Goal: Task Accomplishment & Management: Complete application form

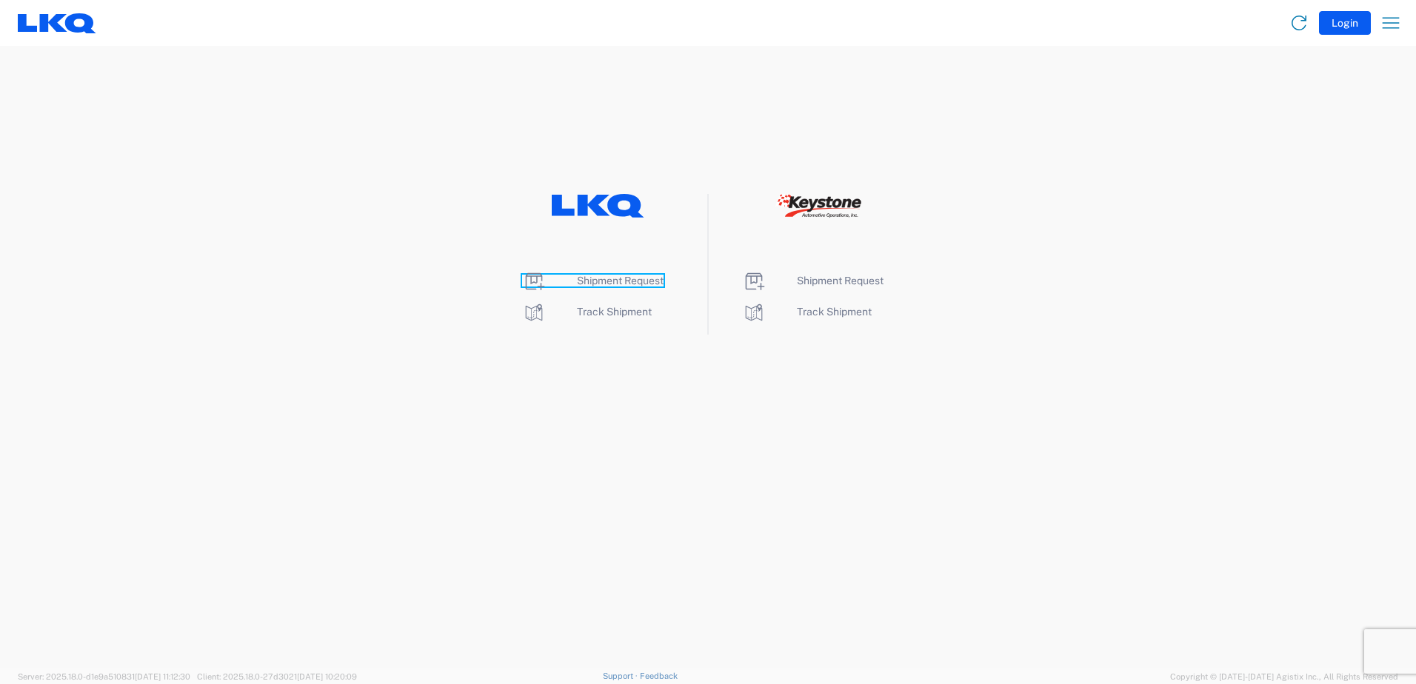
click at [618, 283] on span "Shipment Request" at bounding box center [620, 281] width 87 height 12
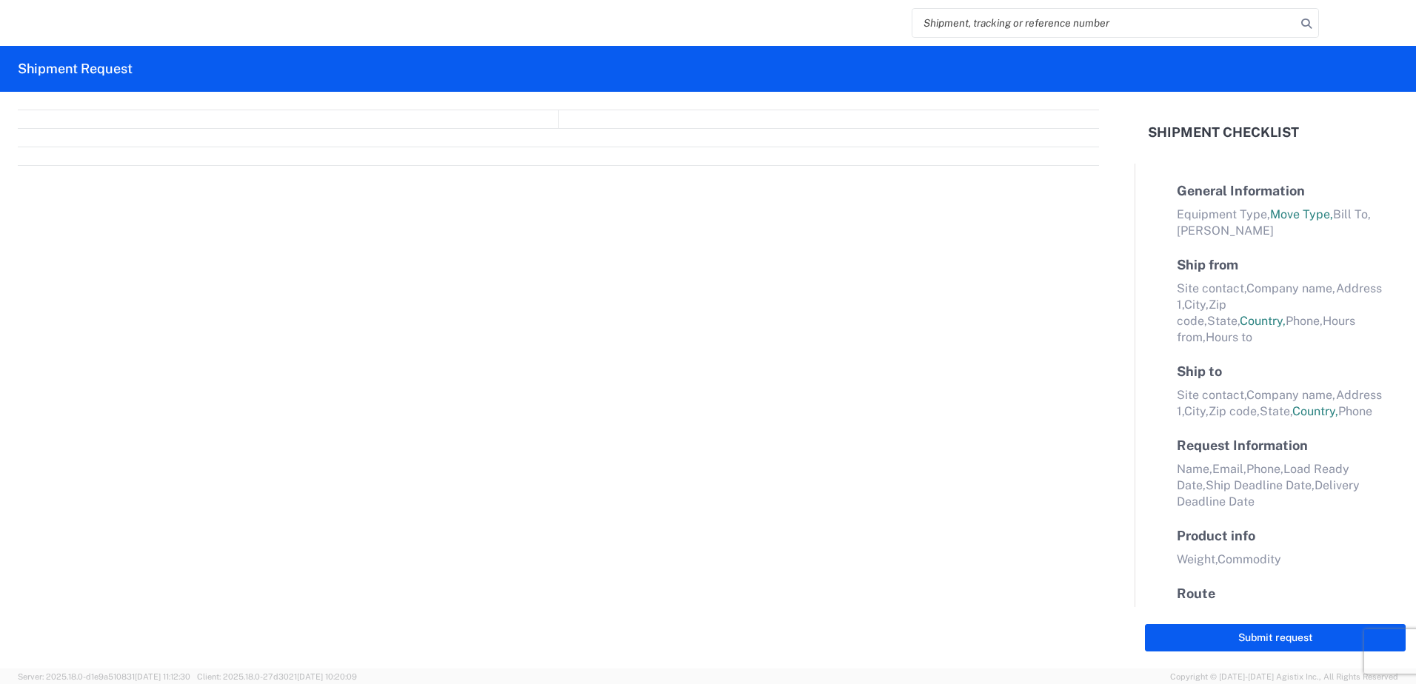
select select "FULL"
select select "LBS"
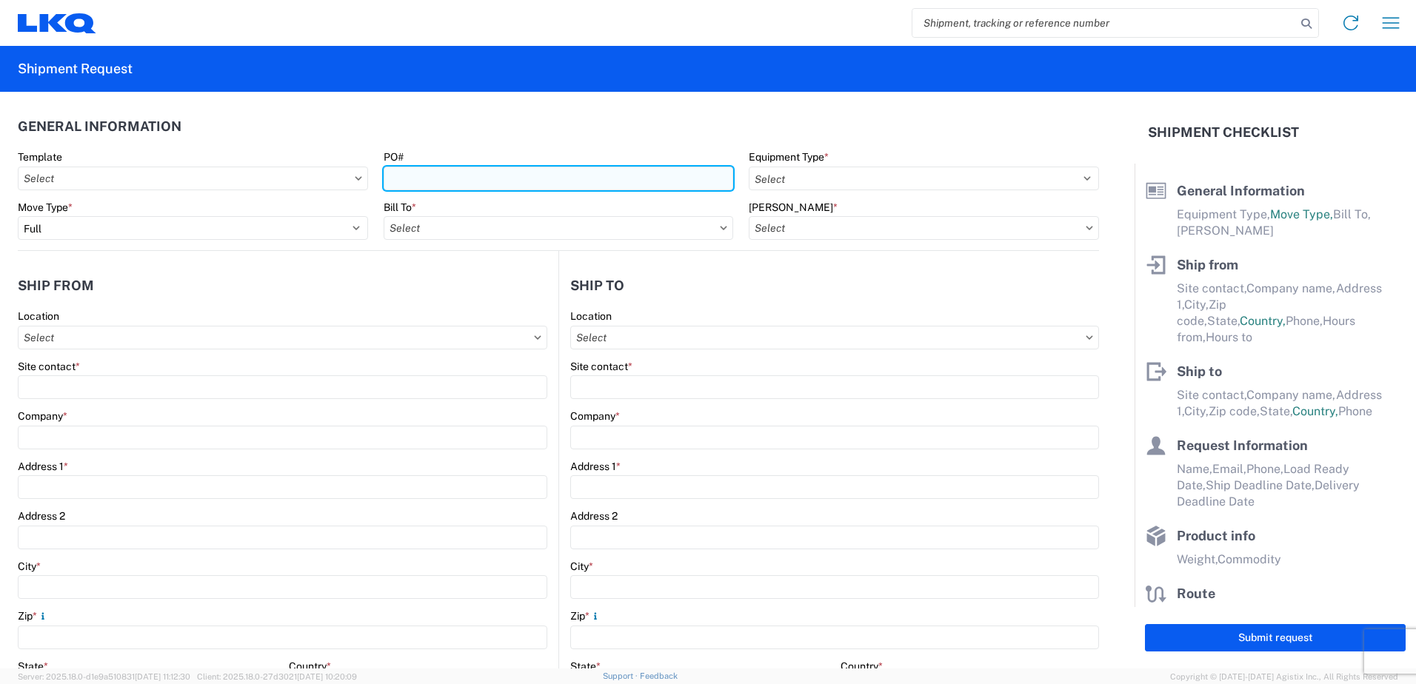
click at [459, 178] on input "PO#" at bounding box center [559, 179] width 350 height 24
type input "408931, 407466"
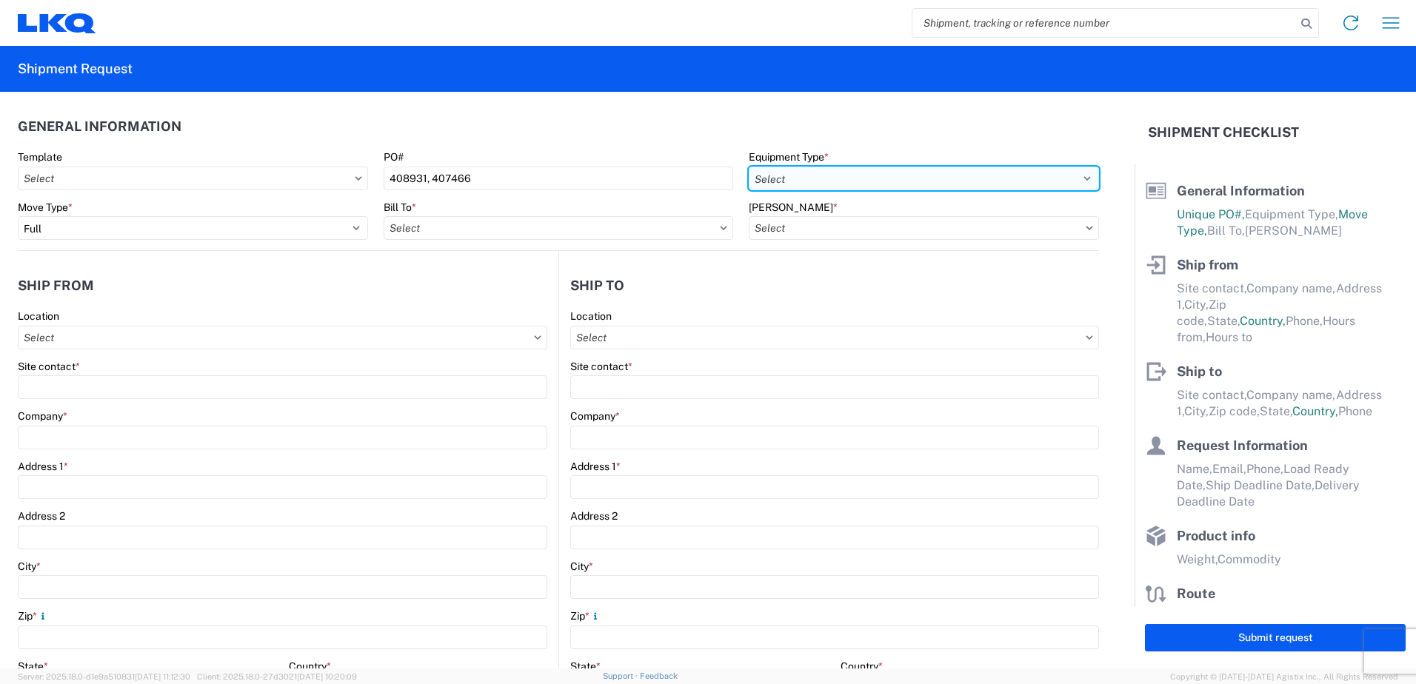
click at [805, 178] on select "Select 53’ Dry Van Flatbed Dropdeck (van) Lowboy (flatbed) Rail" at bounding box center [924, 179] width 350 height 24
select select "STDV"
click at [749, 167] on select "Select 53’ Dry Van Flatbed Dropdeck (van) Lowboy (flatbed) Rail" at bounding box center [924, 179] width 350 height 24
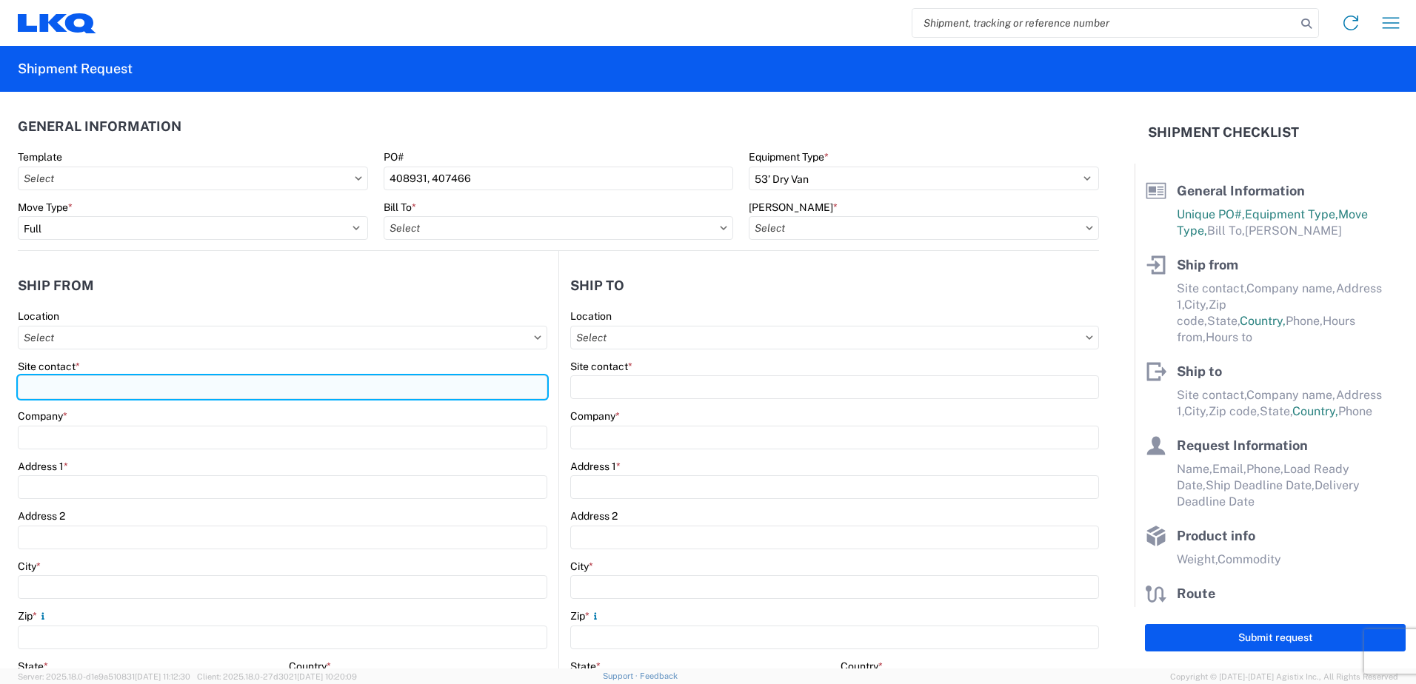
click at [78, 381] on input "Site contact *" at bounding box center [283, 388] width 530 height 24
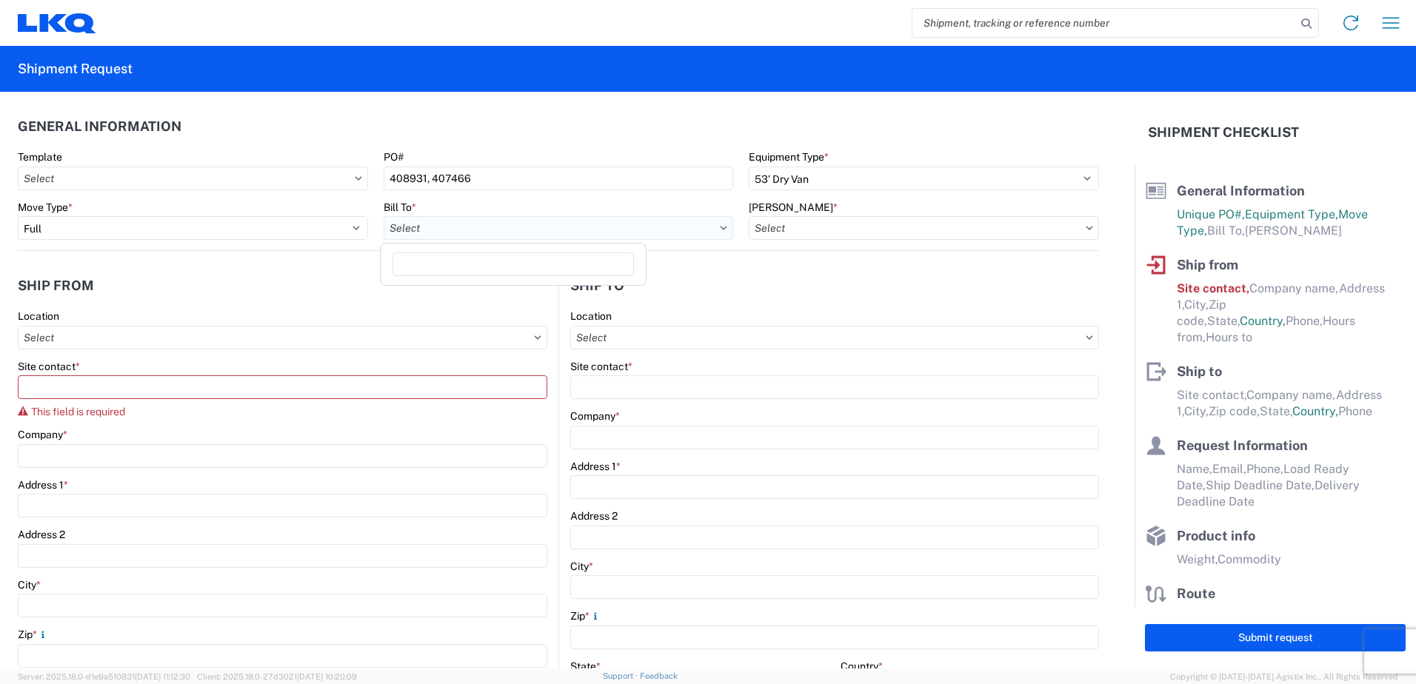
click at [438, 230] on input "Bill To *" at bounding box center [559, 228] width 350 height 24
type input "1633"
click at [438, 293] on div "1633 - Atlanta - [PERSON_NAME] Core" at bounding box center [513, 294] width 259 height 24
type input "1633 - Atlanta - [PERSON_NAME] Core"
click at [833, 233] on input "[PERSON_NAME] *" at bounding box center [924, 228] width 350 height 24
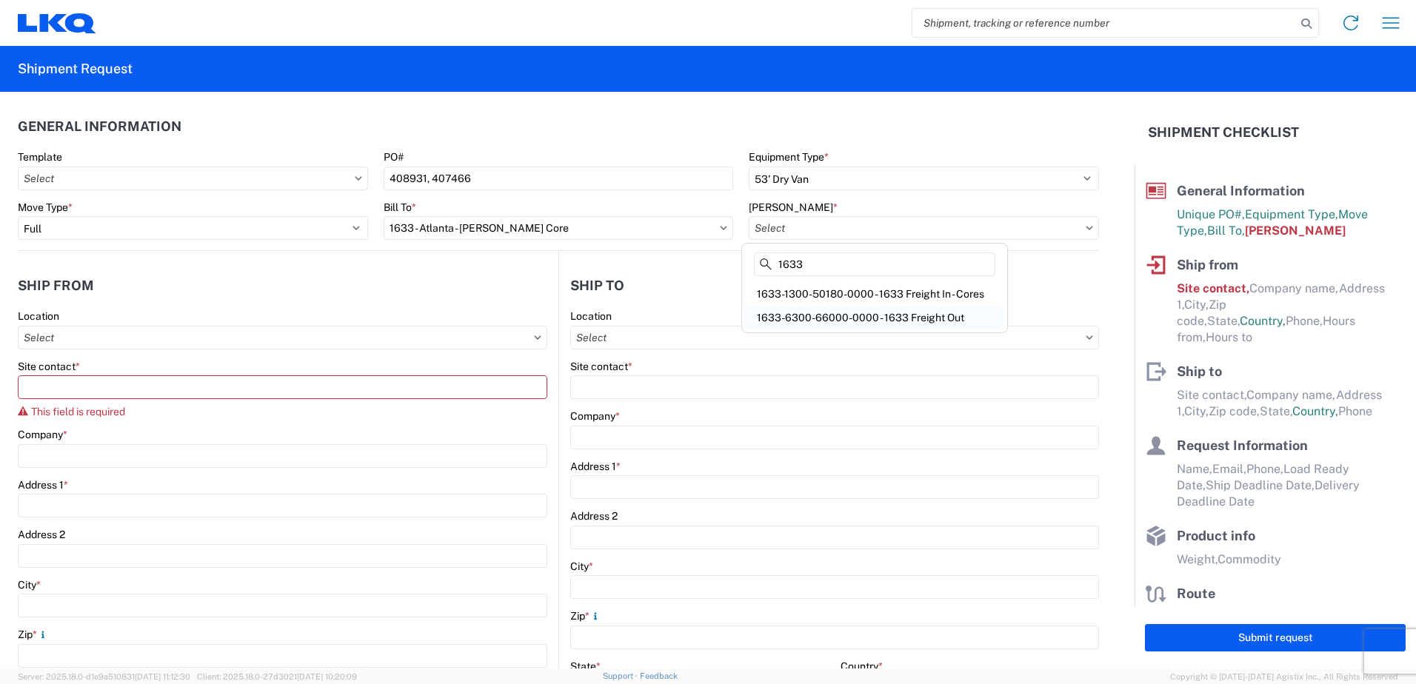
type input "1633"
click at [840, 318] on div "1633-6300-66000-0000 - 1633 Freight Out" at bounding box center [874, 318] width 259 height 24
type input "1633-6300-66000-0000 - 1633 Freight Out"
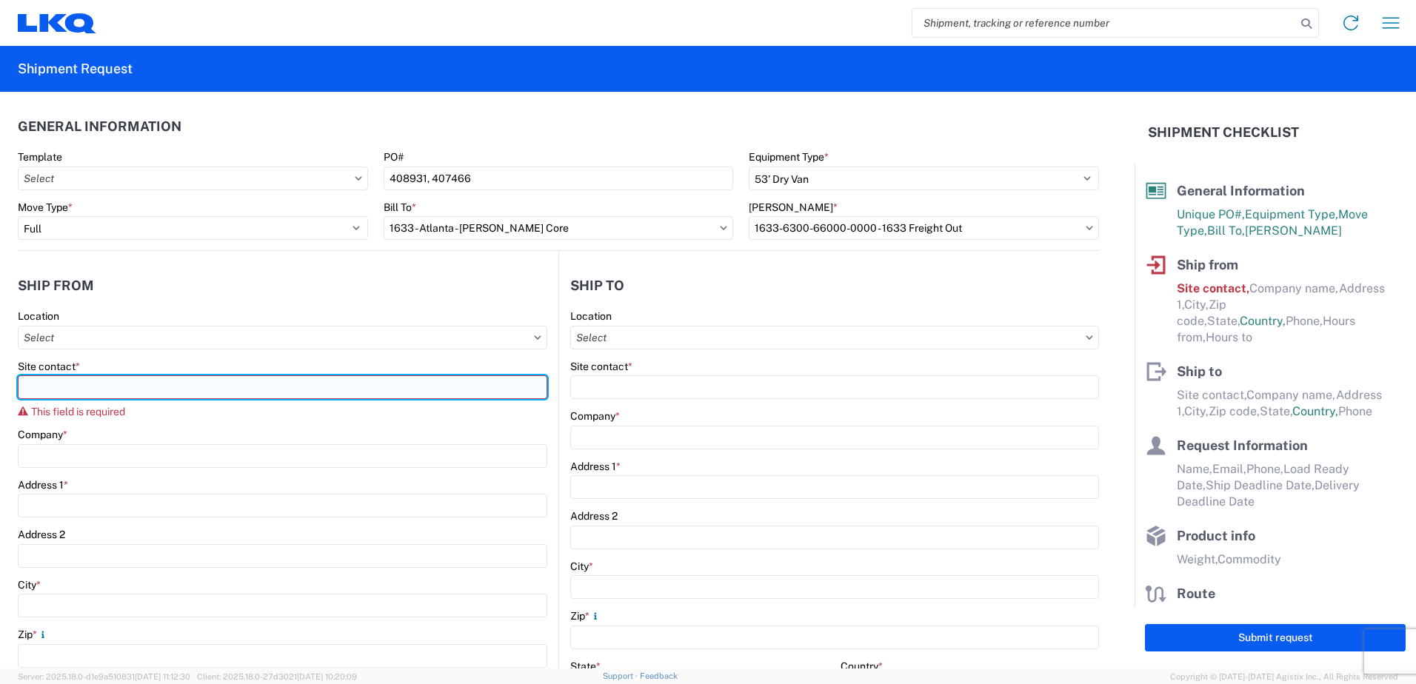
click at [84, 393] on input "Site contact *" at bounding box center [283, 388] width 530 height 24
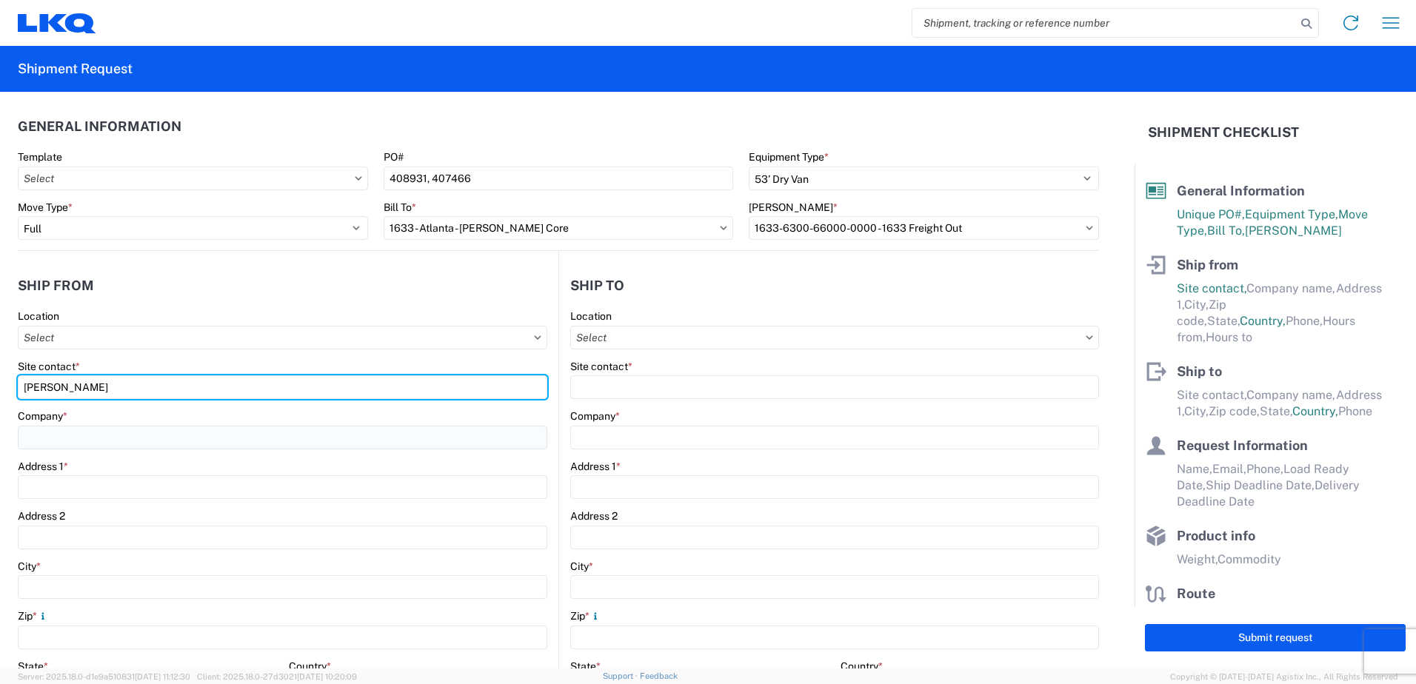
type input "[PERSON_NAME]"
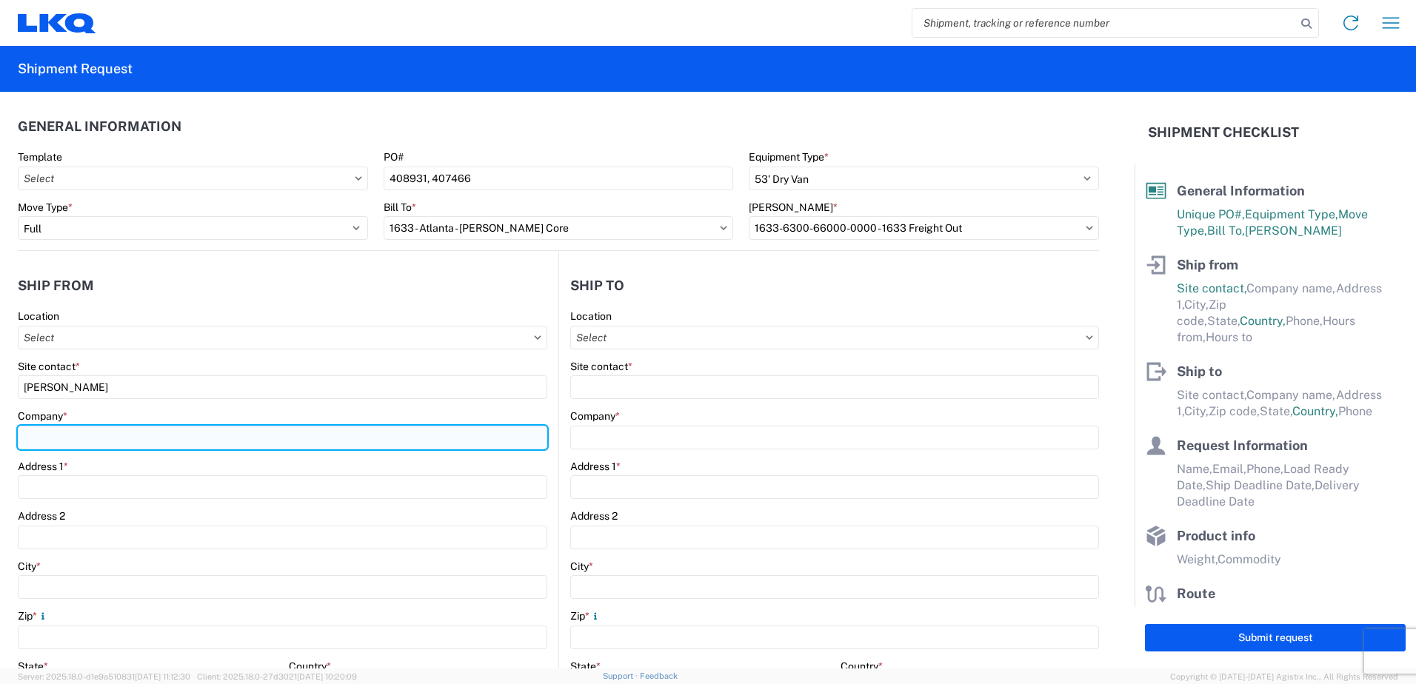
click at [59, 435] on input "Company *" at bounding box center [283, 438] width 530 height 24
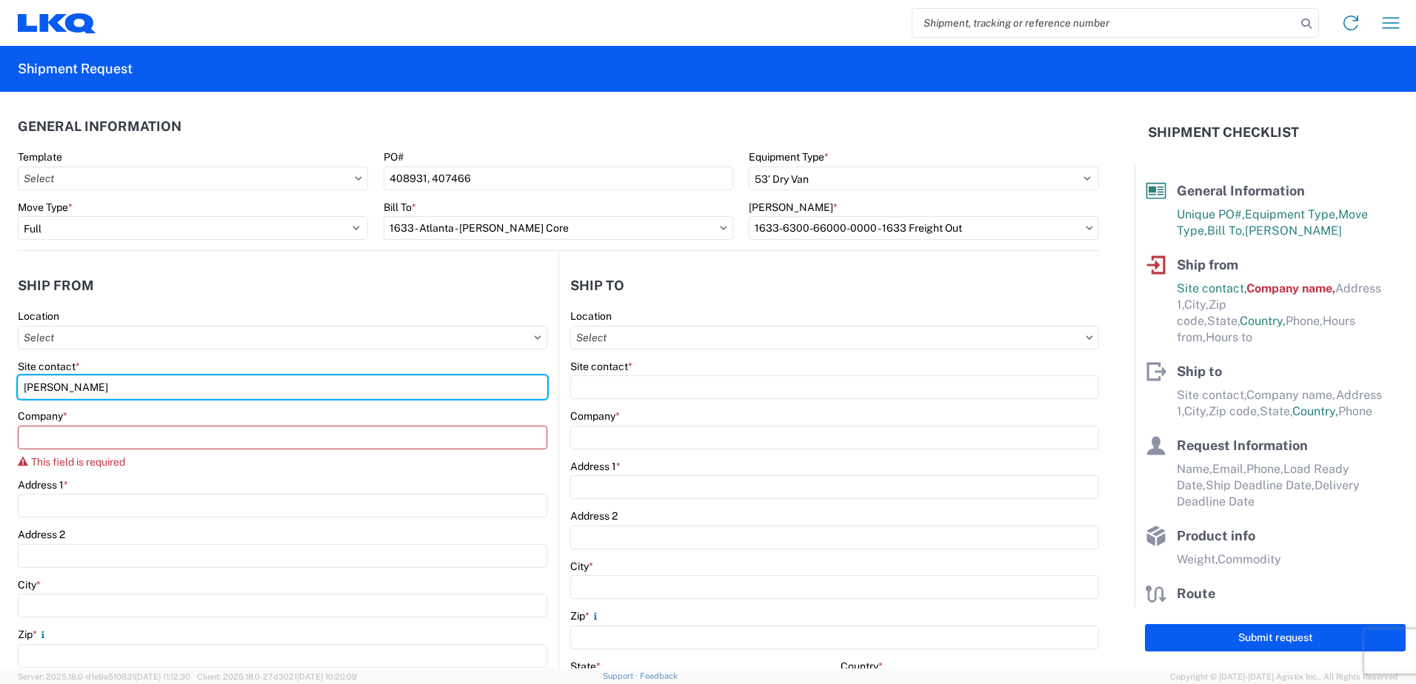
drag, startPoint x: 118, startPoint y: 388, endPoint x: 0, endPoint y: 304, distance: 144.5
click at [0, 304] on html "Home Shipment request Shipment tracking Shipment Request General Information Te…" at bounding box center [708, 342] width 1416 height 684
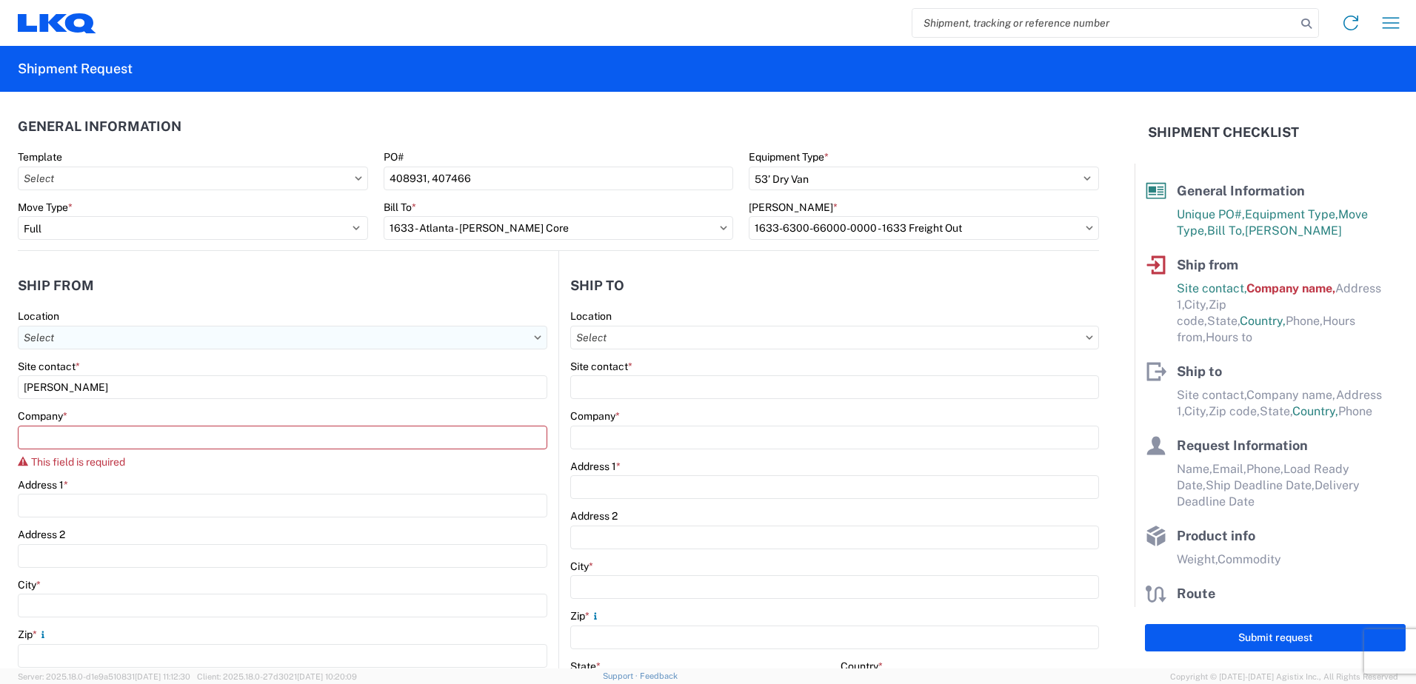
click at [61, 337] on input "Location" at bounding box center [283, 338] width 530 height 24
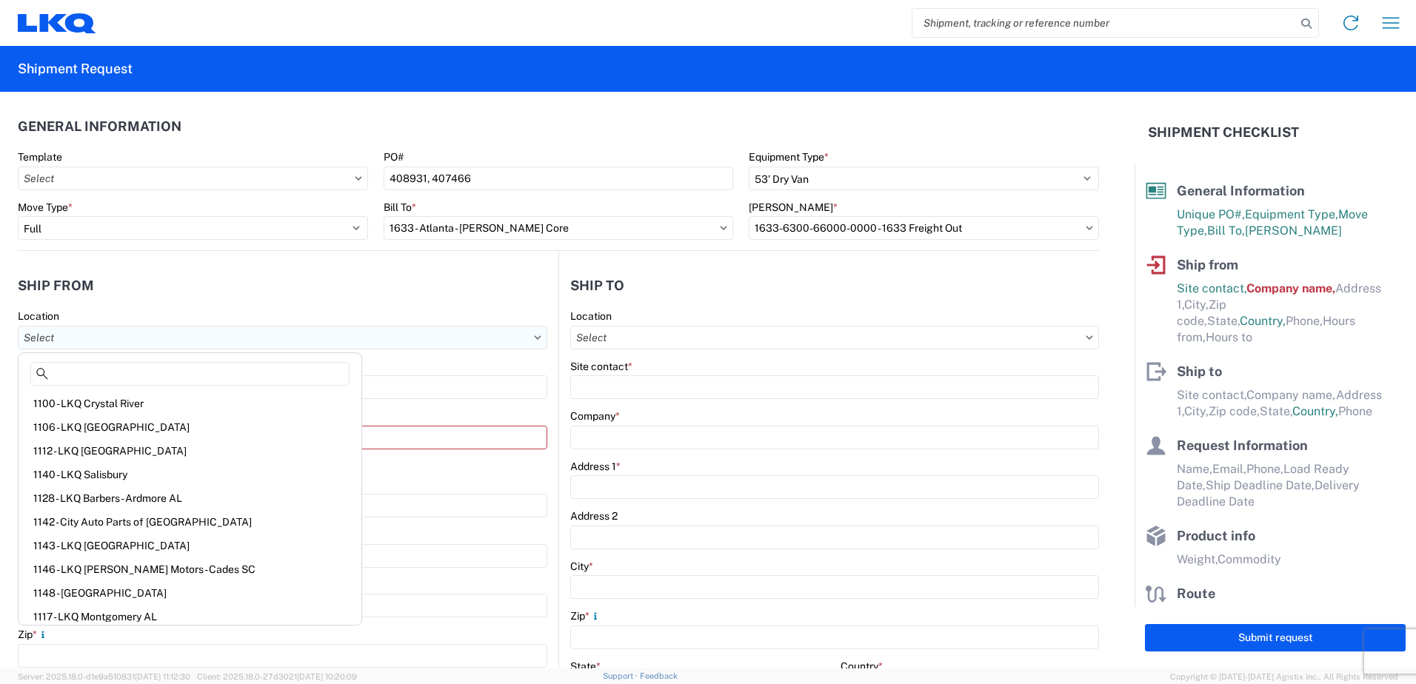
click at [65, 339] on input "Location" at bounding box center [283, 338] width 530 height 24
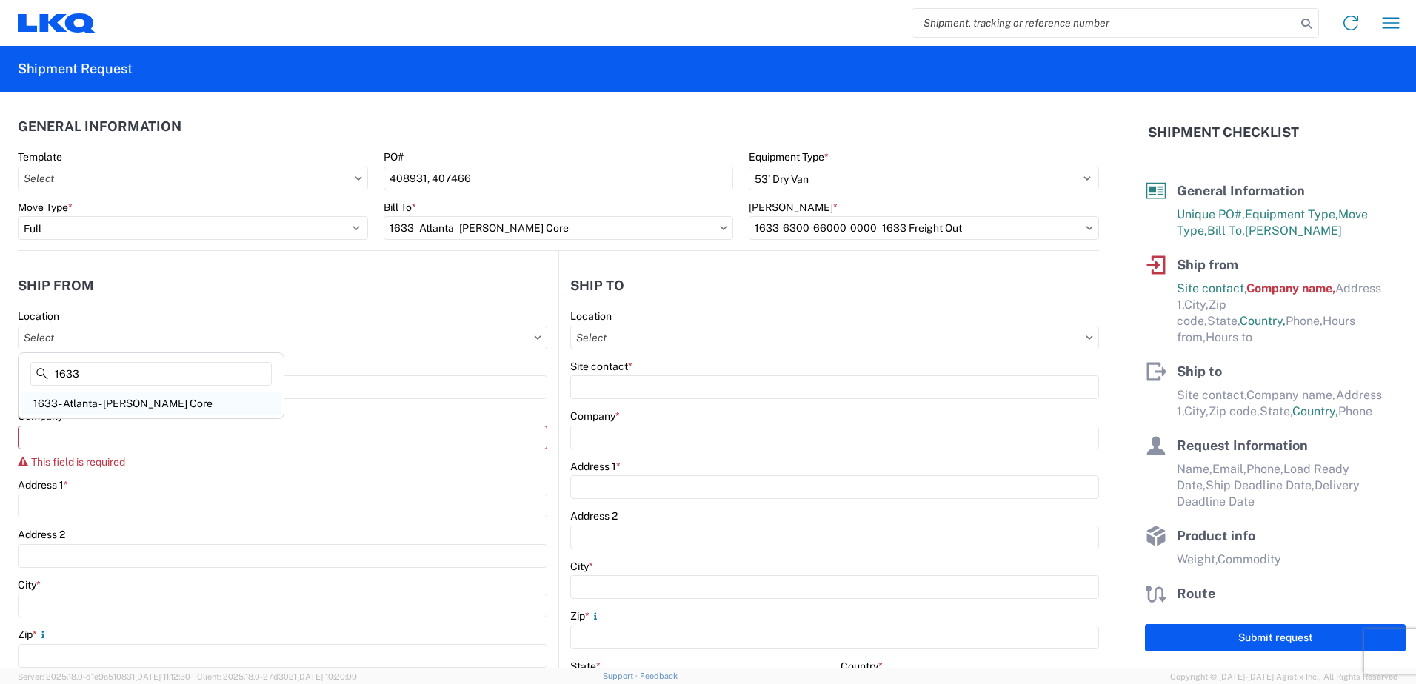
type input "1633"
click at [101, 397] on div "1633 - Atlanta - [PERSON_NAME] Core" at bounding box center [150, 404] width 259 height 24
type input "1633 - Atlanta - [PERSON_NAME] Core"
type input "LKQ Corporation"
type input "[STREET_ADDRESS][PERSON_NAME][PERSON_NAME]"
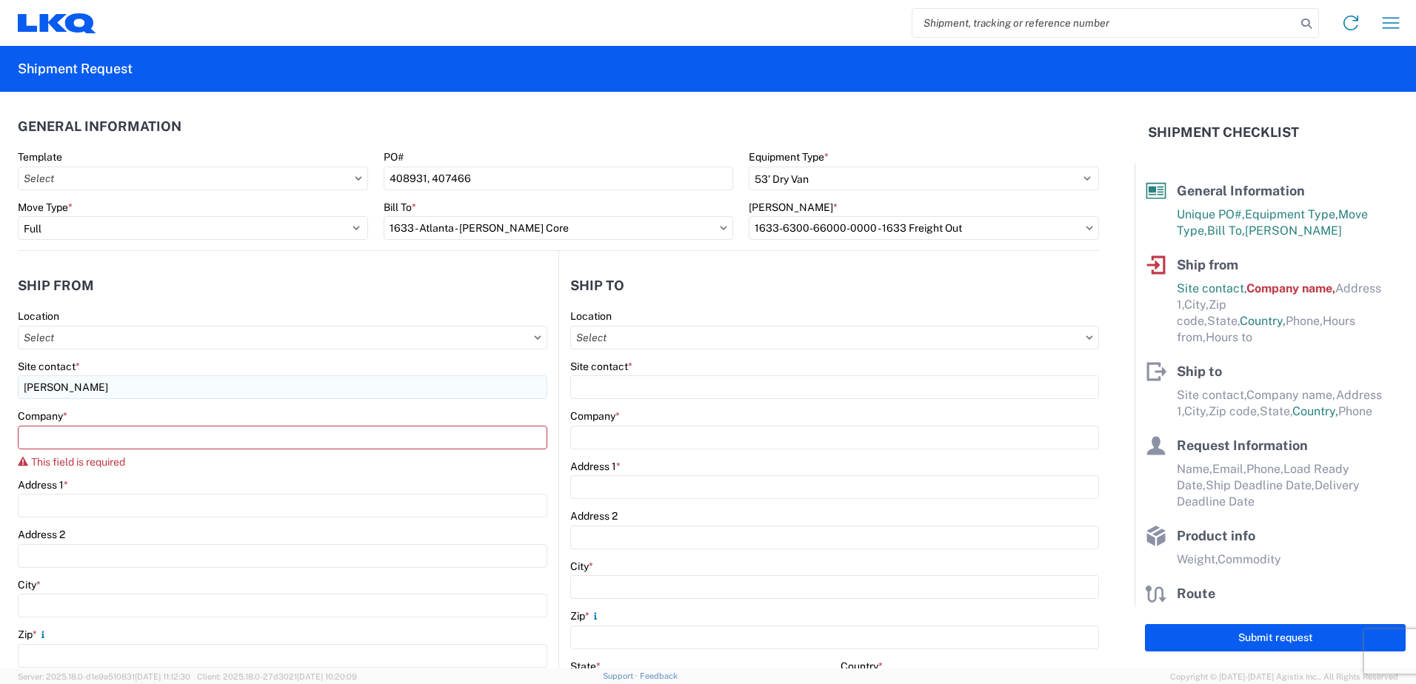
type input "[GEOGRAPHIC_DATA]"
type input "30336"
select select "GA"
select select "US"
type input "[PHONE_NUMBER]"
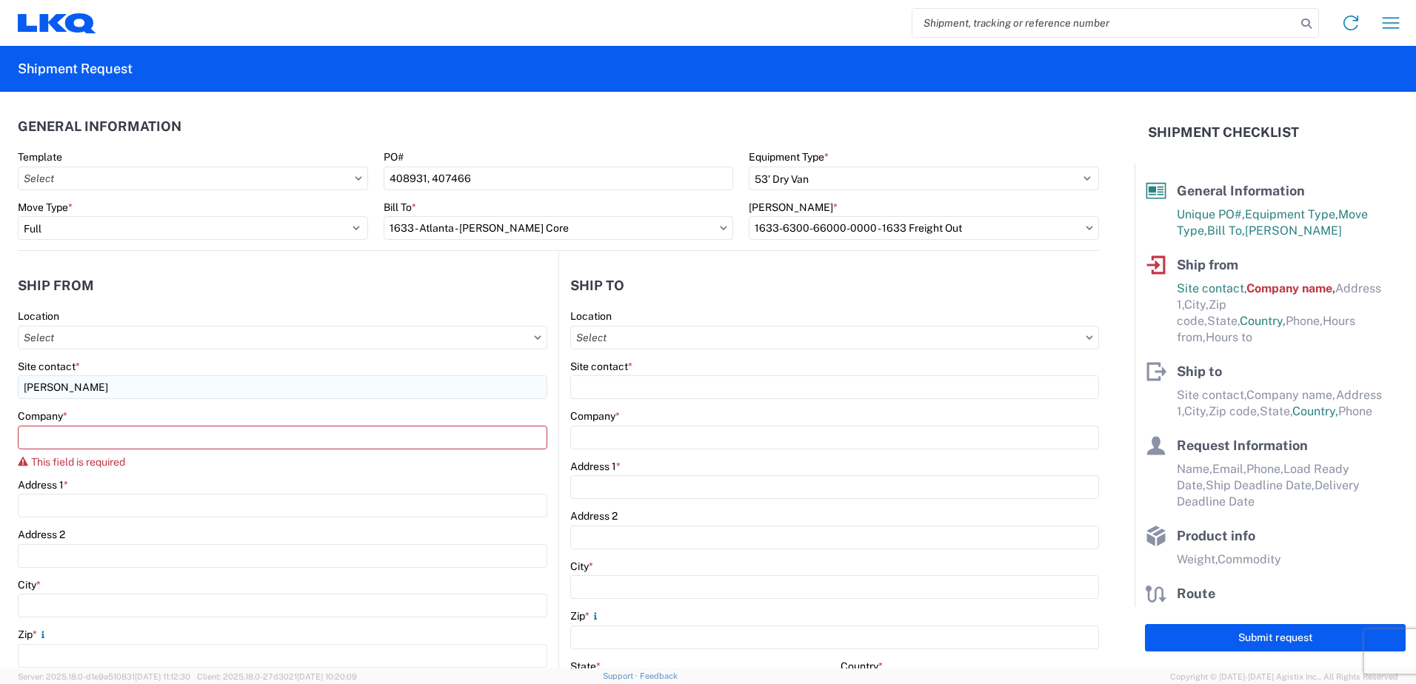
type input "00:00"
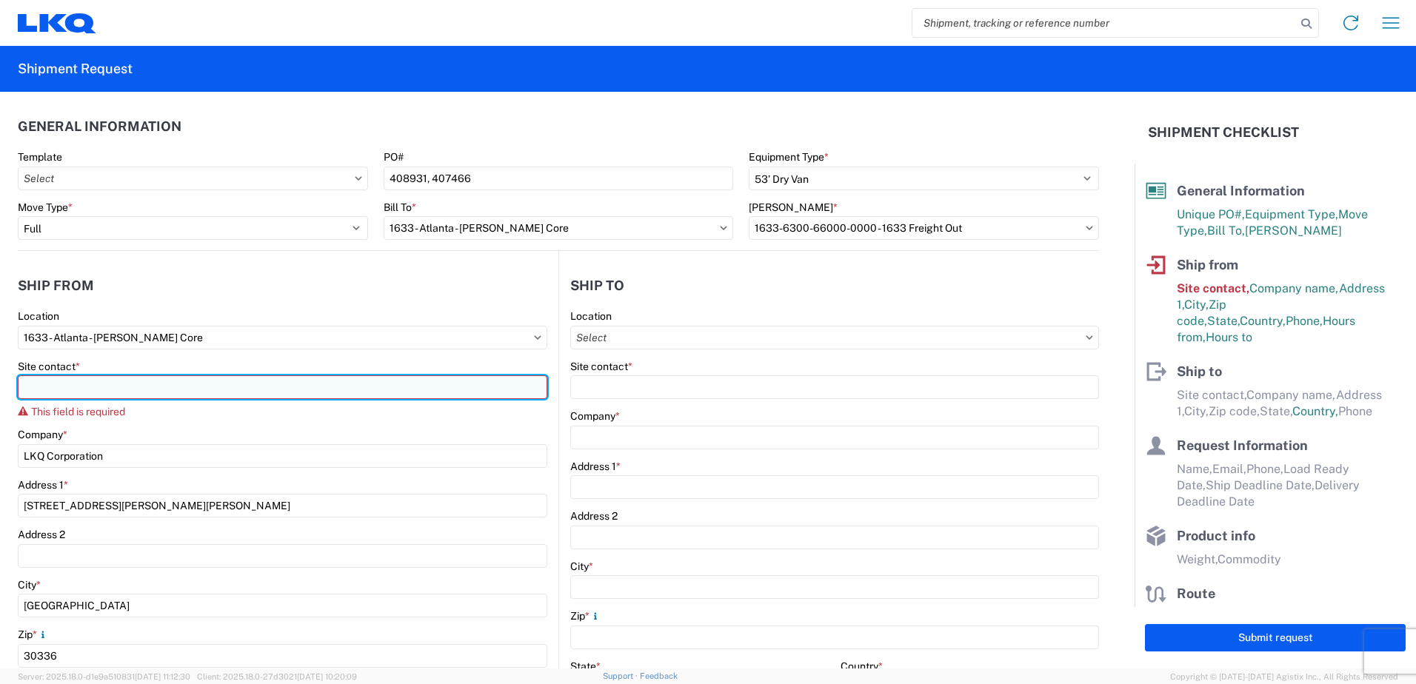
click at [56, 385] on input "Site contact *" at bounding box center [283, 388] width 530 height 24
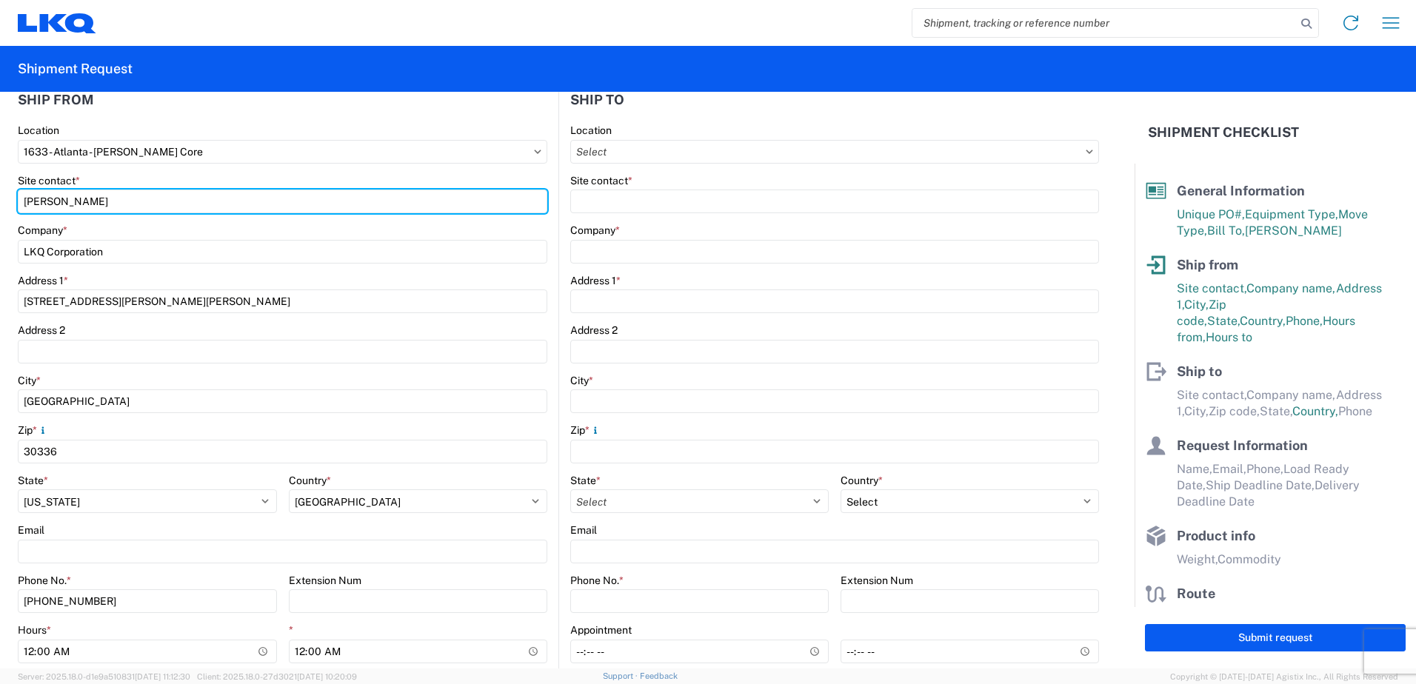
scroll to position [222, 0]
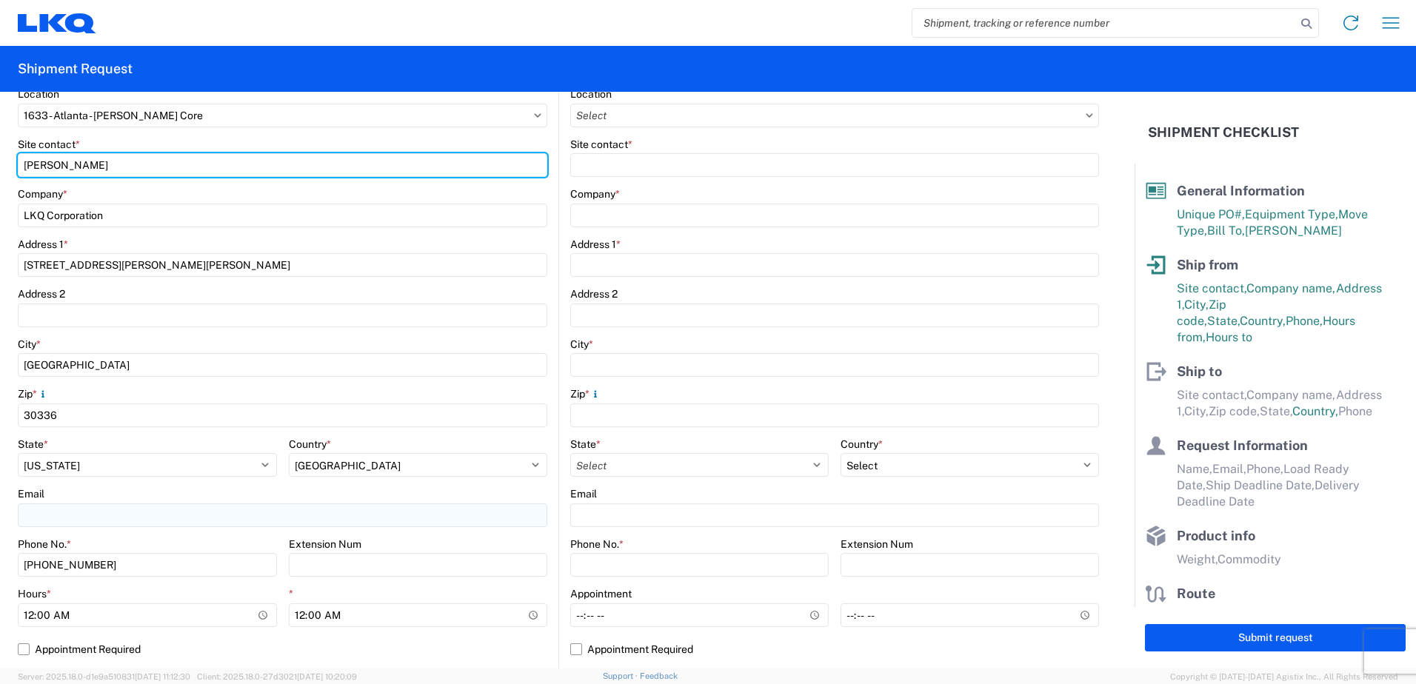
type input "[PERSON_NAME]"
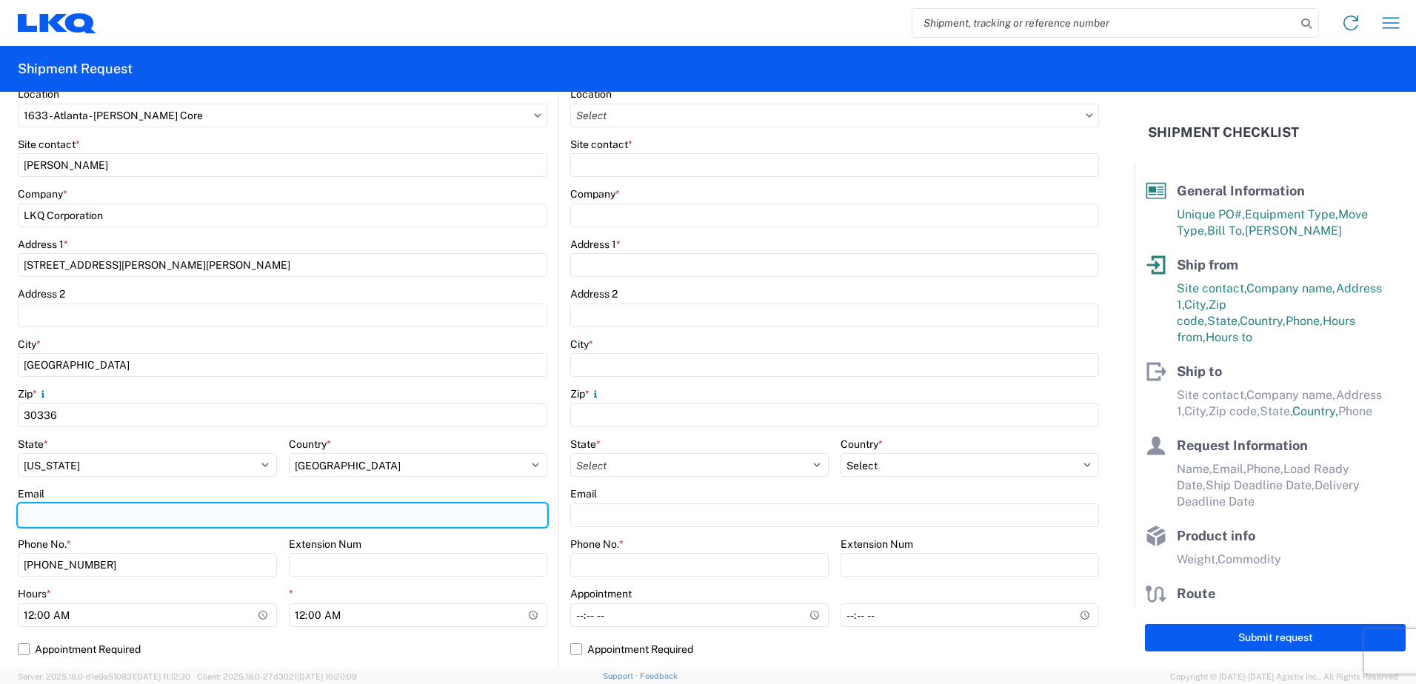
click at [56, 518] on input "Email" at bounding box center [283, 516] width 530 height 24
type input "[EMAIL_ADDRESS][DOMAIN_NAME]"
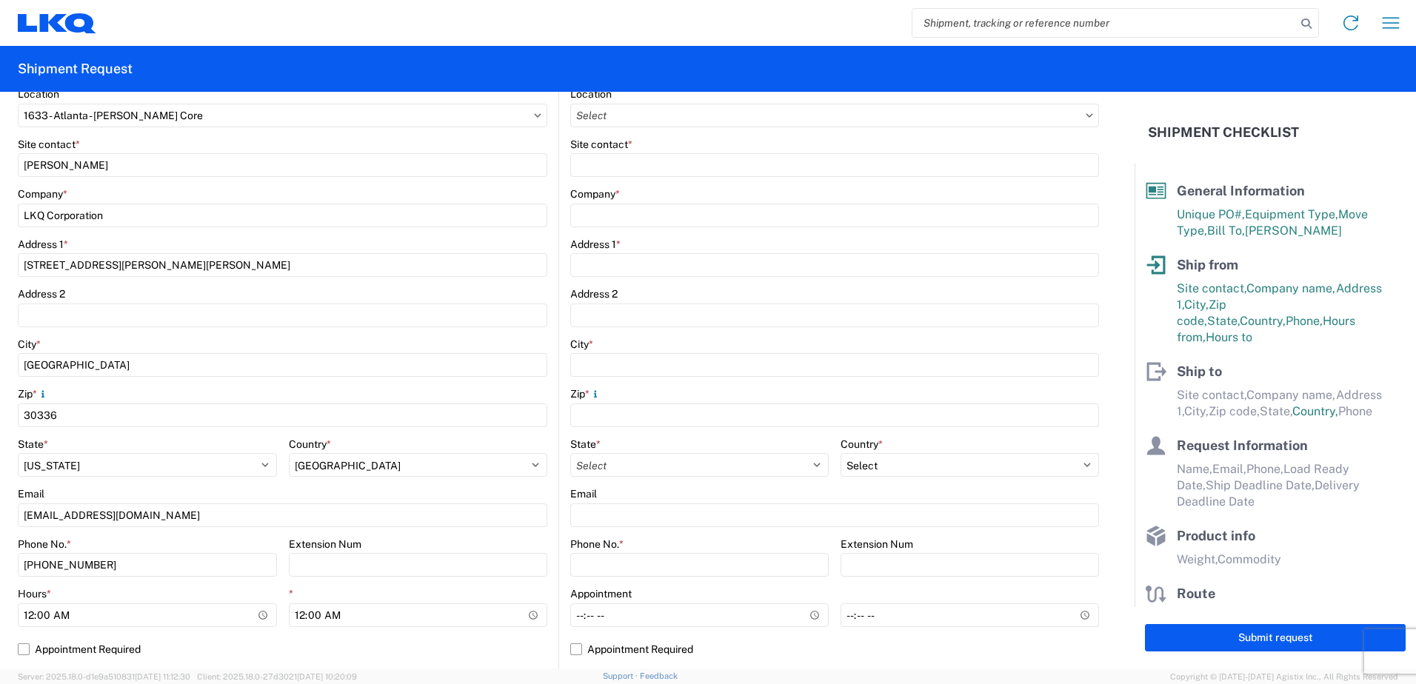
click at [89, 488] on div "Email" at bounding box center [283, 493] width 530 height 13
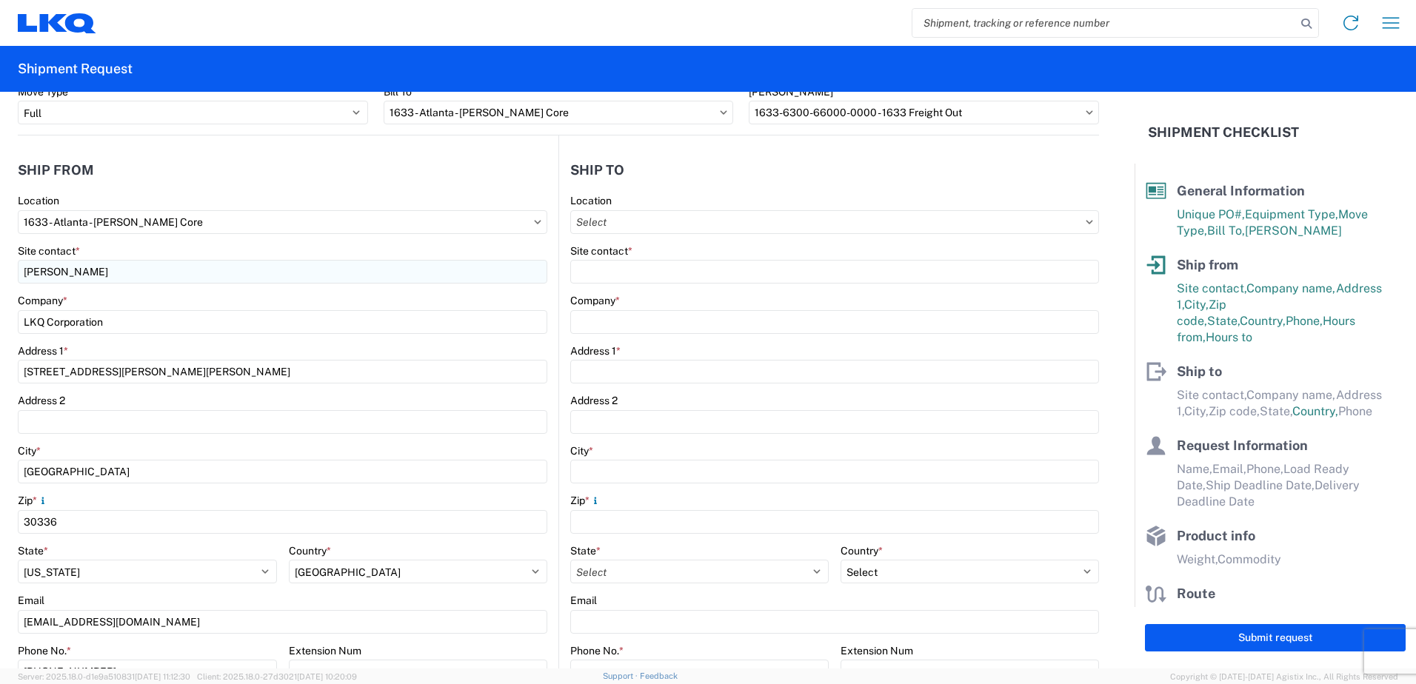
scroll to position [0, 0]
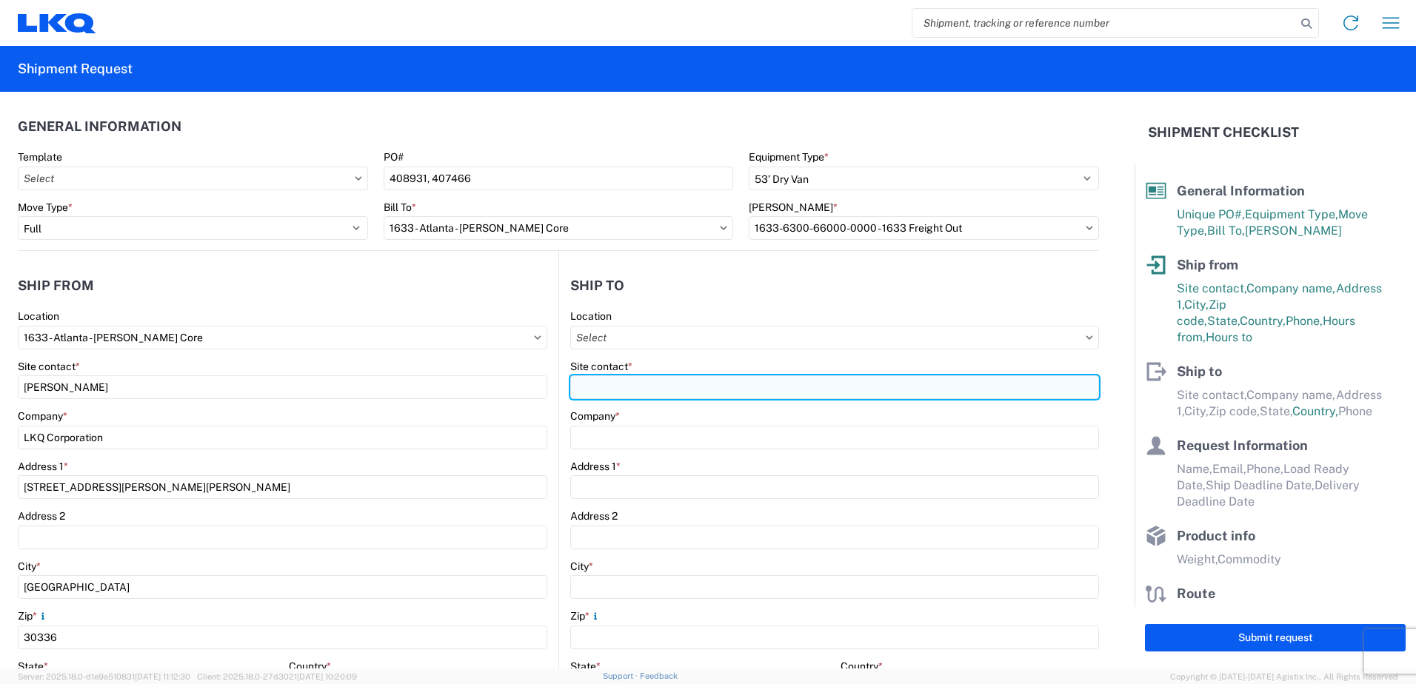
click at [598, 384] on input "Site contact *" at bounding box center [834, 388] width 529 height 24
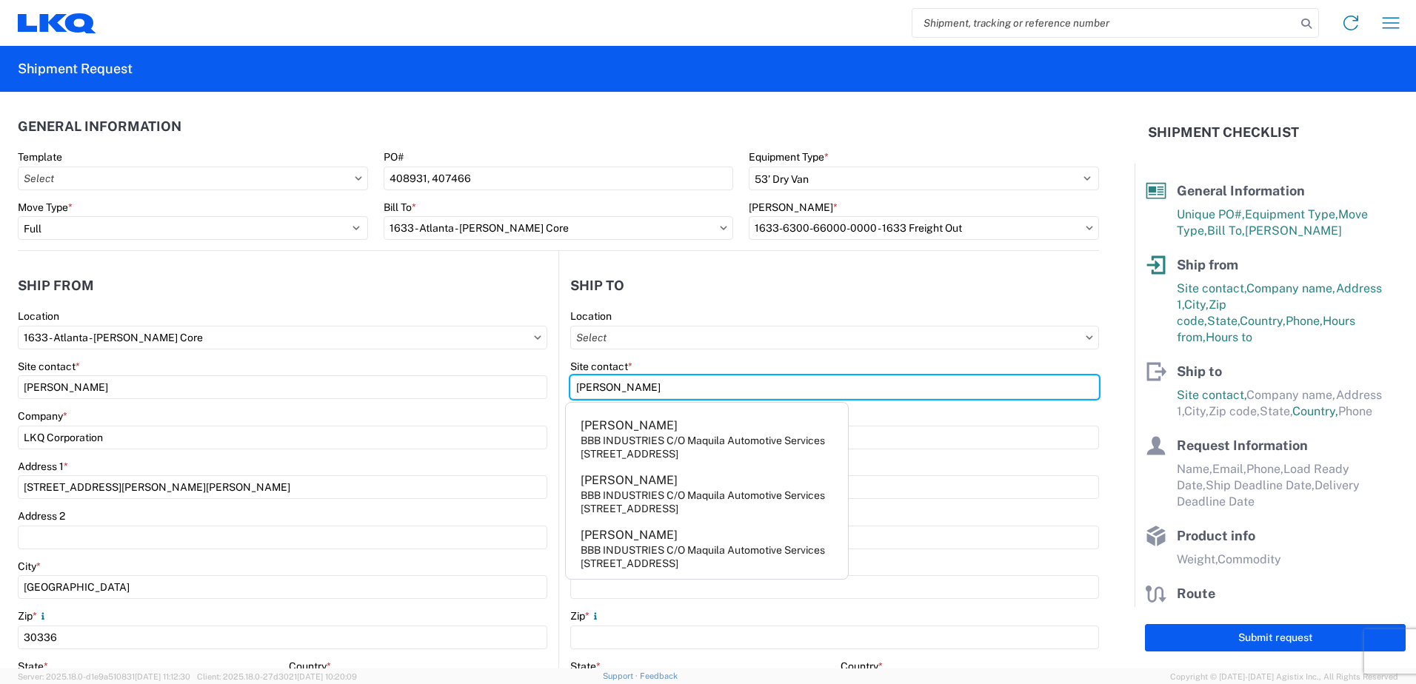
type input "[PERSON_NAME]"
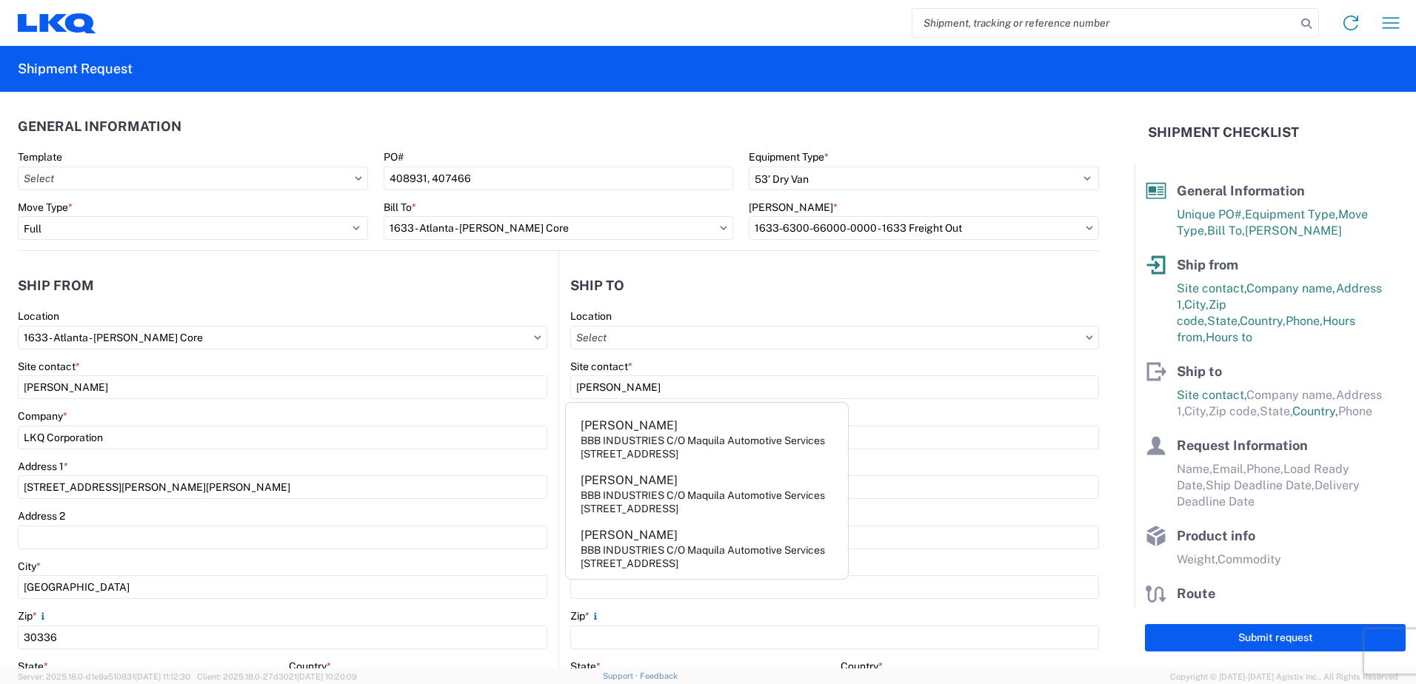
click at [687, 291] on header "Ship to" at bounding box center [829, 285] width 540 height 33
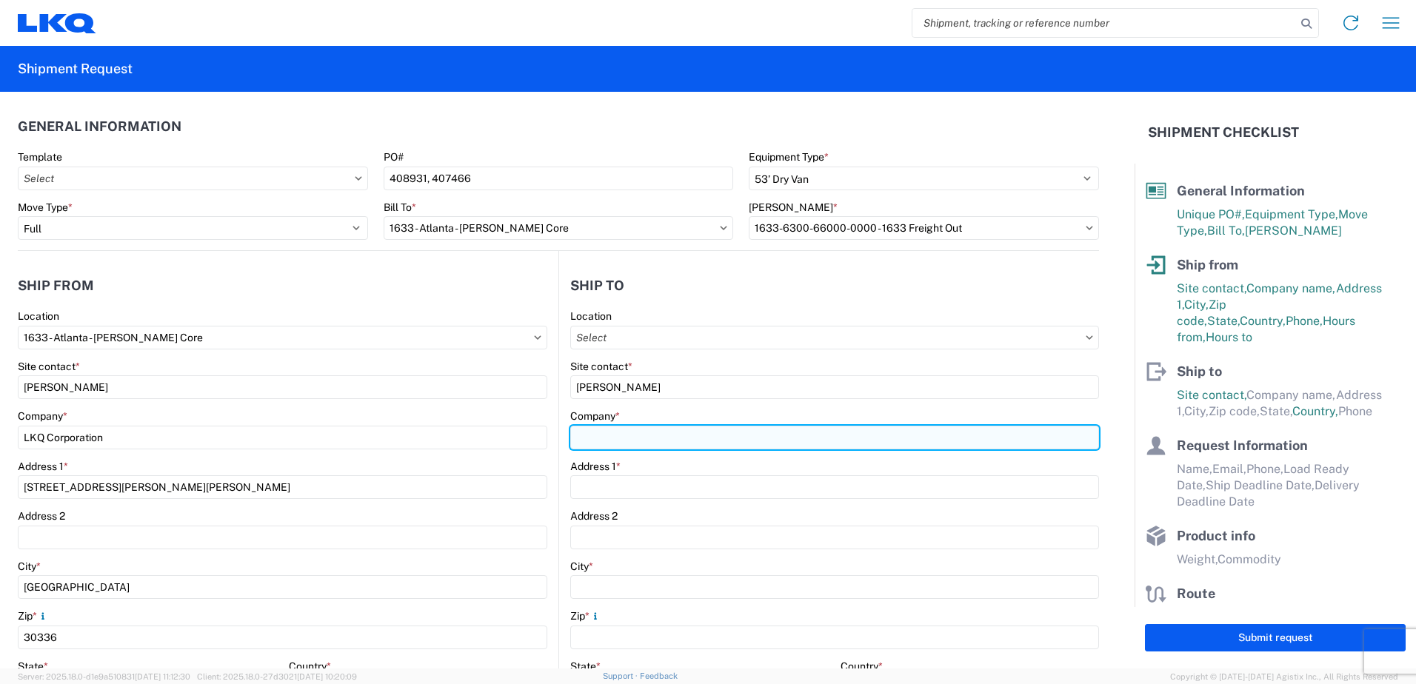
click at [593, 448] on input "Company *" at bounding box center [834, 438] width 529 height 24
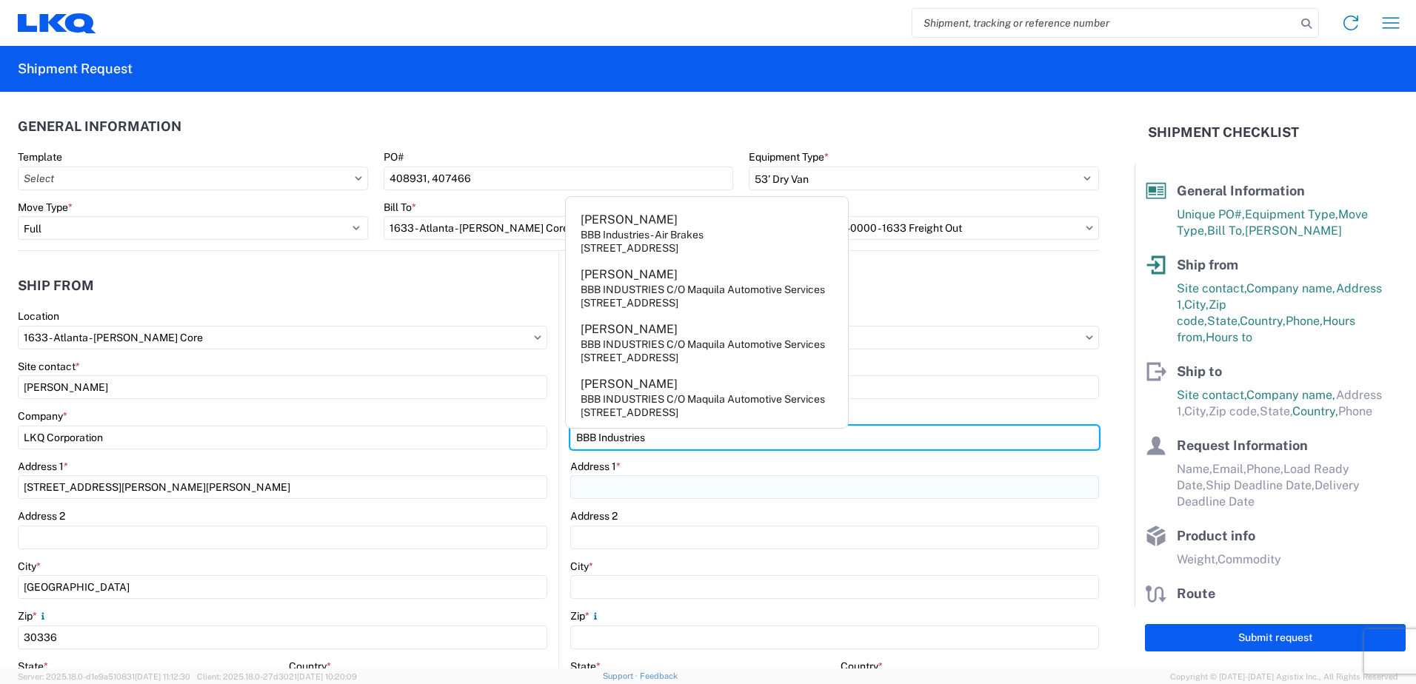
type input "BBB Industries"
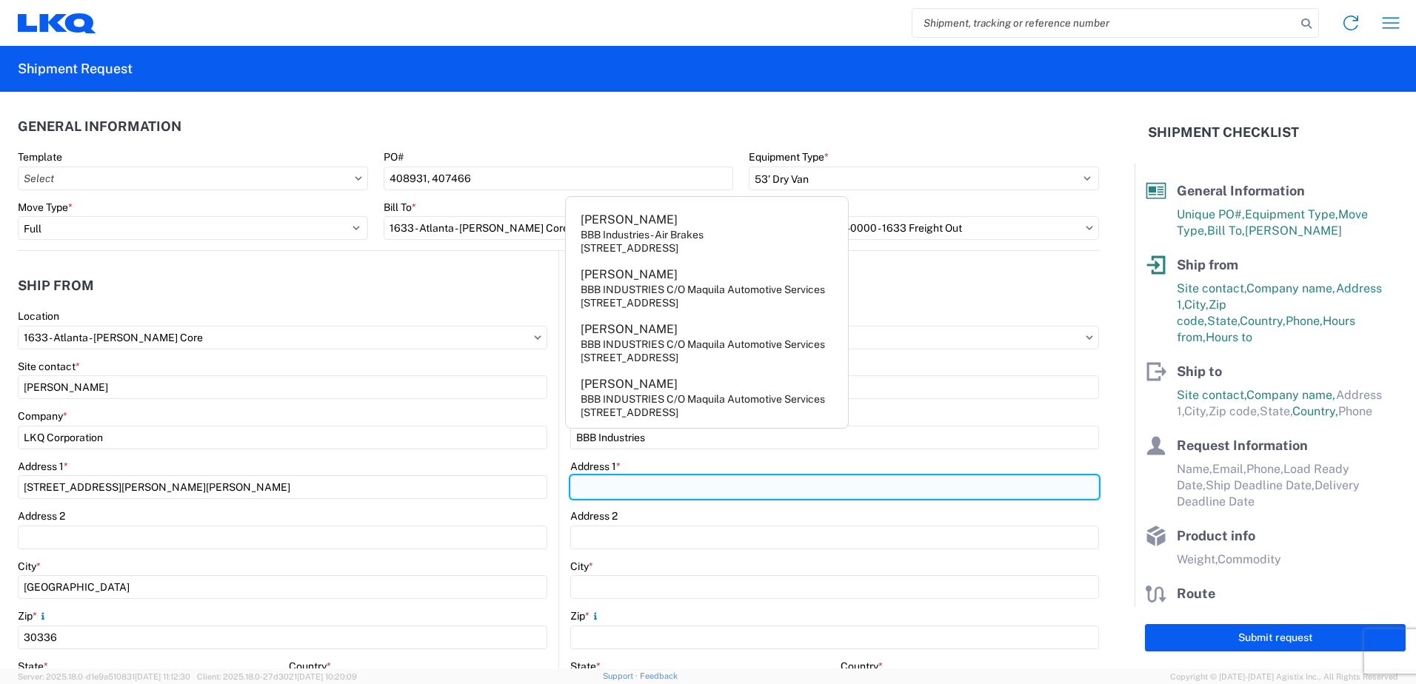
click at [589, 483] on input "Address 1 *" at bounding box center [834, 488] width 529 height 24
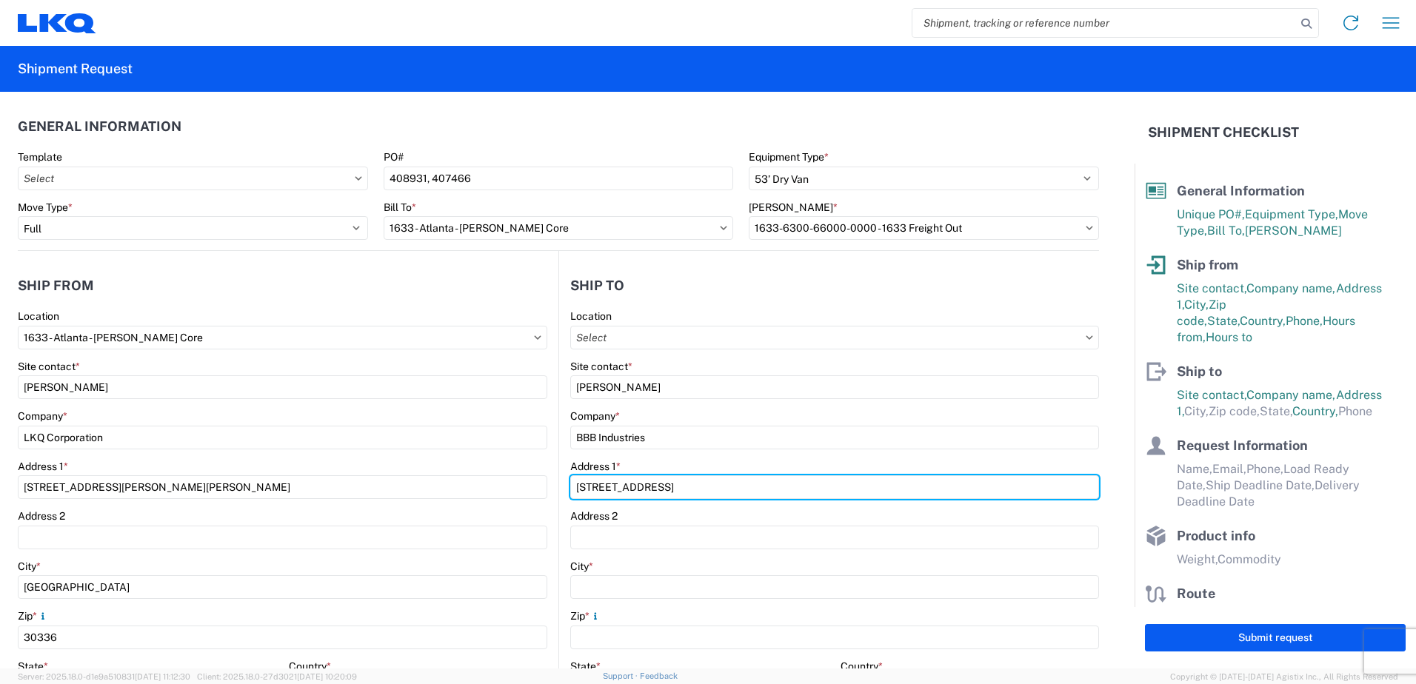
type input "[STREET_ADDRESS]"
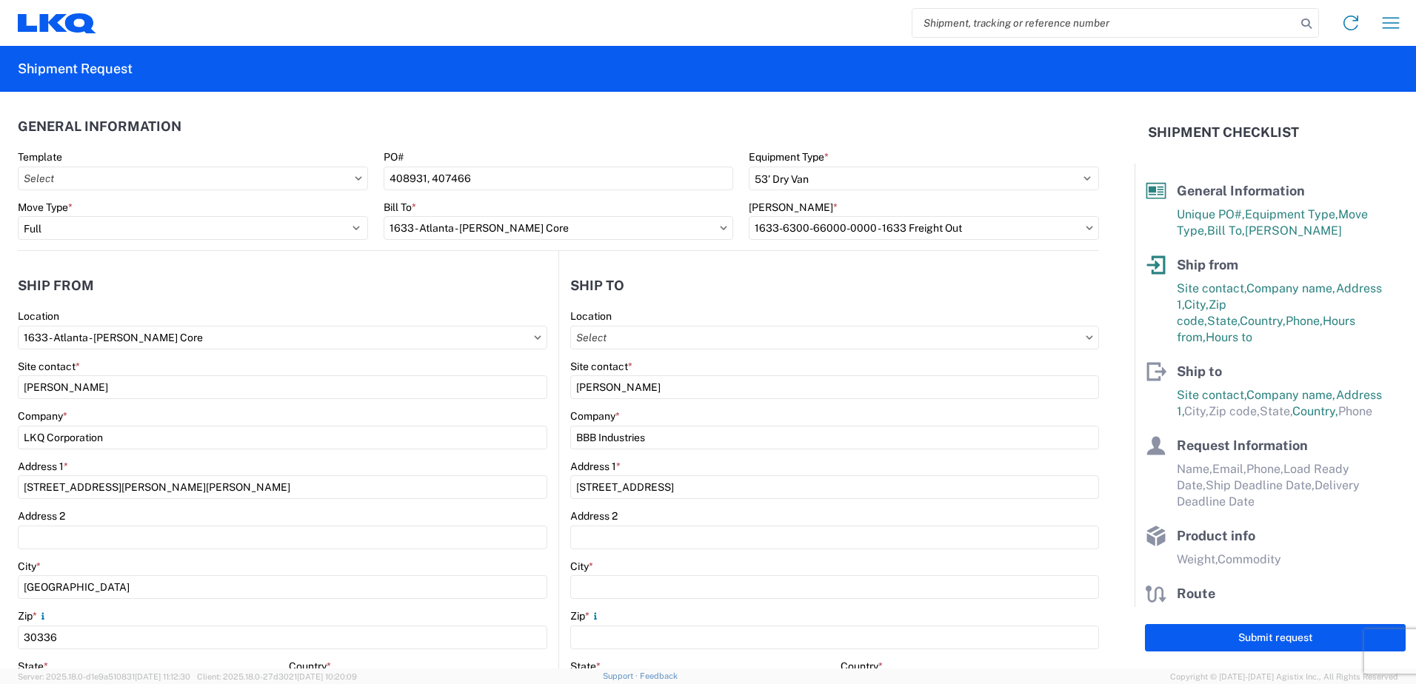
click at [707, 463] on div "Address 1 *" at bounding box center [834, 466] width 529 height 13
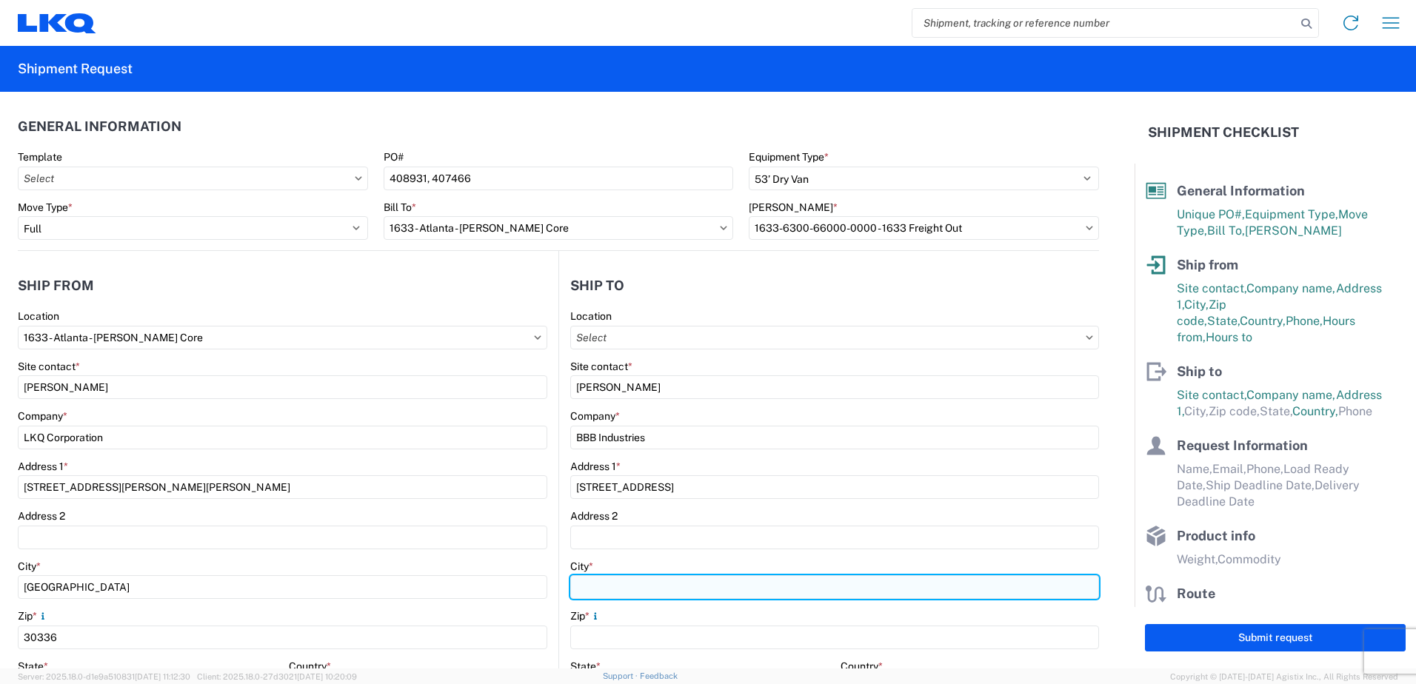
click at [596, 584] on input "City *" at bounding box center [834, 588] width 529 height 24
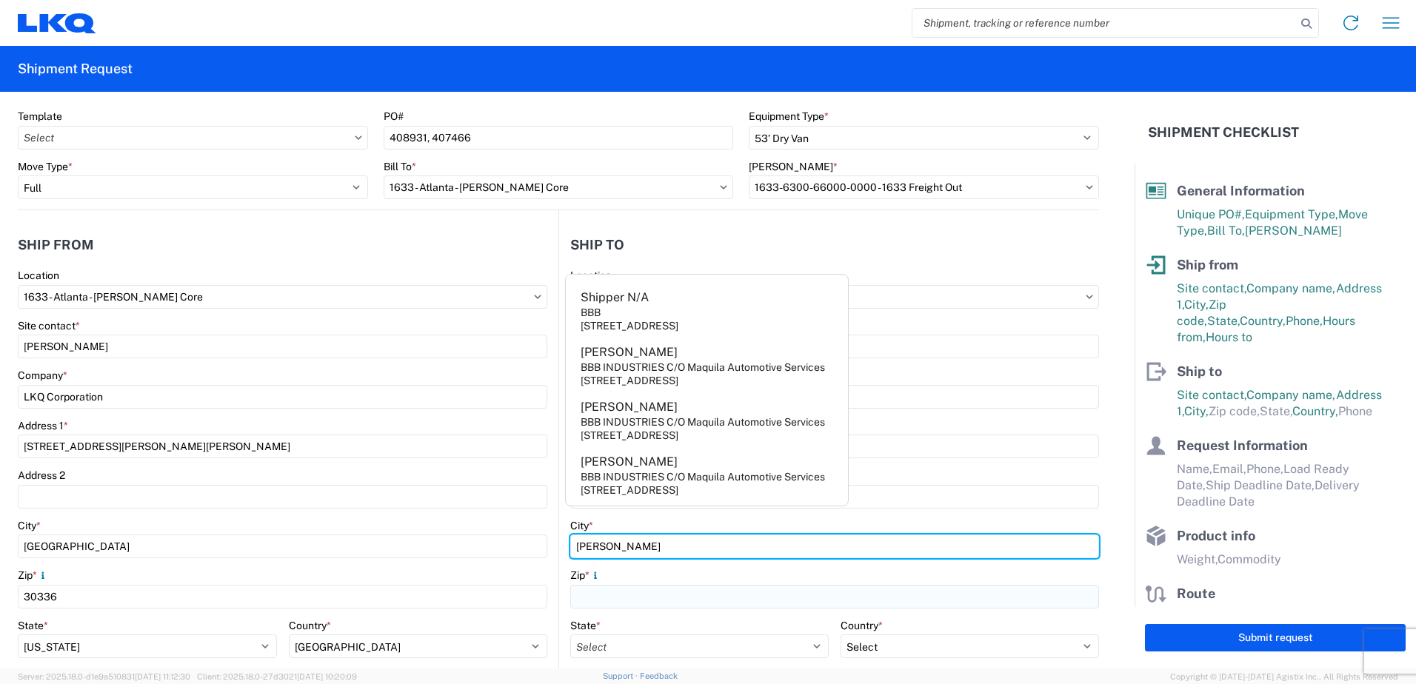
scroll to position [74, 0]
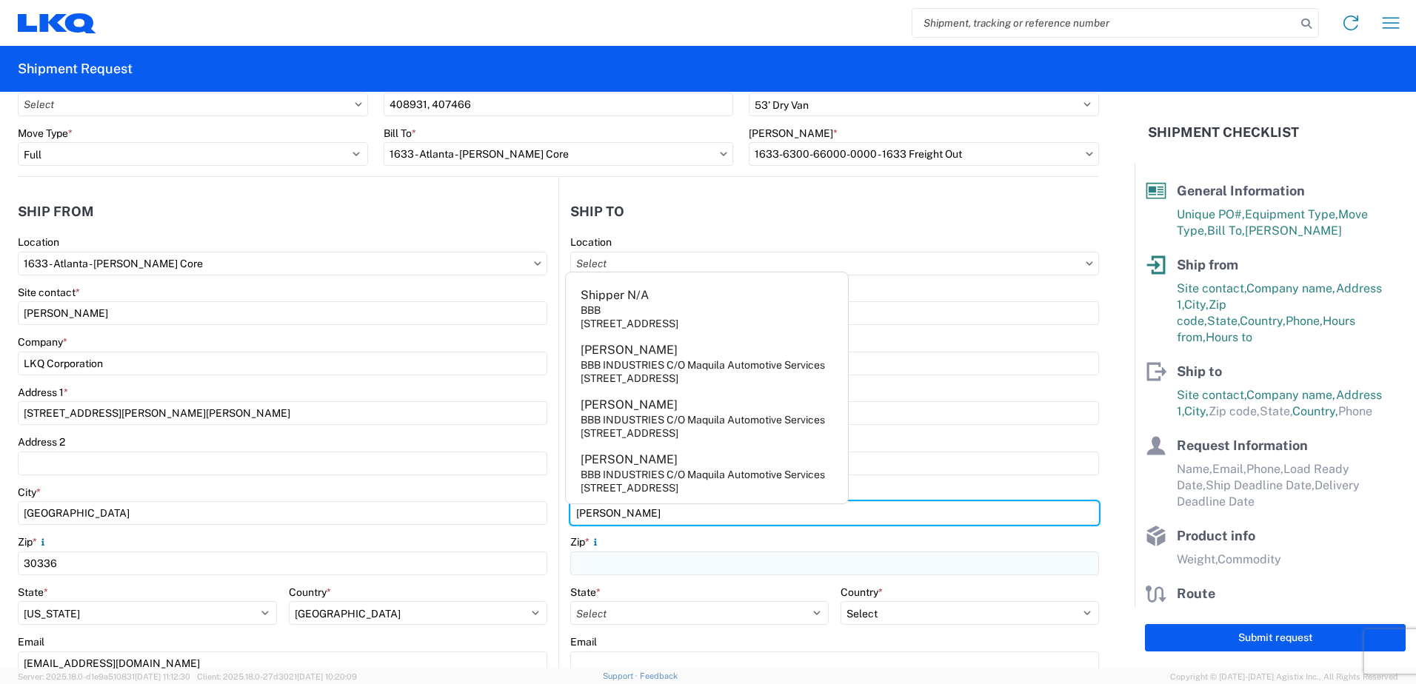
type input "[PERSON_NAME]"
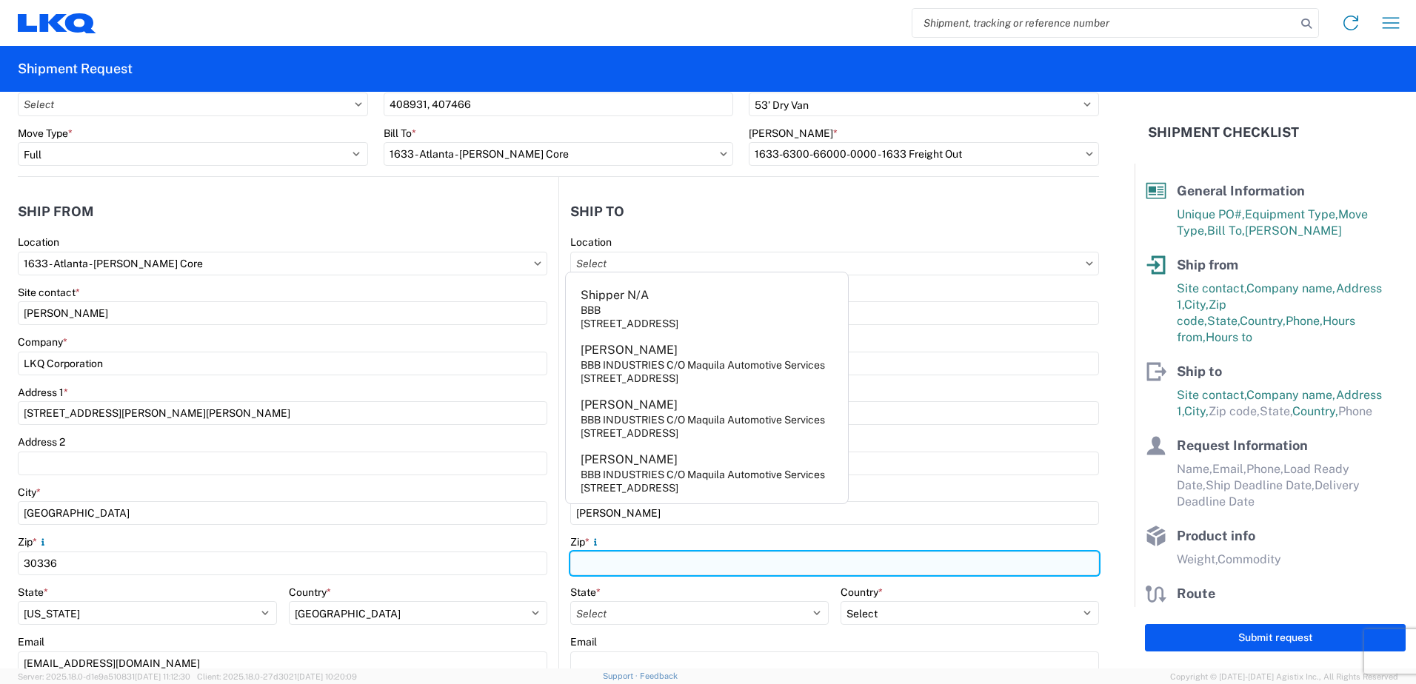
click at [605, 553] on input "Zip *" at bounding box center [834, 564] width 529 height 24
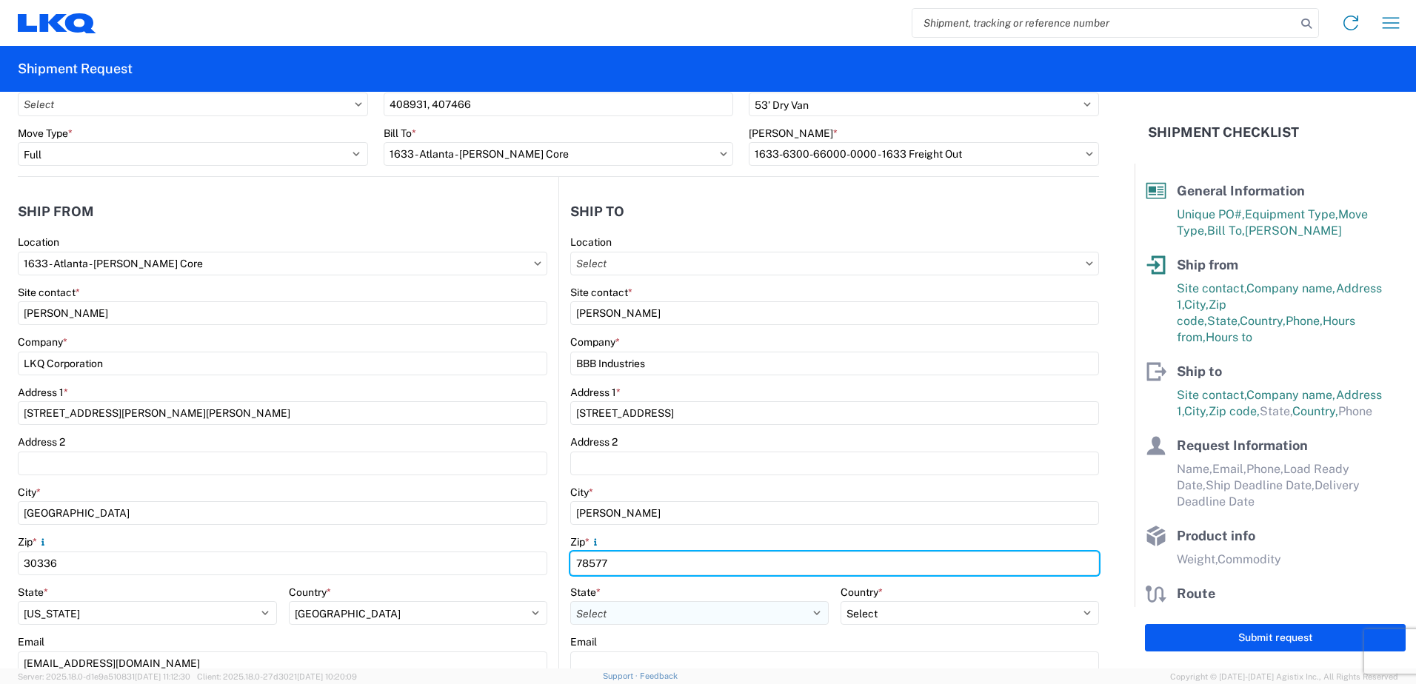
type input "78577"
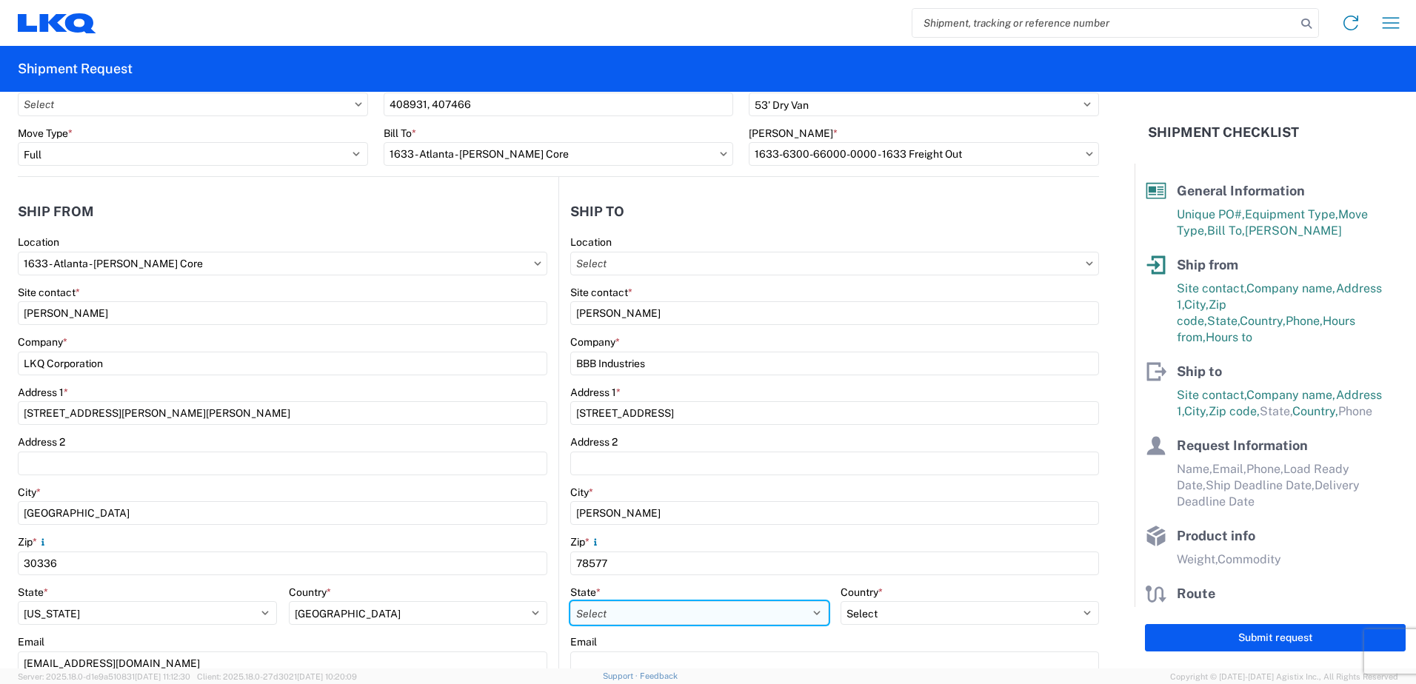
click at [635, 624] on select "Select [US_STATE] [US_STATE] [US_STATE] [US_STATE] Armed Forces Americas Armed …" at bounding box center [699, 613] width 258 height 24
select select "[GEOGRAPHIC_DATA]"
click at [570, 601] on select "Select [US_STATE] [US_STATE] [US_STATE] [US_STATE] Armed Forces Americas Armed …" at bounding box center [699, 613] width 258 height 24
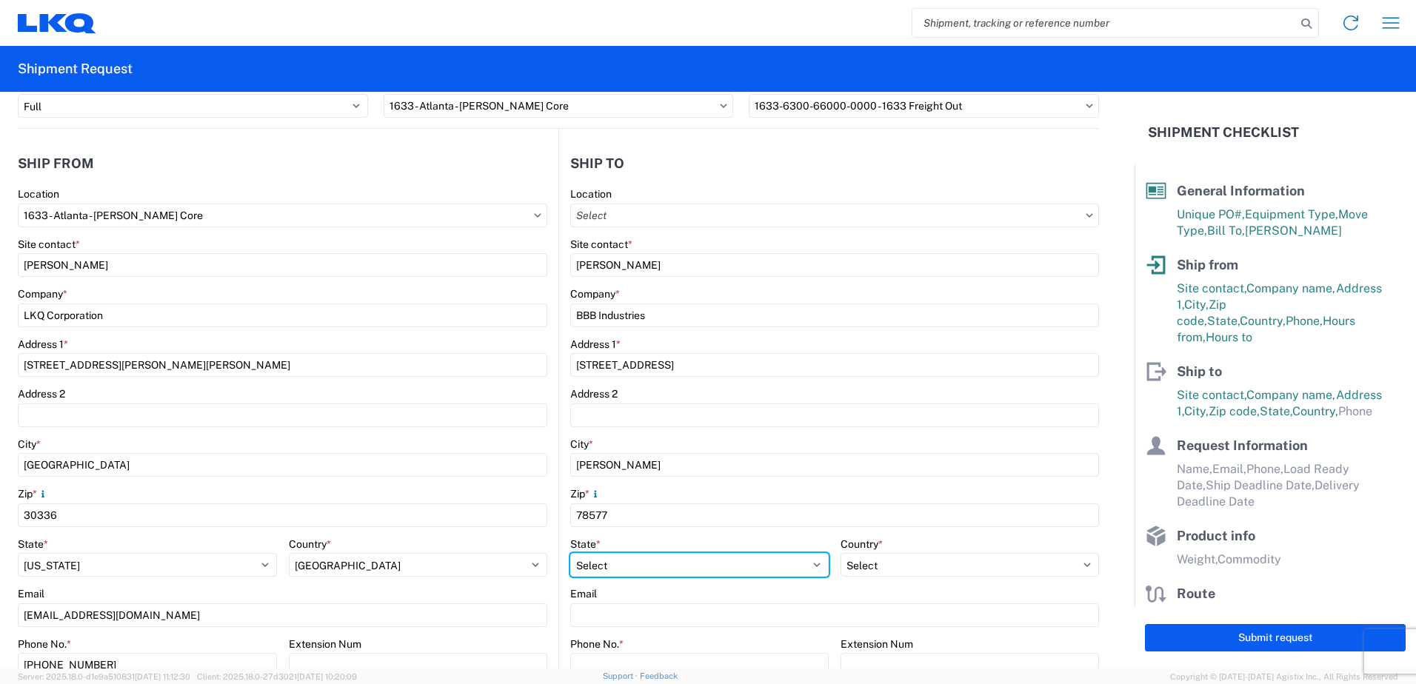
scroll to position [148, 0]
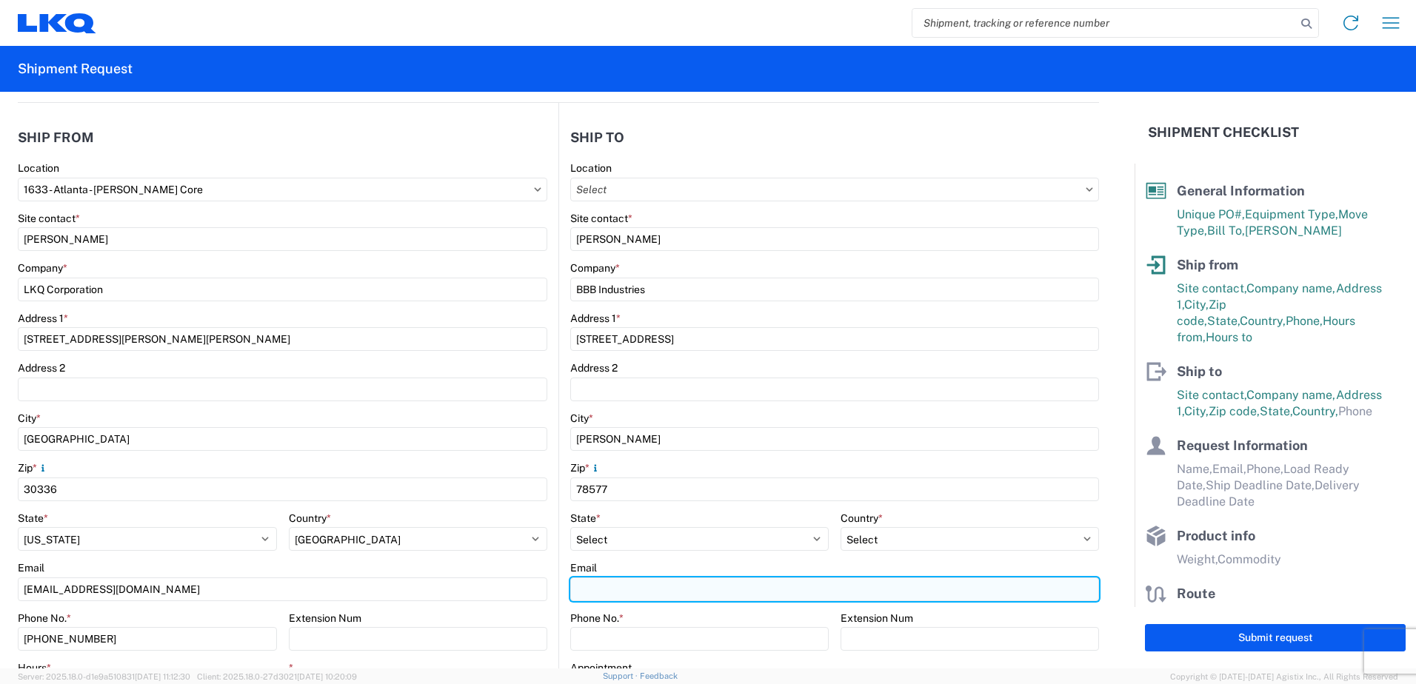
click at [607, 584] on input "Email" at bounding box center [834, 590] width 529 height 24
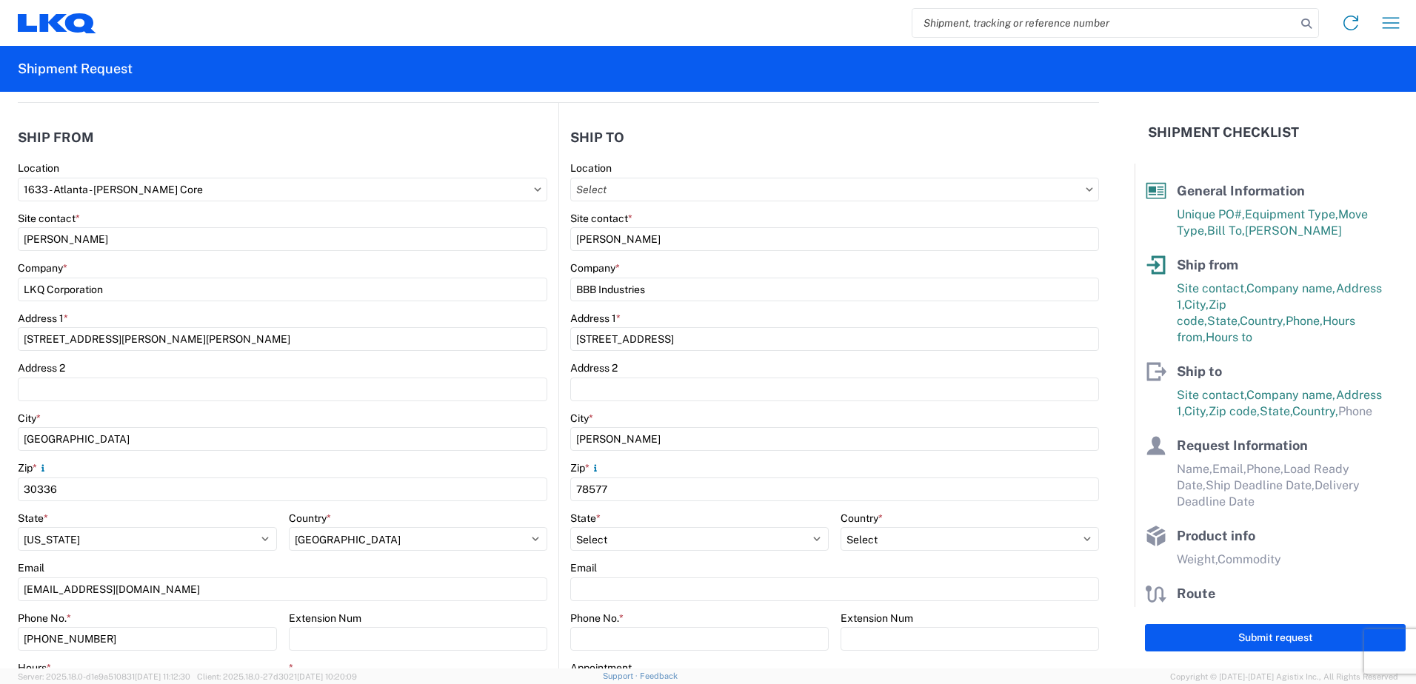
click at [547, 341] on main "1633 Location 1633 - Atlanta - Knopf Core Site contact * Rafael Lopez Company *…" at bounding box center [288, 453] width 541 height 584
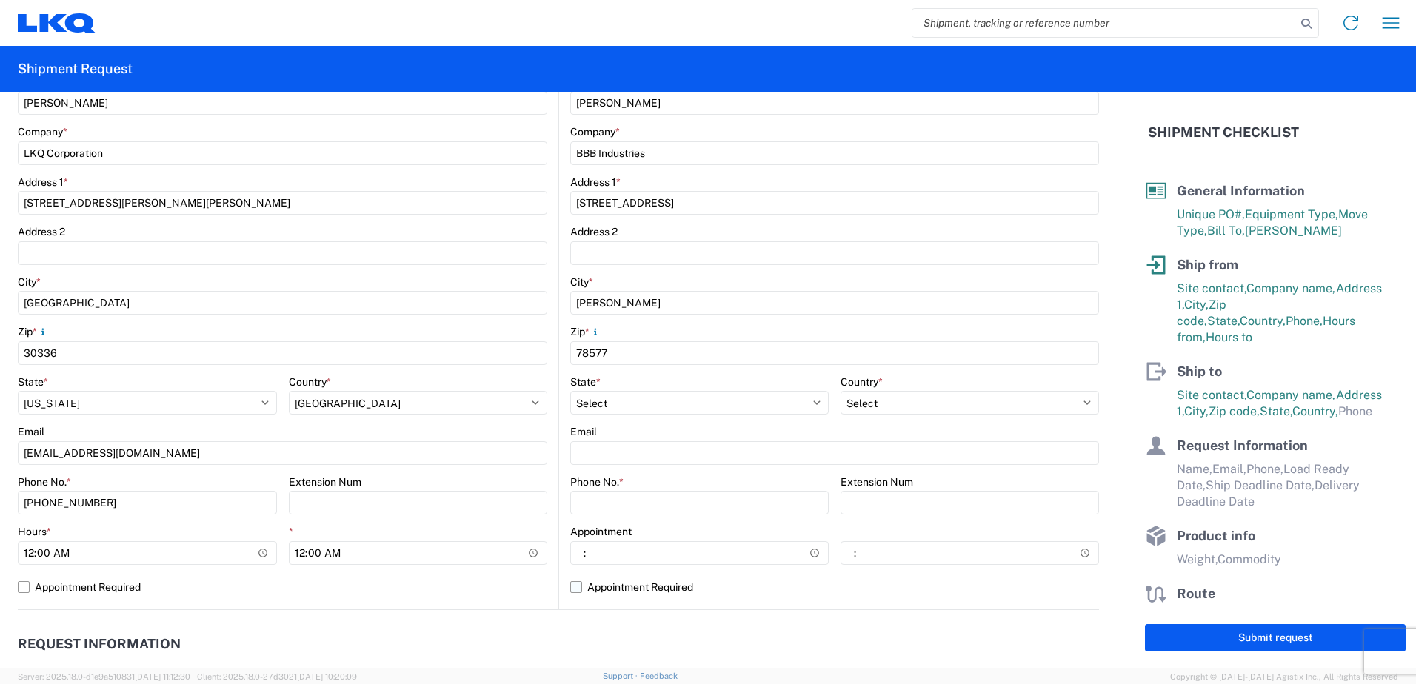
scroll to position [296, 0]
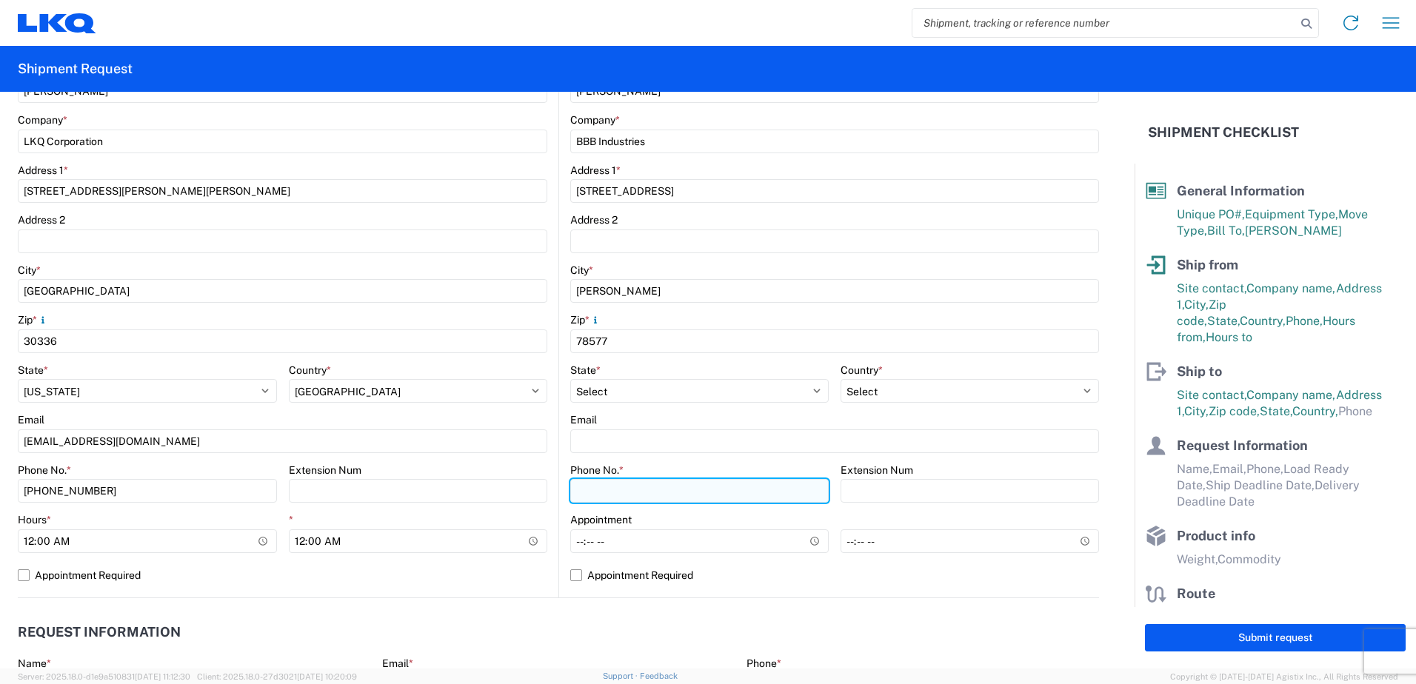
click at [596, 495] on input "Phone No. *" at bounding box center [699, 491] width 258 height 24
type input "956-241-7273"
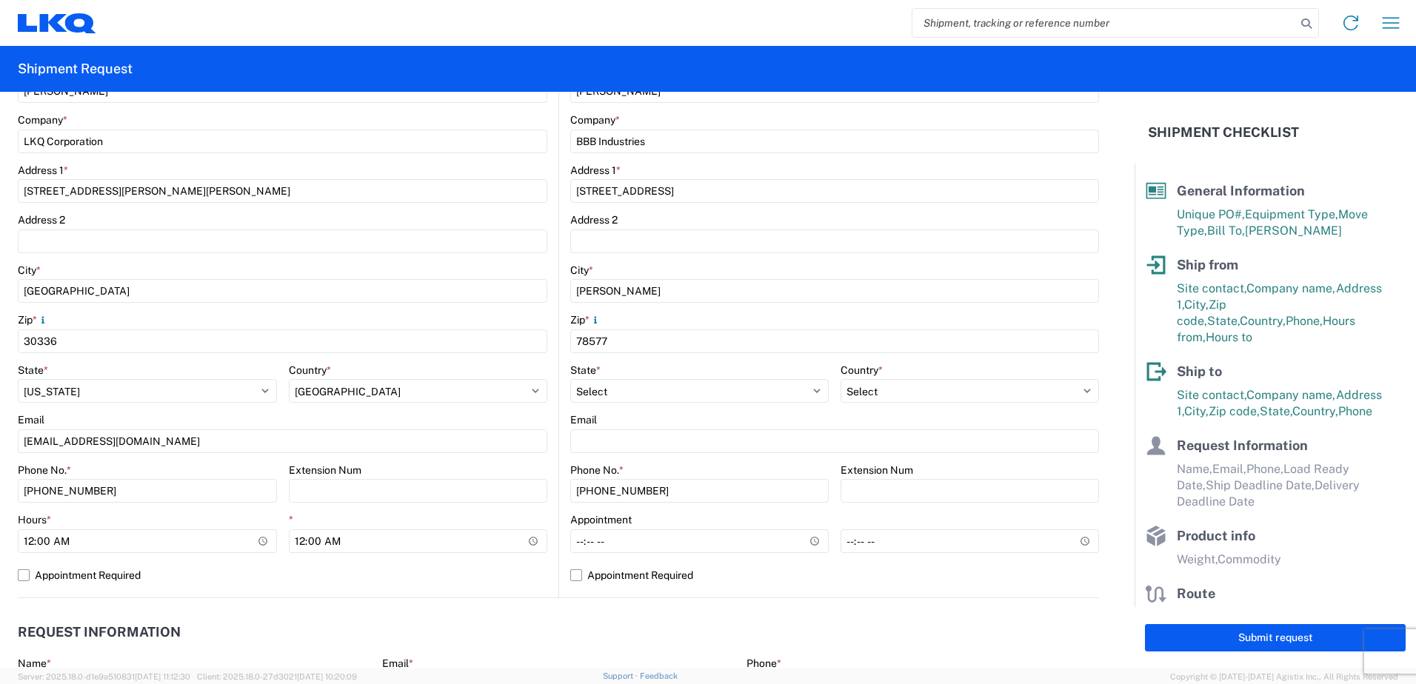
click at [549, 427] on main "1633 Location 1633 - Atlanta - Knopf Core Site contact * Rafael Lopez Company *…" at bounding box center [288, 305] width 541 height 584
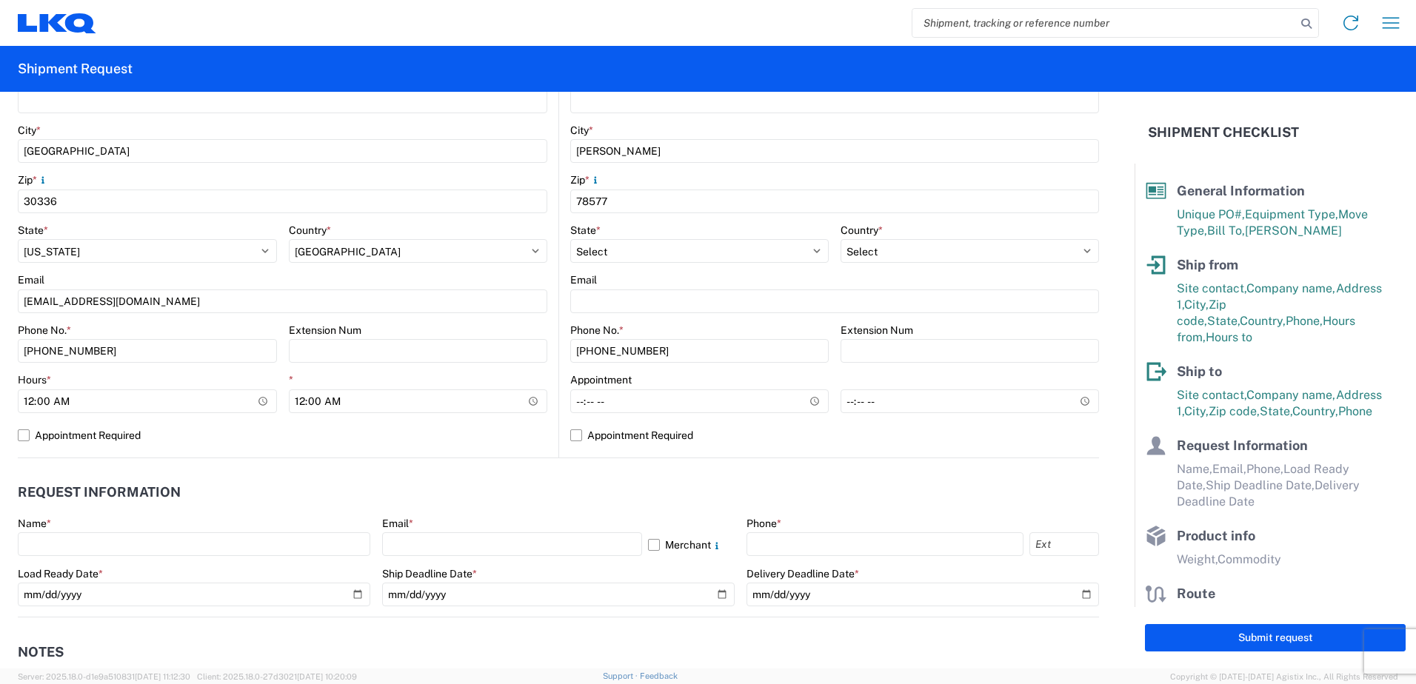
scroll to position [444, 0]
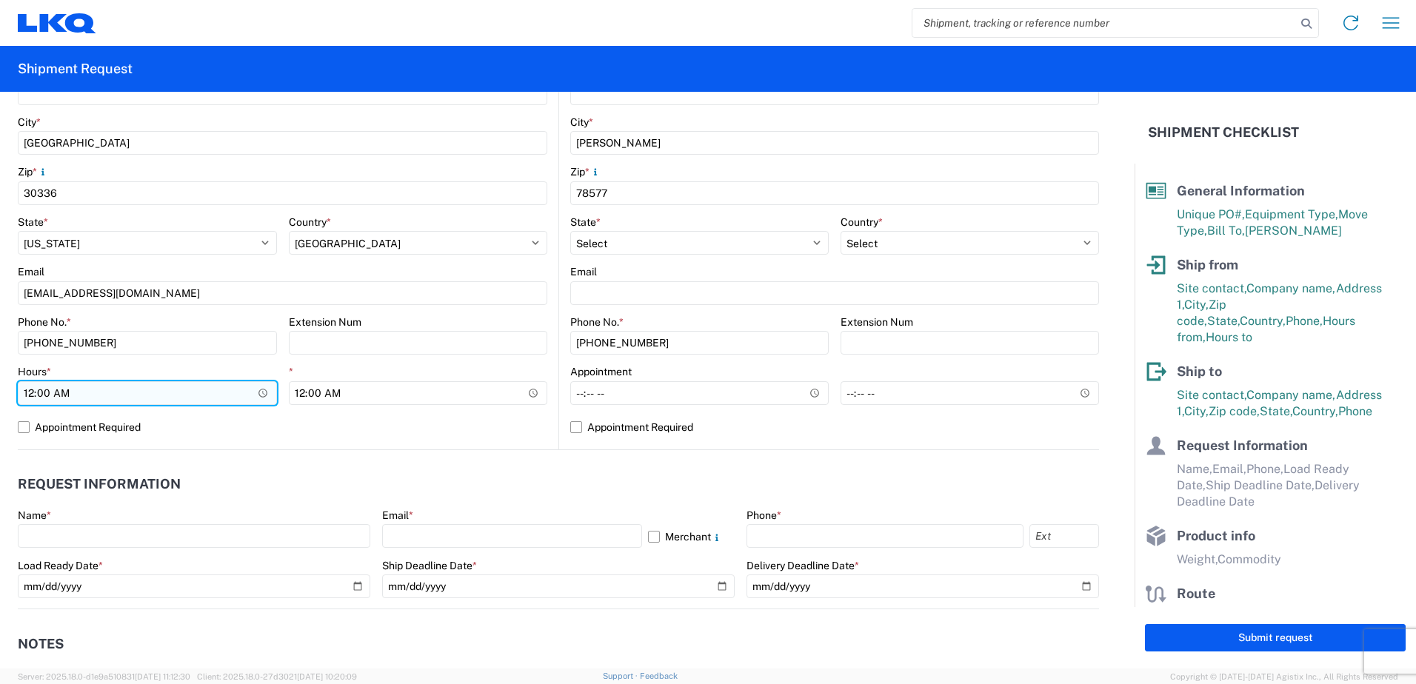
click at [258, 391] on input "00:00" at bounding box center [147, 393] width 259 height 24
type input "07:00"
click at [410, 417] on label "Appointment Required" at bounding box center [283, 428] width 530 height 24
click at [0, 0] on input "Appointment Required" at bounding box center [0, 0] width 0 height 0
select select "US"
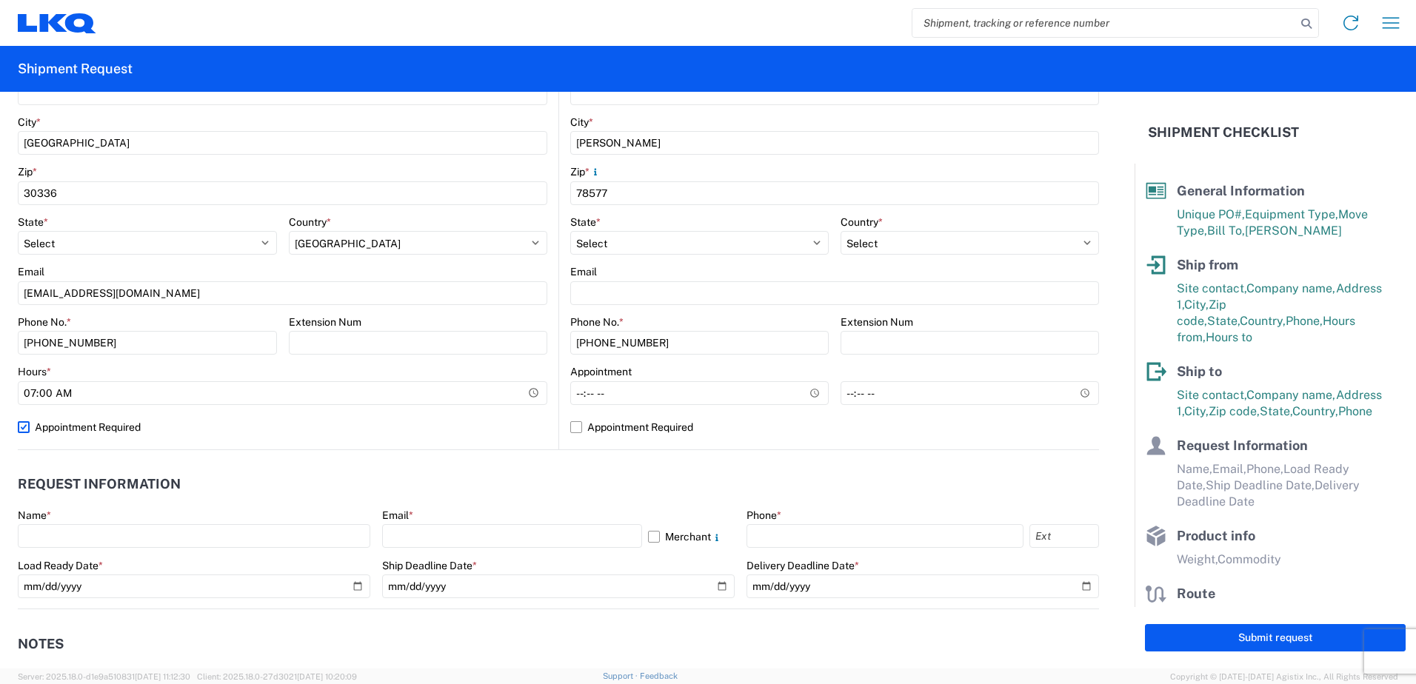
click at [24, 426] on label "Appointment Required" at bounding box center [283, 428] width 530 height 24
click at [0, 0] on input "Appointment Required" at bounding box center [0, 0] width 0 height 0
select select "US"
click at [527, 389] on input "00:00" at bounding box center [418, 393] width 259 height 24
type input "14:30"
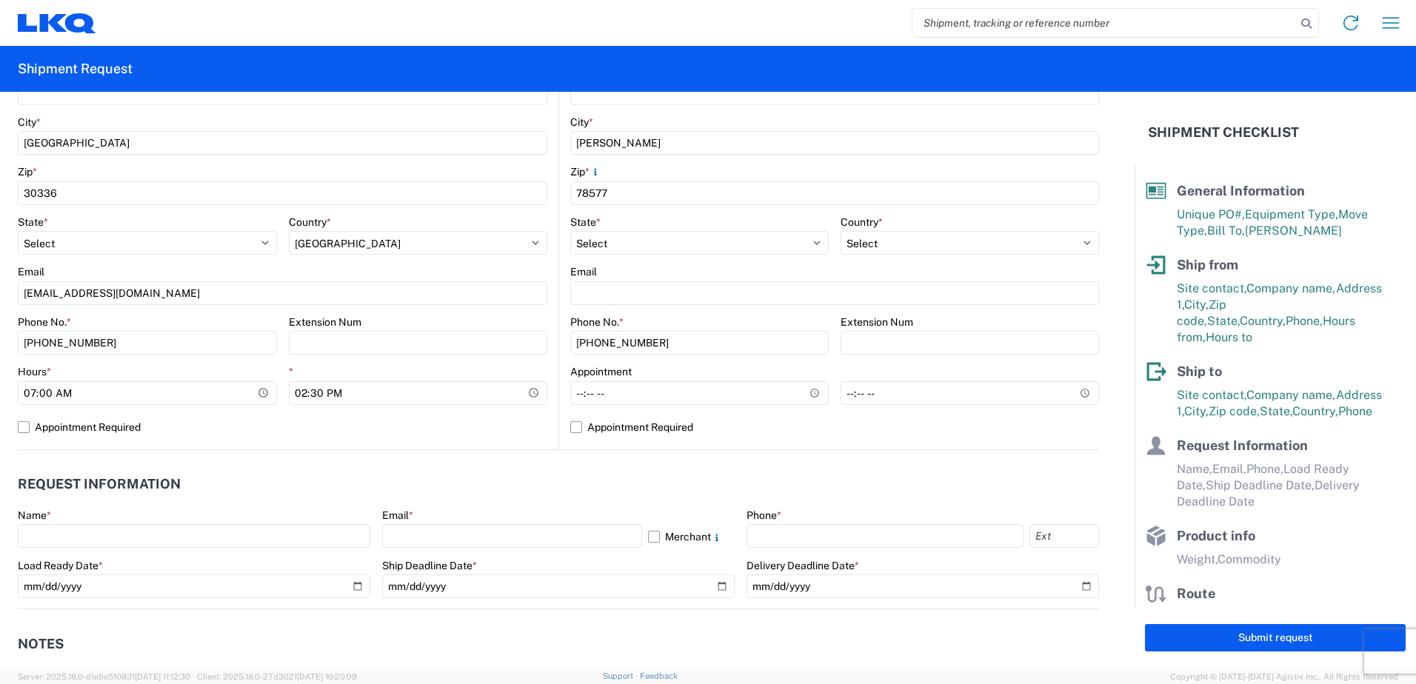
click at [523, 487] on header "Request Information" at bounding box center [558, 484] width 1081 height 33
click at [212, 372] on div "Hours *" at bounding box center [147, 371] width 259 height 13
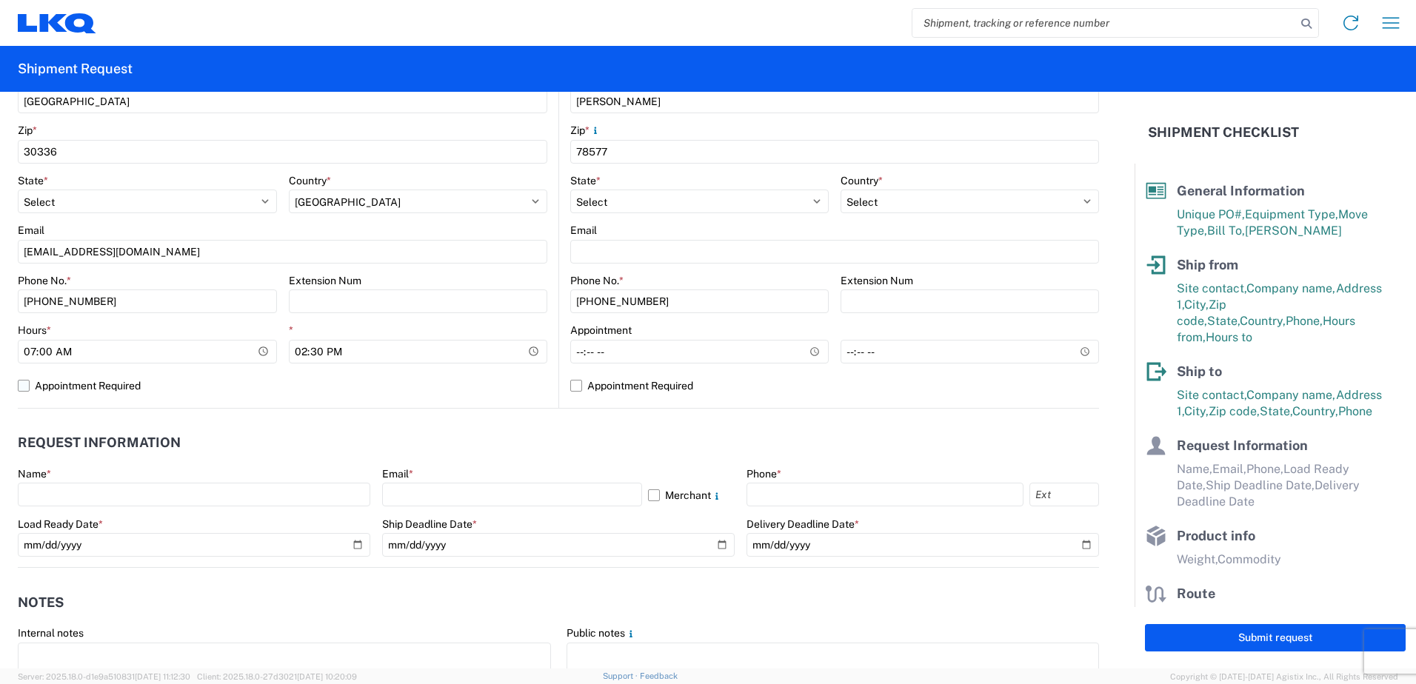
scroll to position [518, 0]
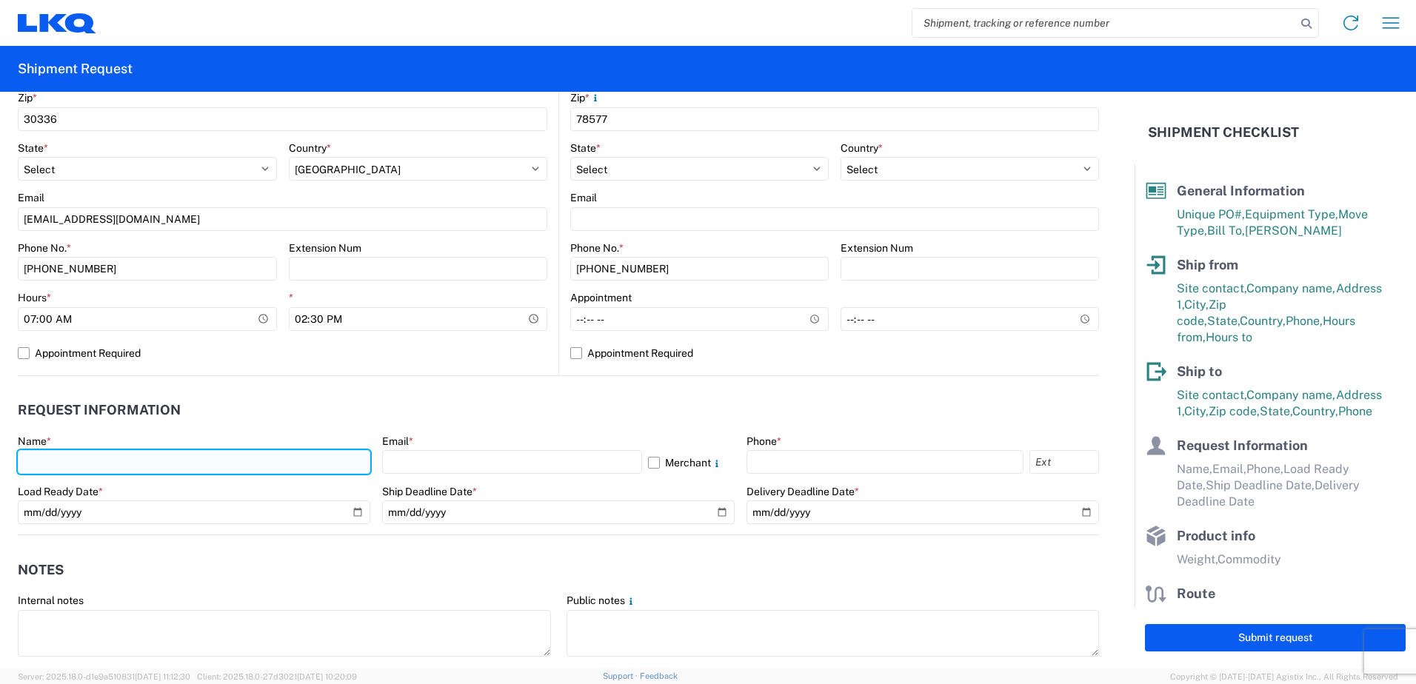
click at [87, 471] on input "text" at bounding box center [194, 462] width 353 height 24
type input "[PERSON_NAME]"
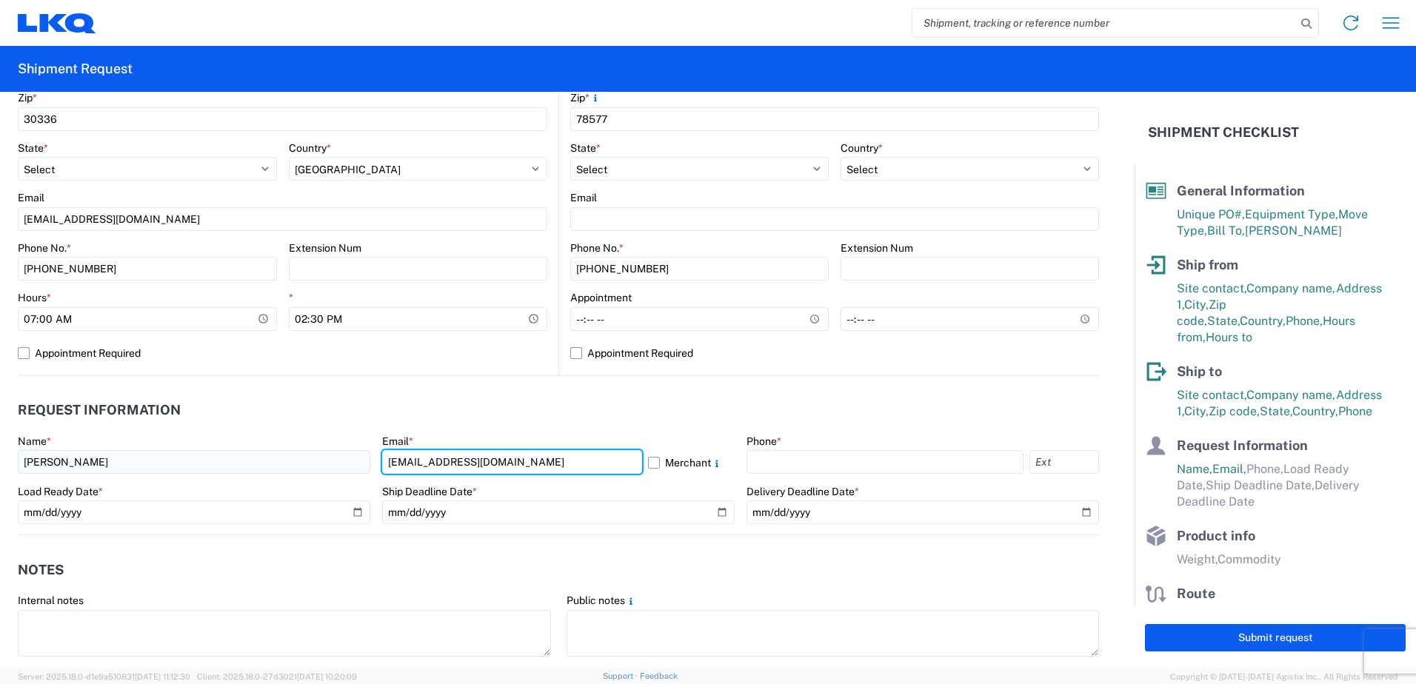
type input "[EMAIL_ADDRESS][DOMAIN_NAME]"
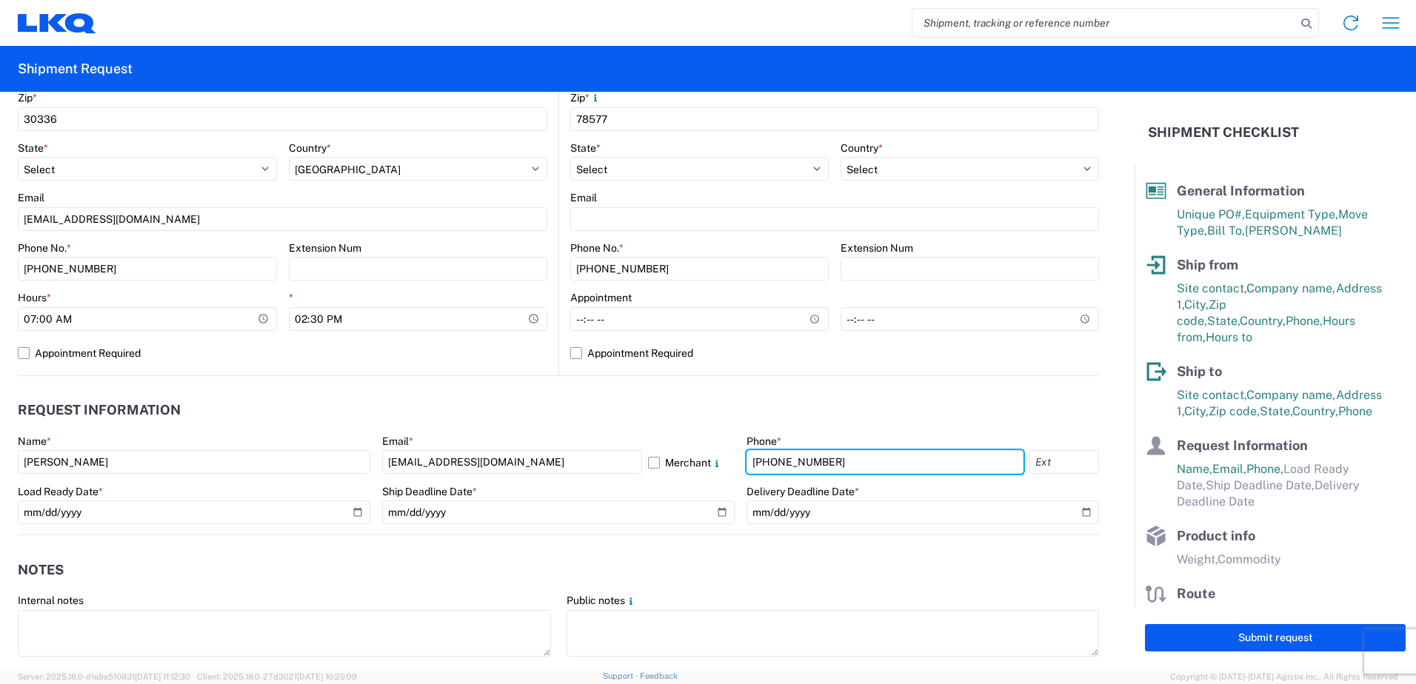
type input "[PHONE_NUMBER]"
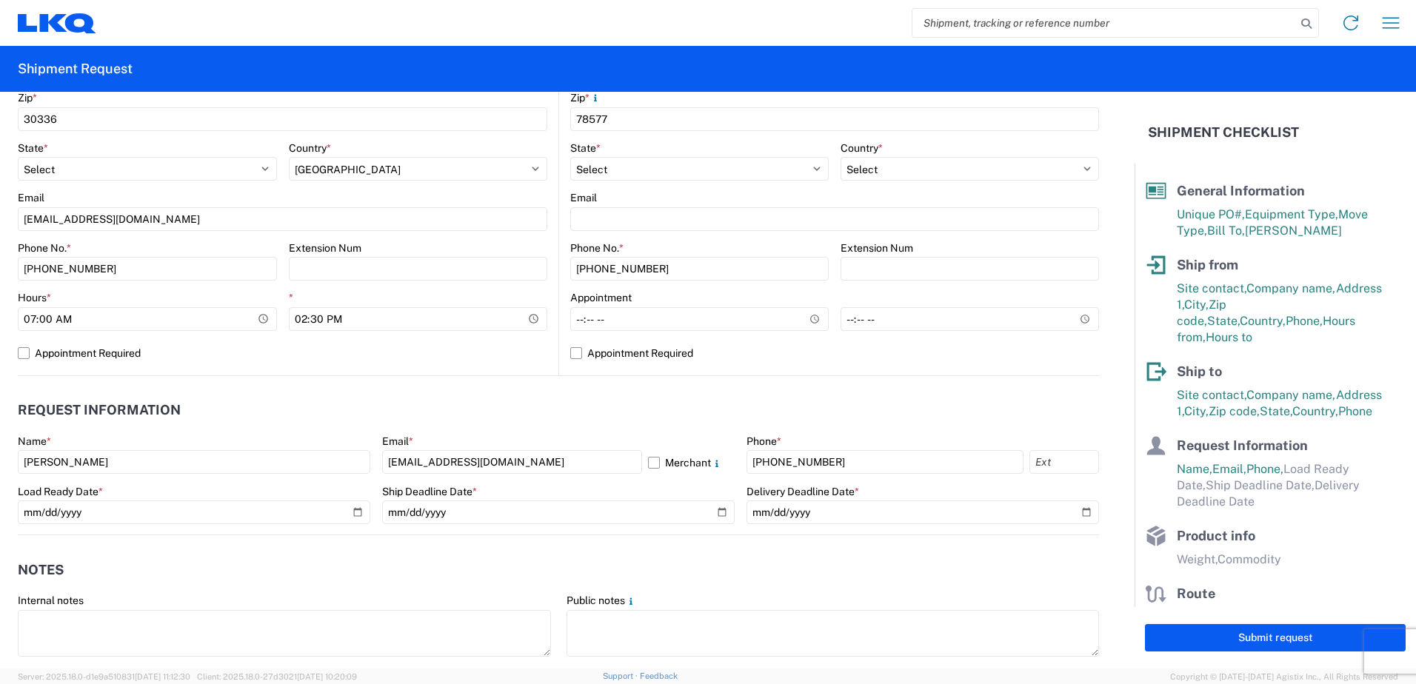
click at [218, 547] on agx-notes "Notes Internal notes Public notes Quote only" at bounding box center [558, 615] width 1081 height 159
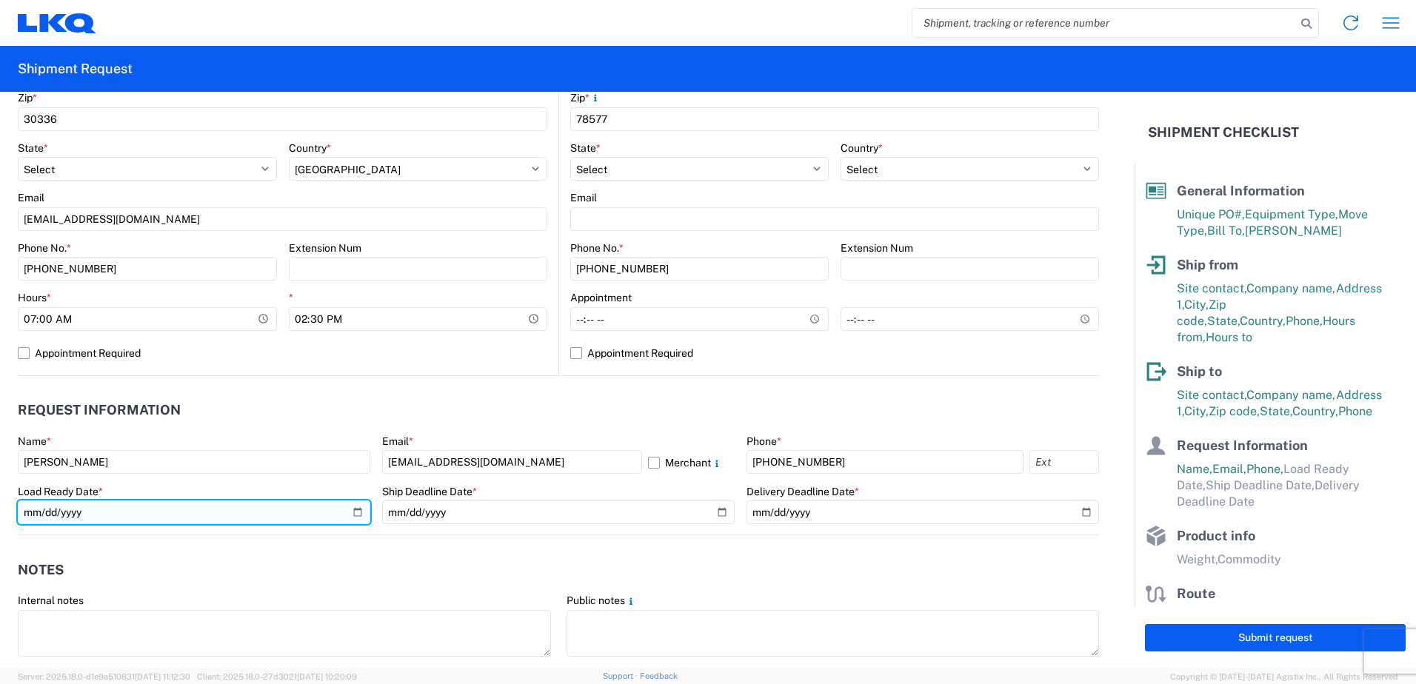
click at [356, 515] on input "date" at bounding box center [194, 513] width 353 height 24
type input "[DATE]"
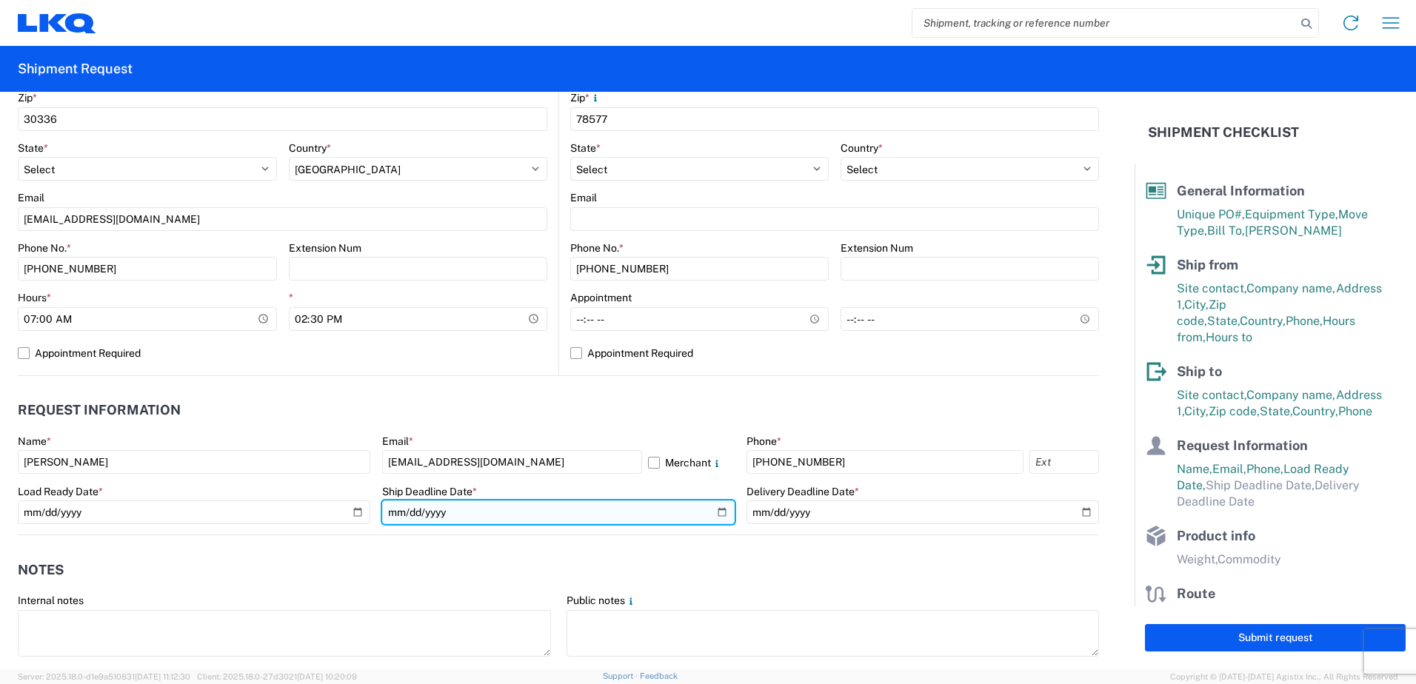
click at [718, 514] on input "date" at bounding box center [558, 513] width 353 height 24
type input "[DATE]"
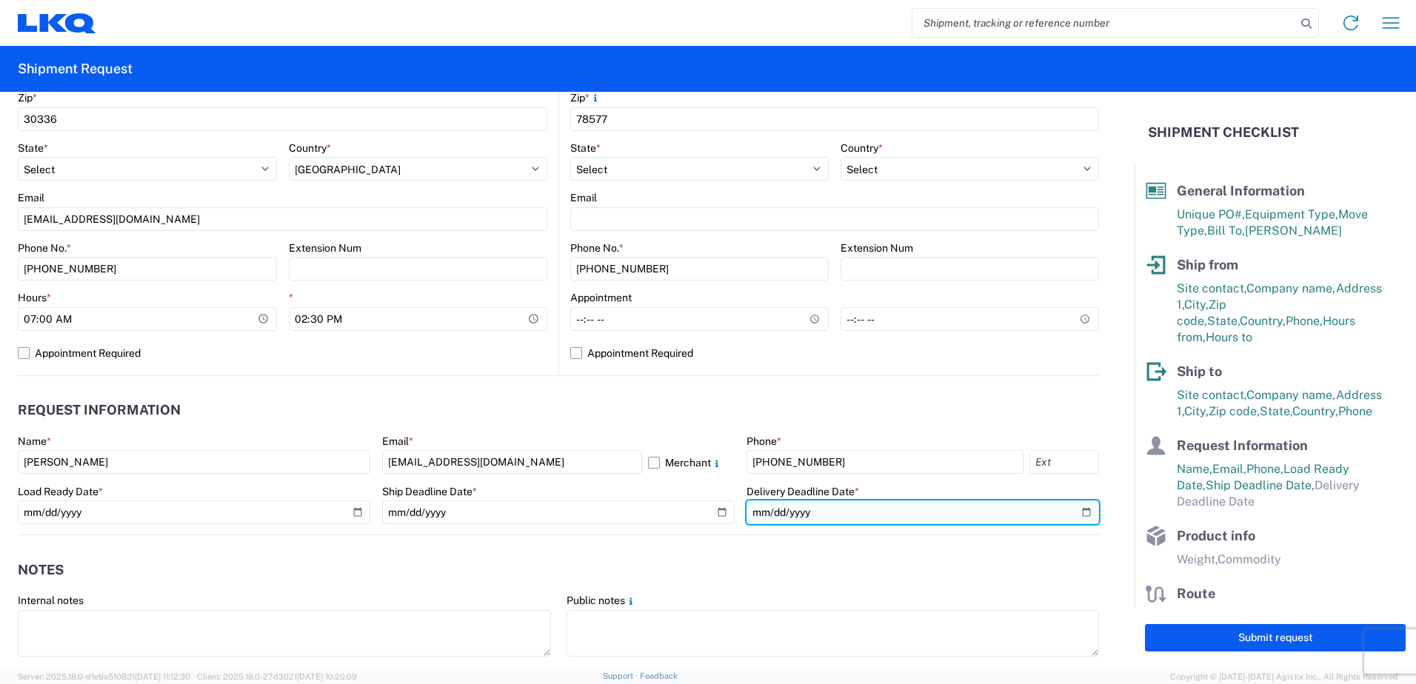
click at [1071, 510] on input "date" at bounding box center [923, 513] width 353 height 24
type input "[DATE]"
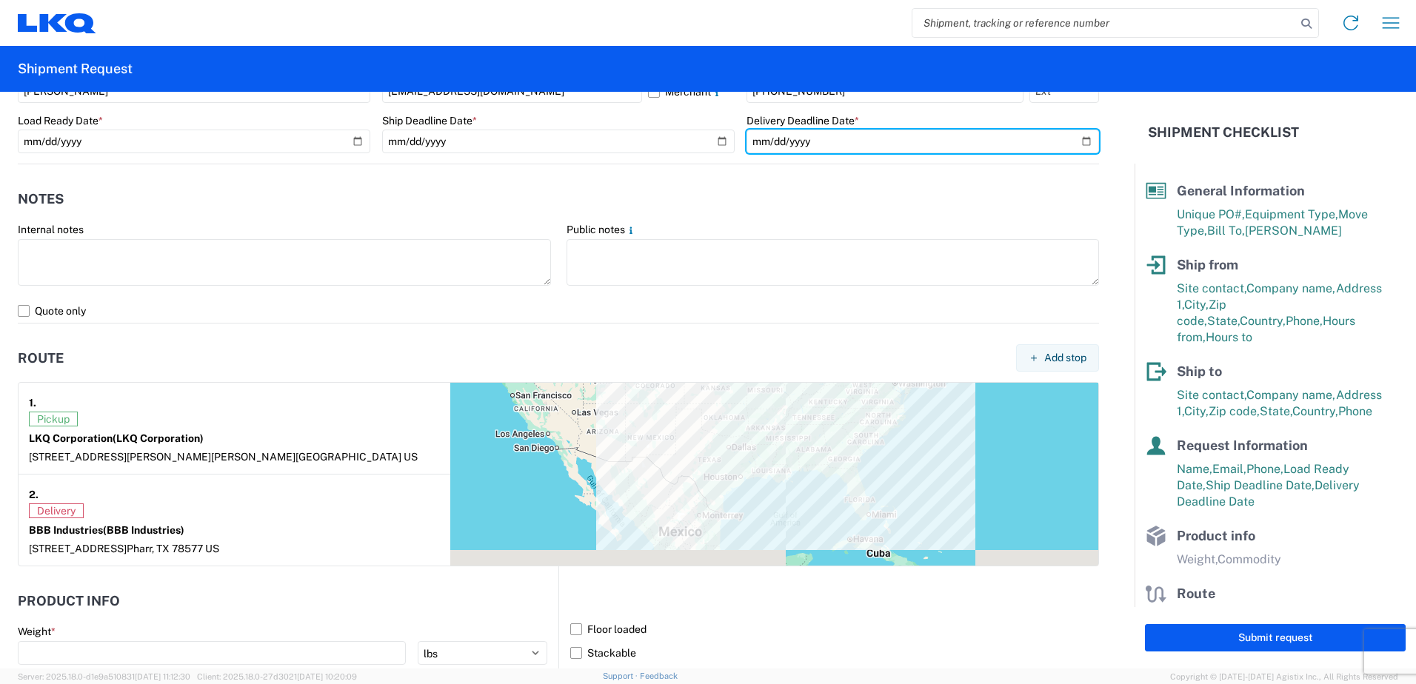
scroll to position [1037, 0]
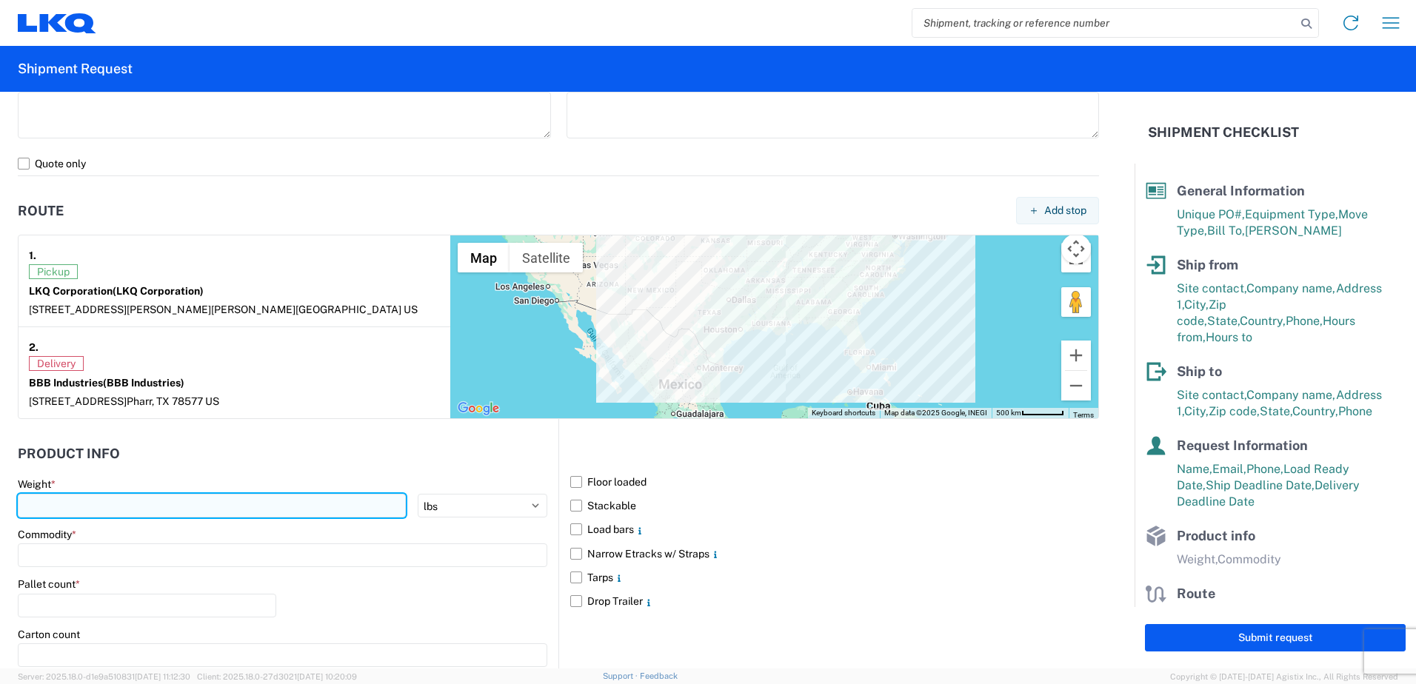
click at [63, 507] on input "number" at bounding box center [212, 506] width 388 height 24
type input "34702"
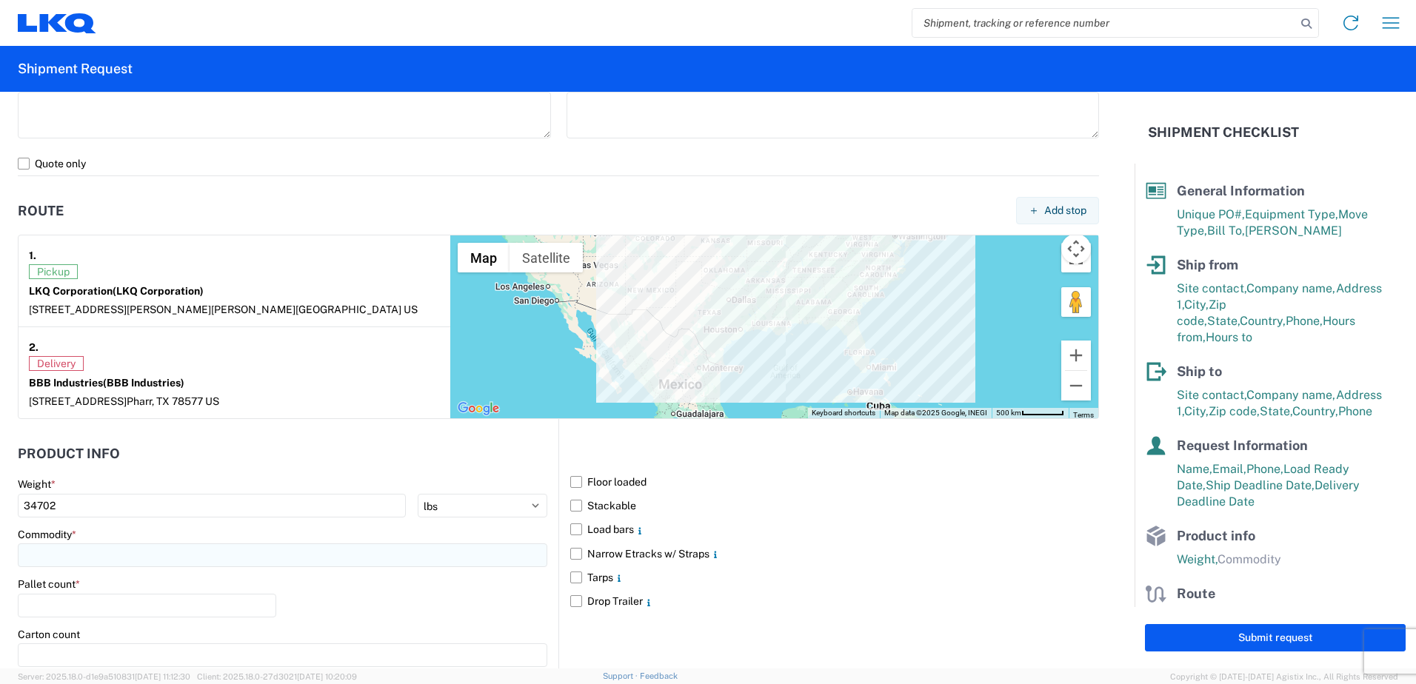
click at [27, 554] on input at bounding box center [283, 556] width 530 height 24
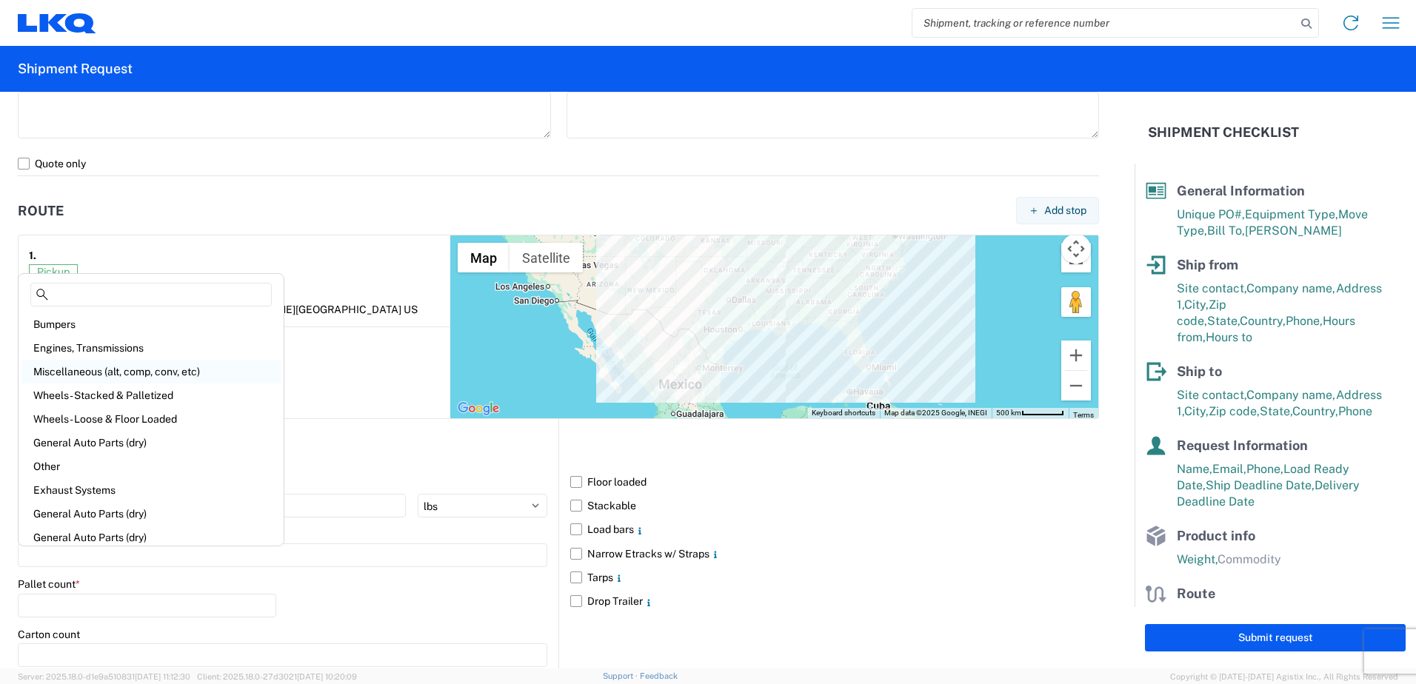
click at [67, 367] on div "Miscellaneous (alt, comp, conv, etc)" at bounding box center [150, 372] width 259 height 24
type input "Miscellaneous (alt, comp, conv, etc)"
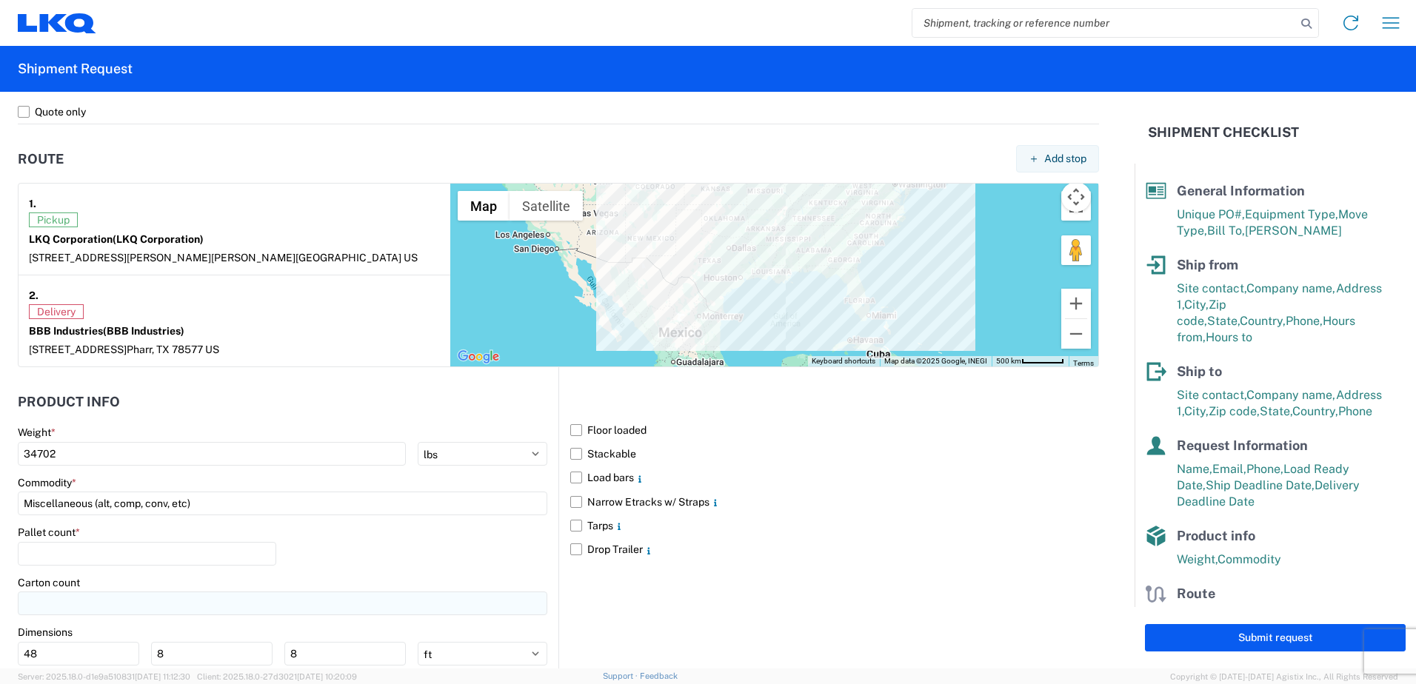
scroll to position [1111, 0]
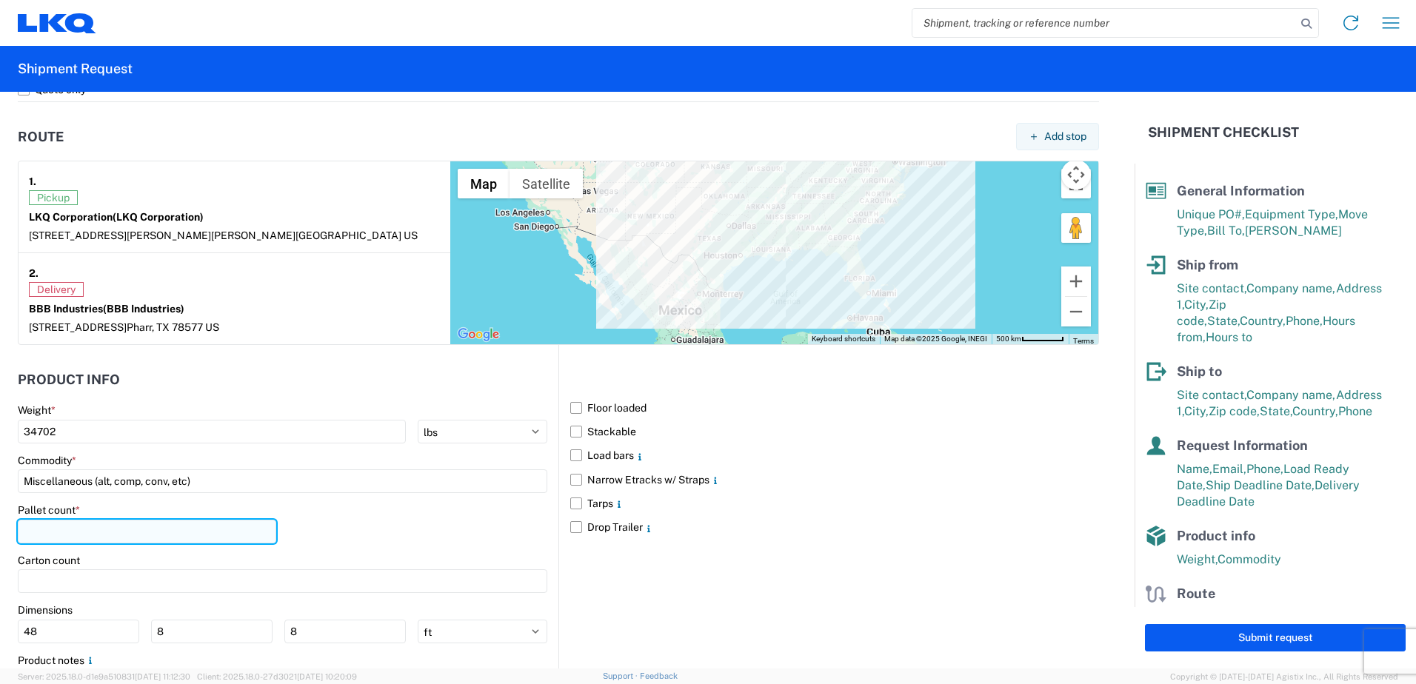
click at [40, 530] on input "number" at bounding box center [147, 532] width 258 height 24
type input "14"
click at [570, 404] on label "Floor loaded" at bounding box center [834, 408] width 529 height 24
click at [0, 0] on input "Floor loaded" at bounding box center [0, 0] width 0 height 0
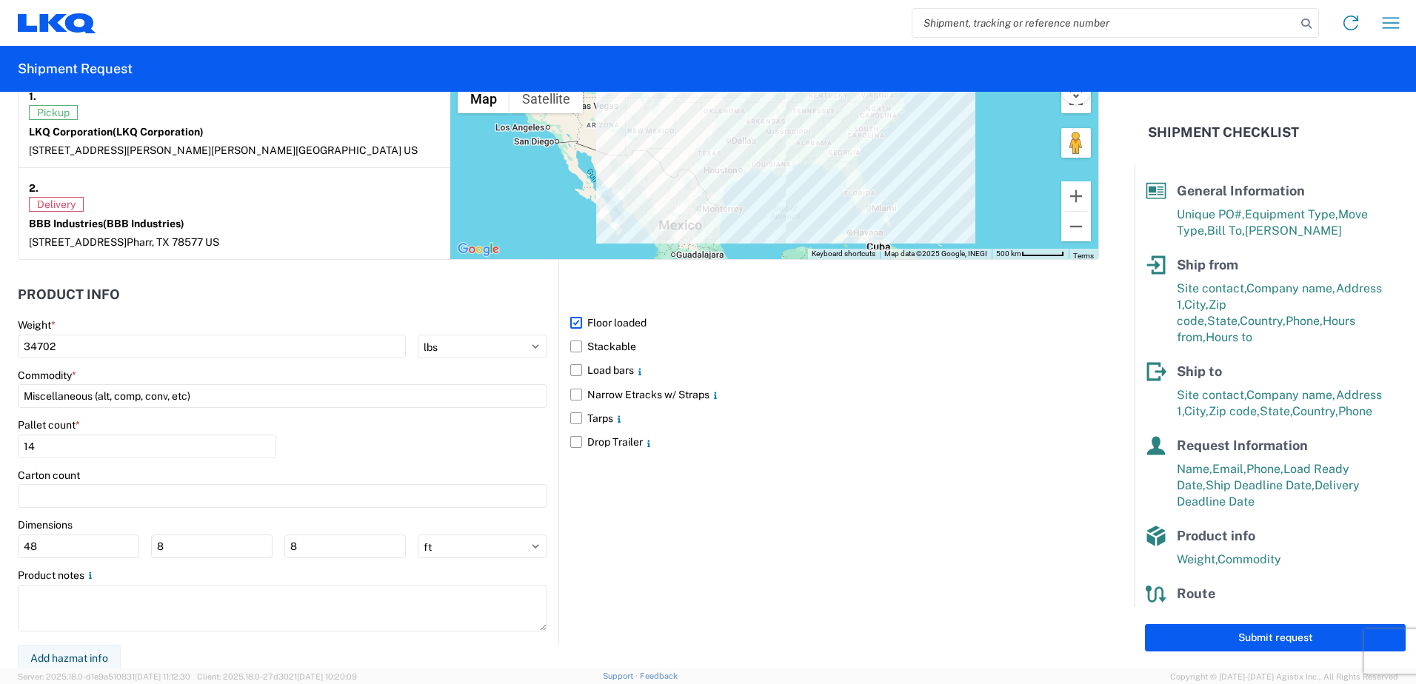
scroll to position [1200, 0]
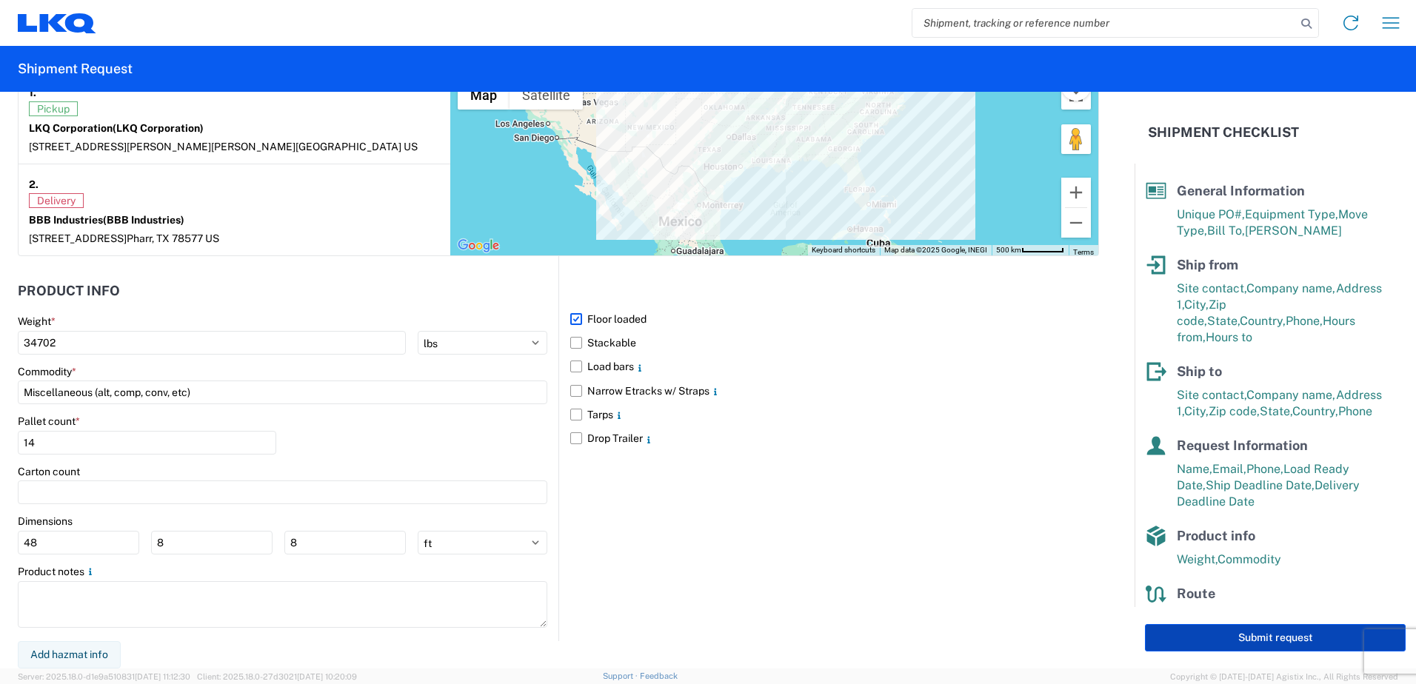
click at [1285, 641] on button "Submit request" at bounding box center [1275, 637] width 261 height 27
select select "US"
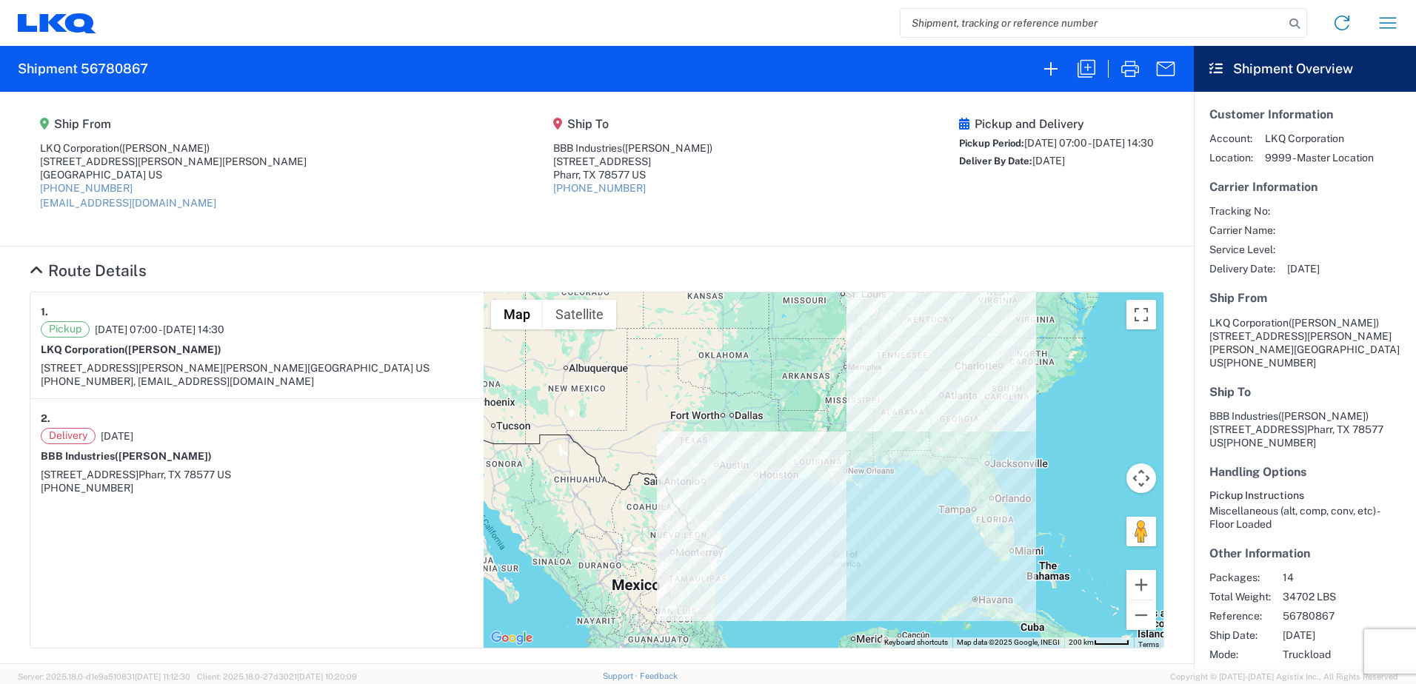
click at [60, 35] on agx-form-navbar "Home Shipment request Shipment tracking" at bounding box center [708, 23] width 1416 height 46
click at [59, 21] on icon at bounding box center [57, 23] width 79 height 20
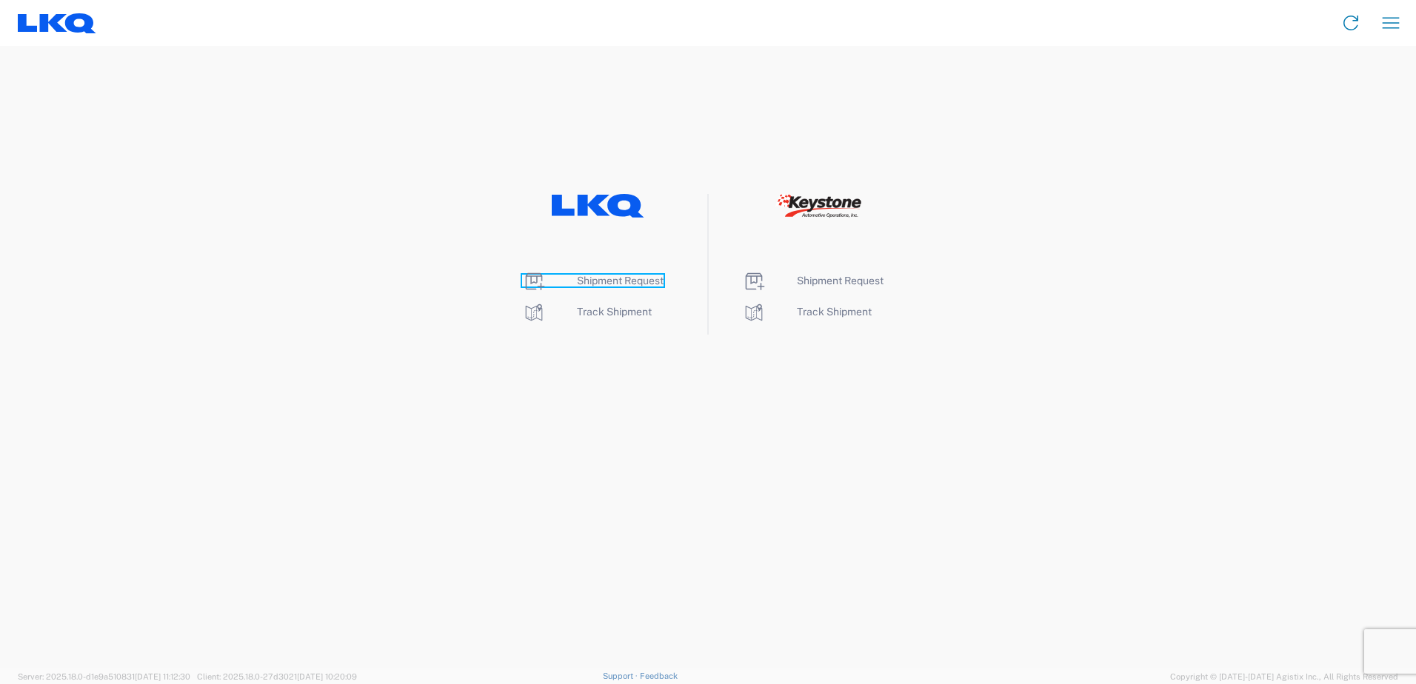
click at [584, 282] on span "Shipment Request" at bounding box center [620, 281] width 87 height 12
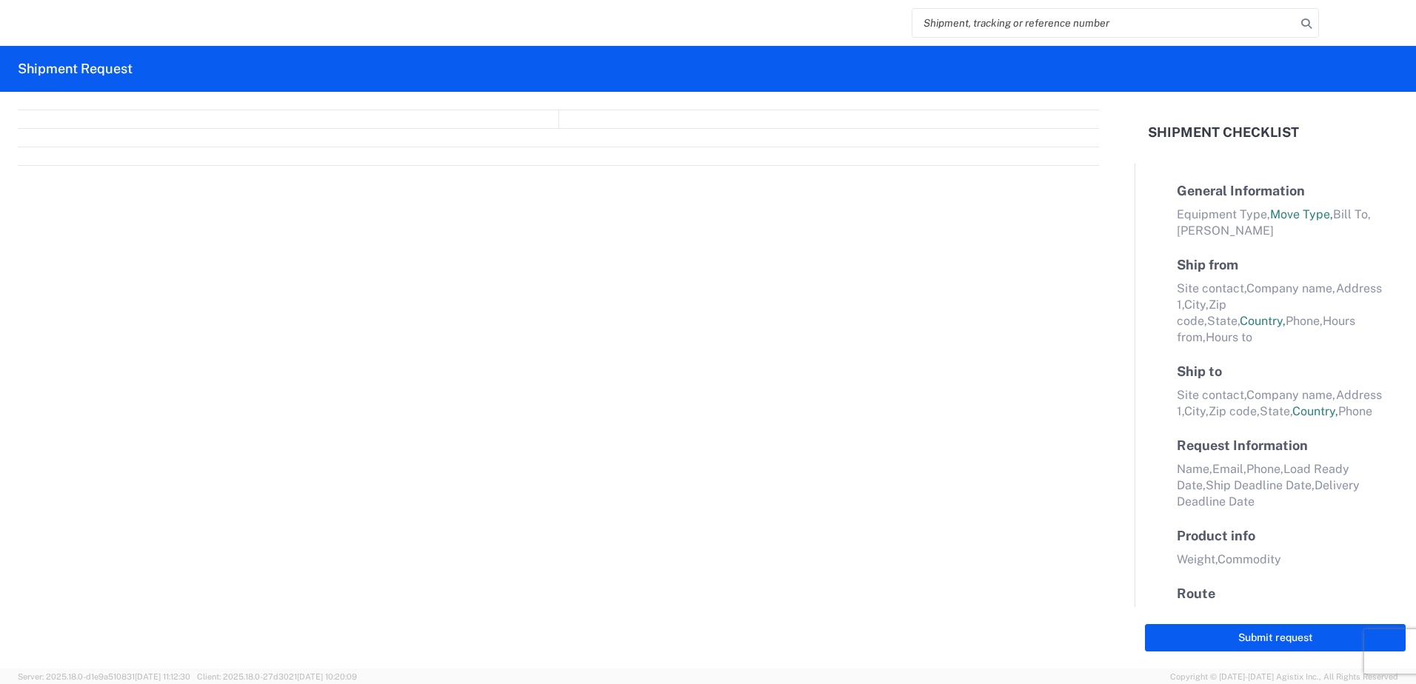
select select "FULL"
select select "LBS"
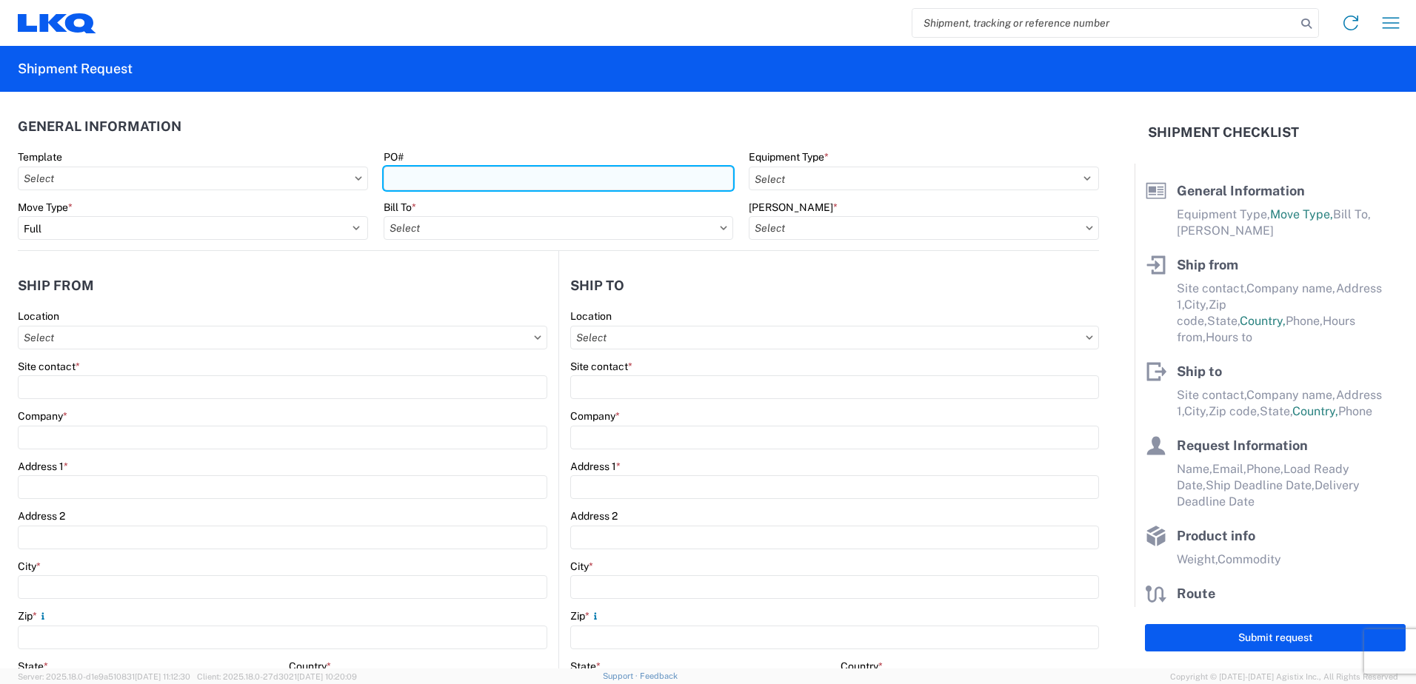
click at [435, 176] on input "PO#" at bounding box center [559, 179] width 350 height 24
type input "408931-2"
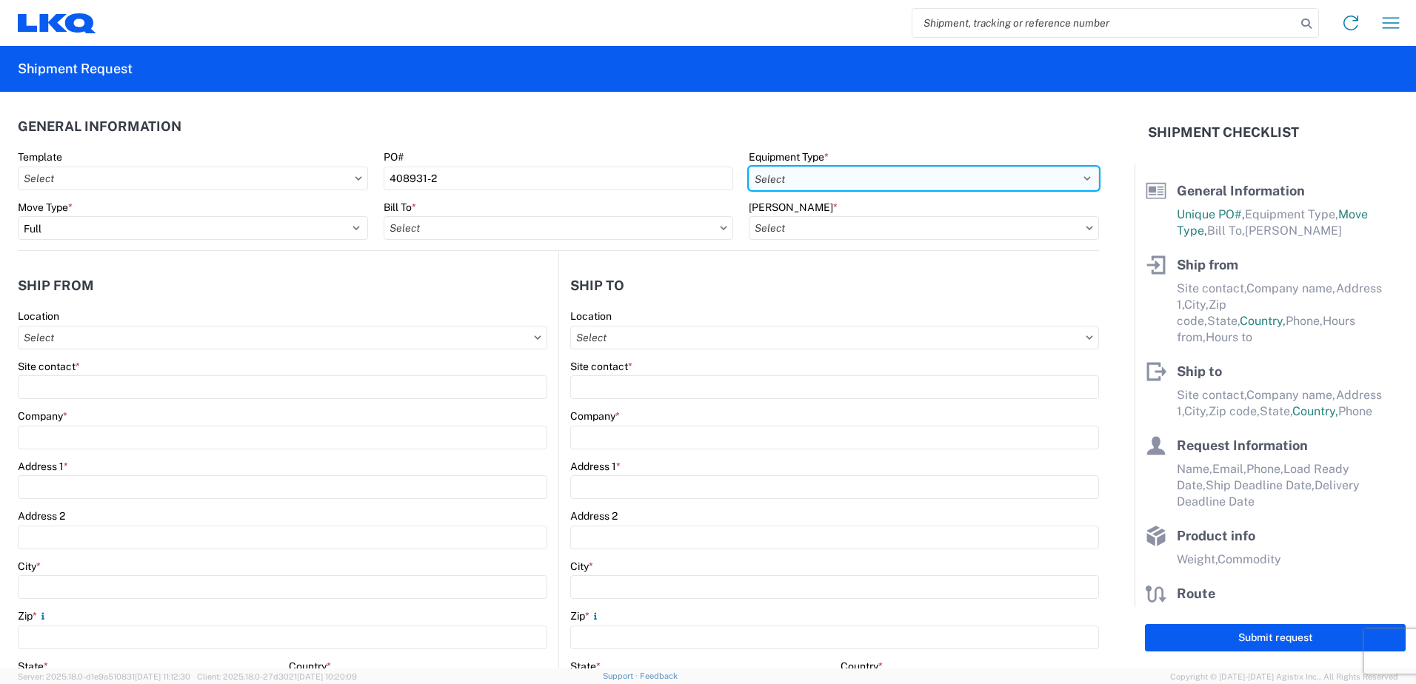
click at [769, 178] on select "Select 53’ Dry Van Flatbed Dropdeck (van) Lowboy (flatbed) Rail" at bounding box center [924, 179] width 350 height 24
select select "STDV"
click at [749, 167] on select "Select 53’ Dry Van Flatbed Dropdeck (van) Lowboy (flatbed) Rail" at bounding box center [924, 179] width 350 height 24
click at [442, 228] on input "Bill To *" at bounding box center [559, 228] width 350 height 24
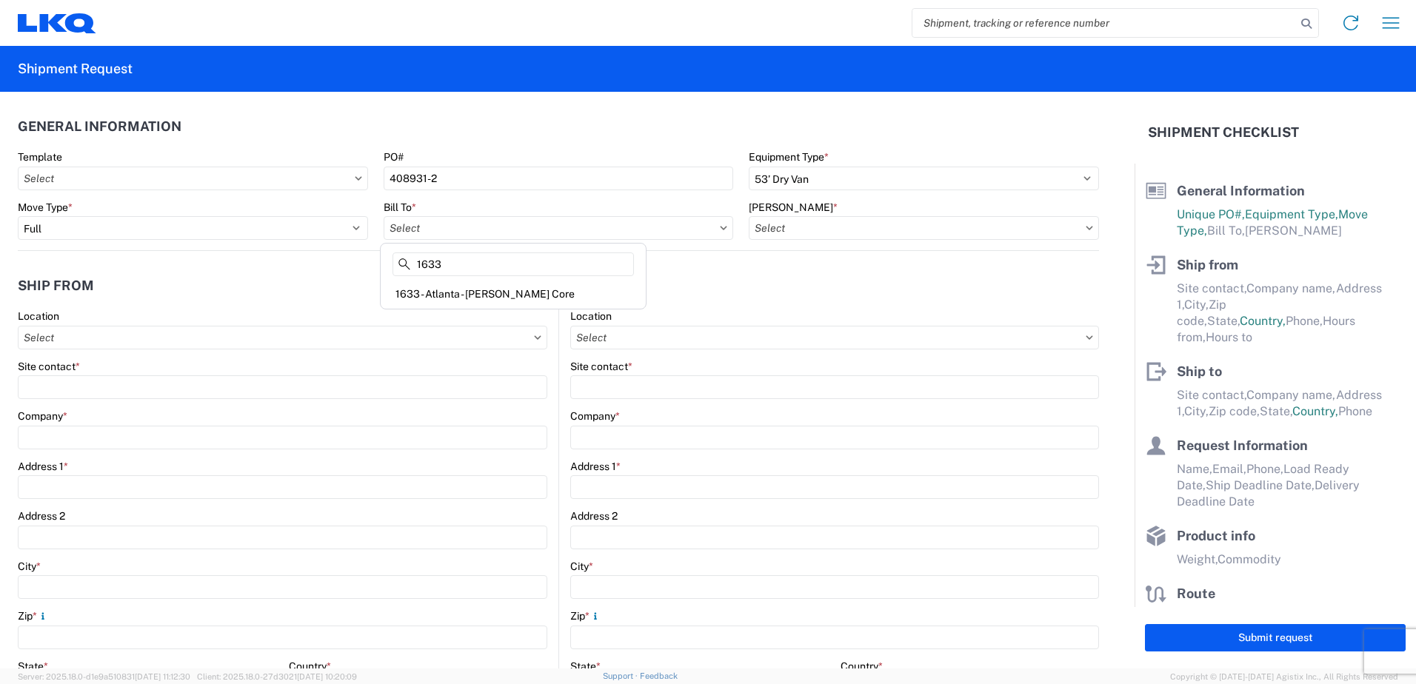
type input "1633"
click at [508, 298] on div "1633 - Atlanta - [PERSON_NAME] Core" at bounding box center [513, 294] width 259 height 24
type input "1633 - Atlanta - [PERSON_NAME] Core"
click at [773, 232] on input "[PERSON_NAME] *" at bounding box center [924, 228] width 350 height 24
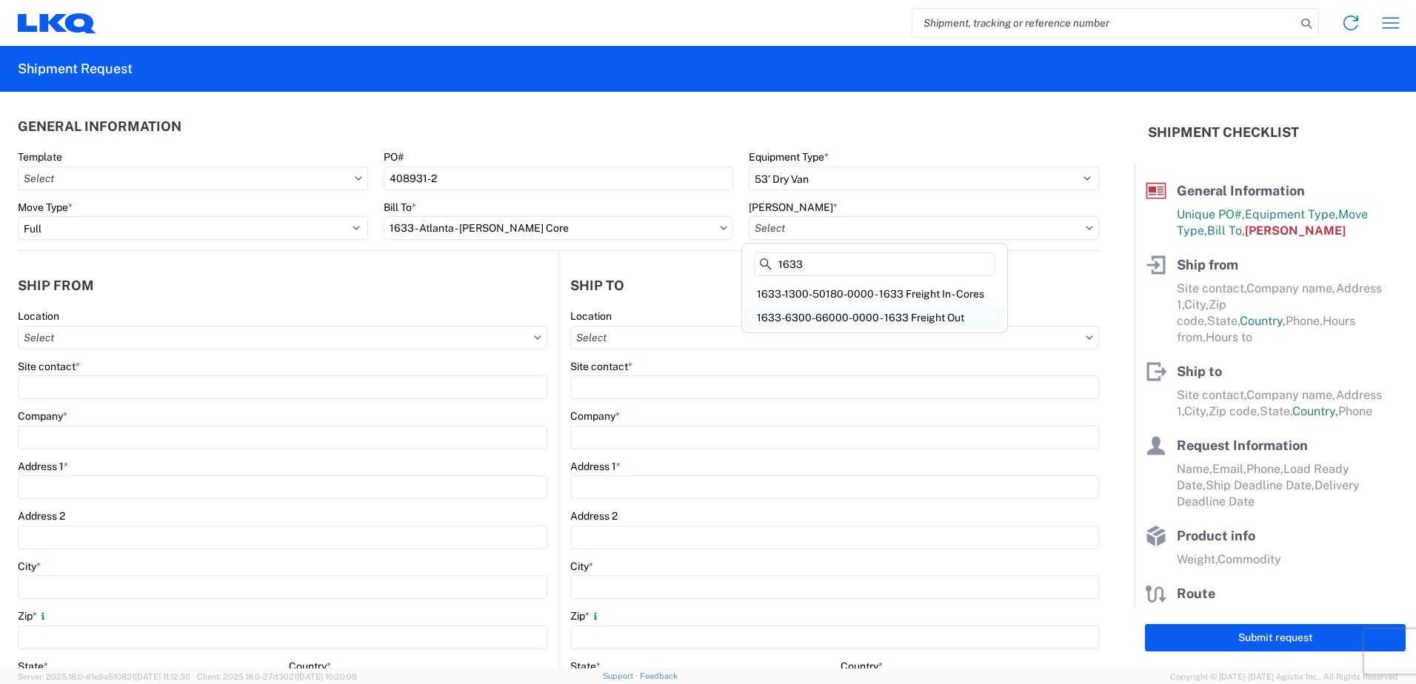
type input "1633"
click at [845, 314] on div "1633-6300-66000-0000 - 1633 Freight Out" at bounding box center [874, 318] width 259 height 24
type input "1633-6300-66000-0000 - 1633 Freight Out"
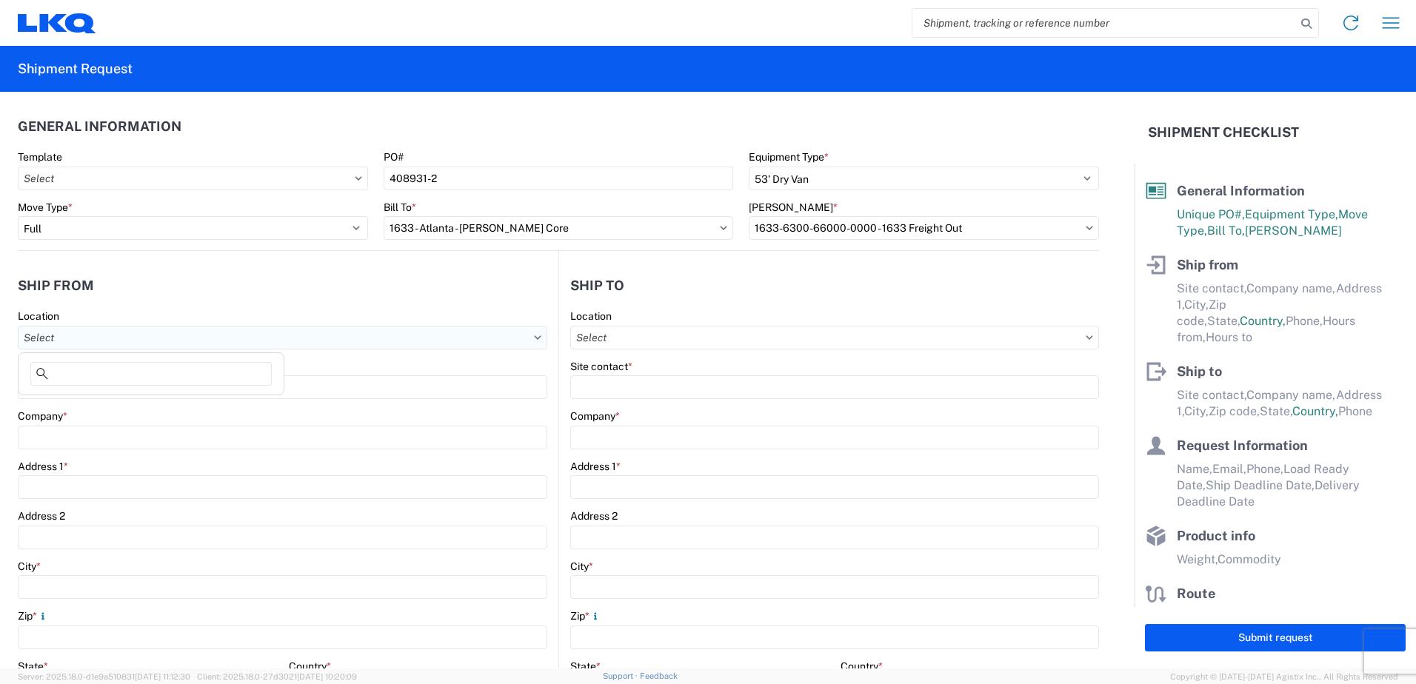
click at [84, 334] on input "Location" at bounding box center [283, 338] width 530 height 24
type input "1633"
click at [111, 398] on div "1633 - Atlanta - [PERSON_NAME] Core" at bounding box center [150, 404] width 259 height 24
type input "1633 - Atlanta - [PERSON_NAME] Core"
type input "LKQ Corporation"
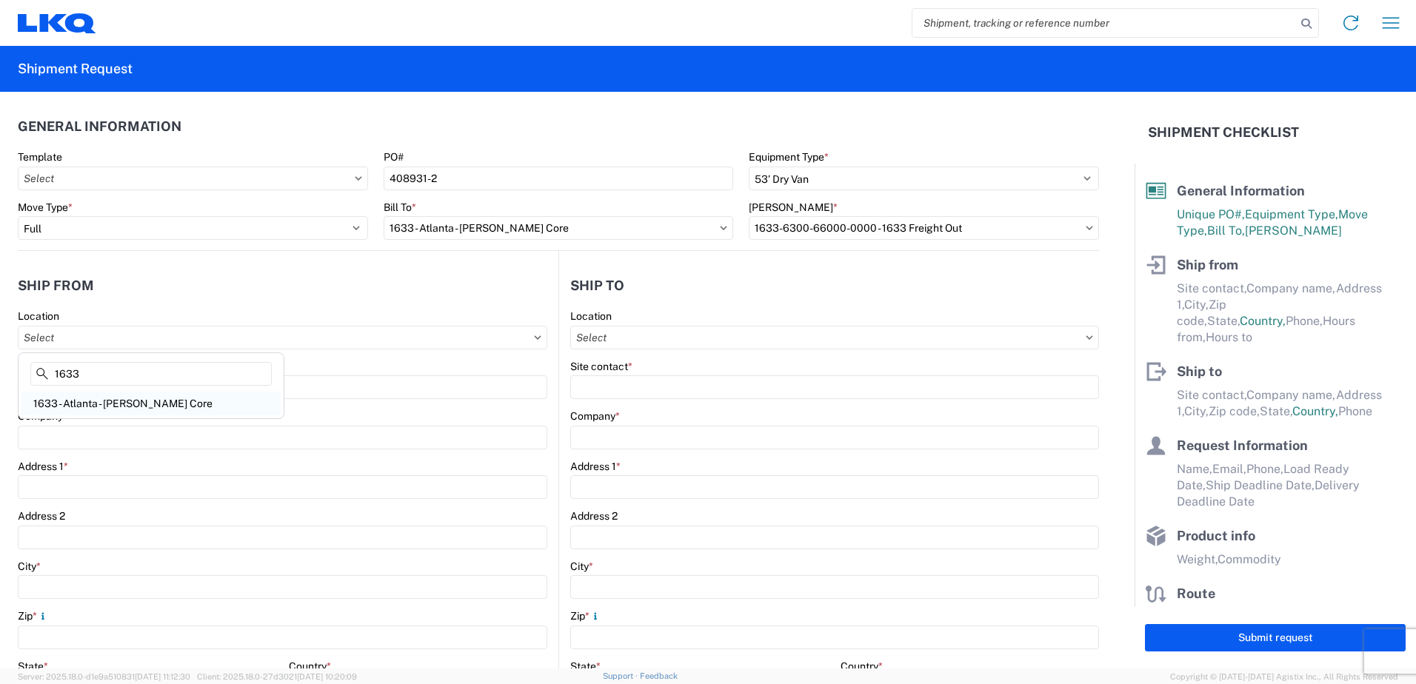
type input "[STREET_ADDRESS][PERSON_NAME][PERSON_NAME]"
type input "[GEOGRAPHIC_DATA]"
type input "30336"
select select "GA"
select select "US"
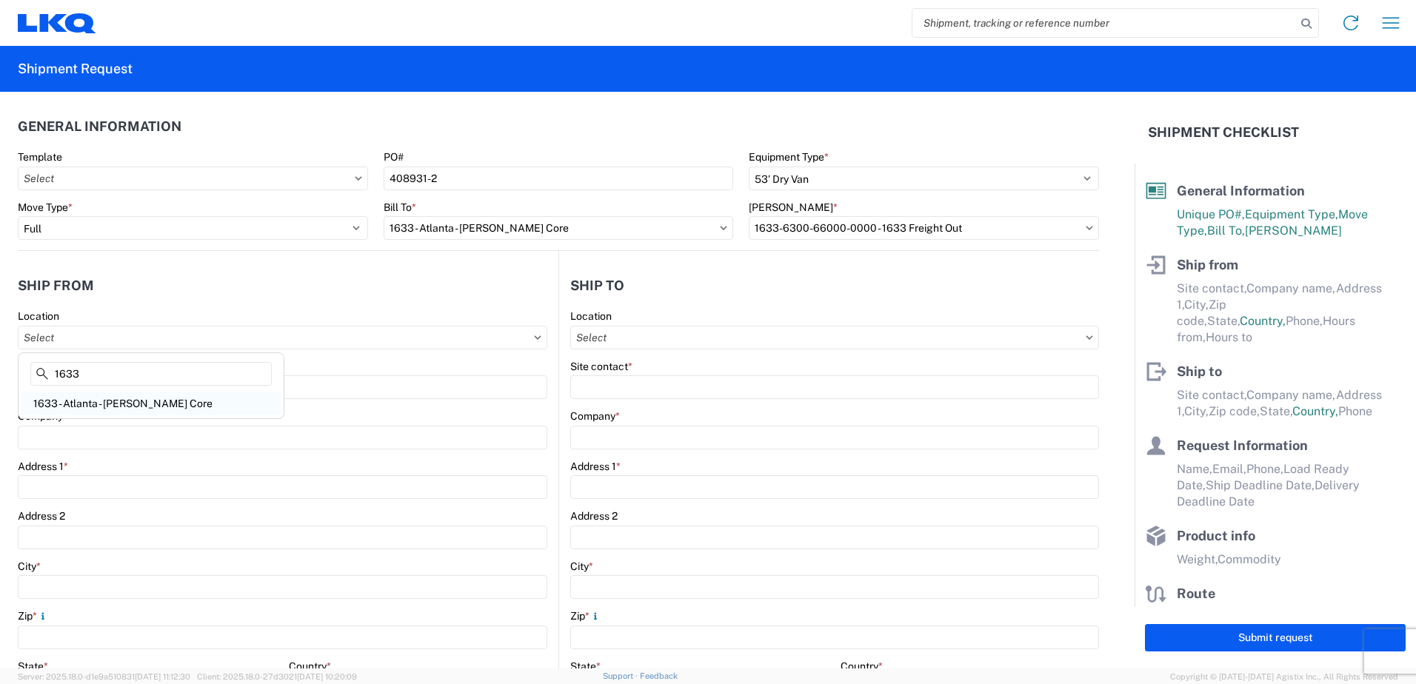
type input "[PHONE_NUMBER]"
type input "00:00"
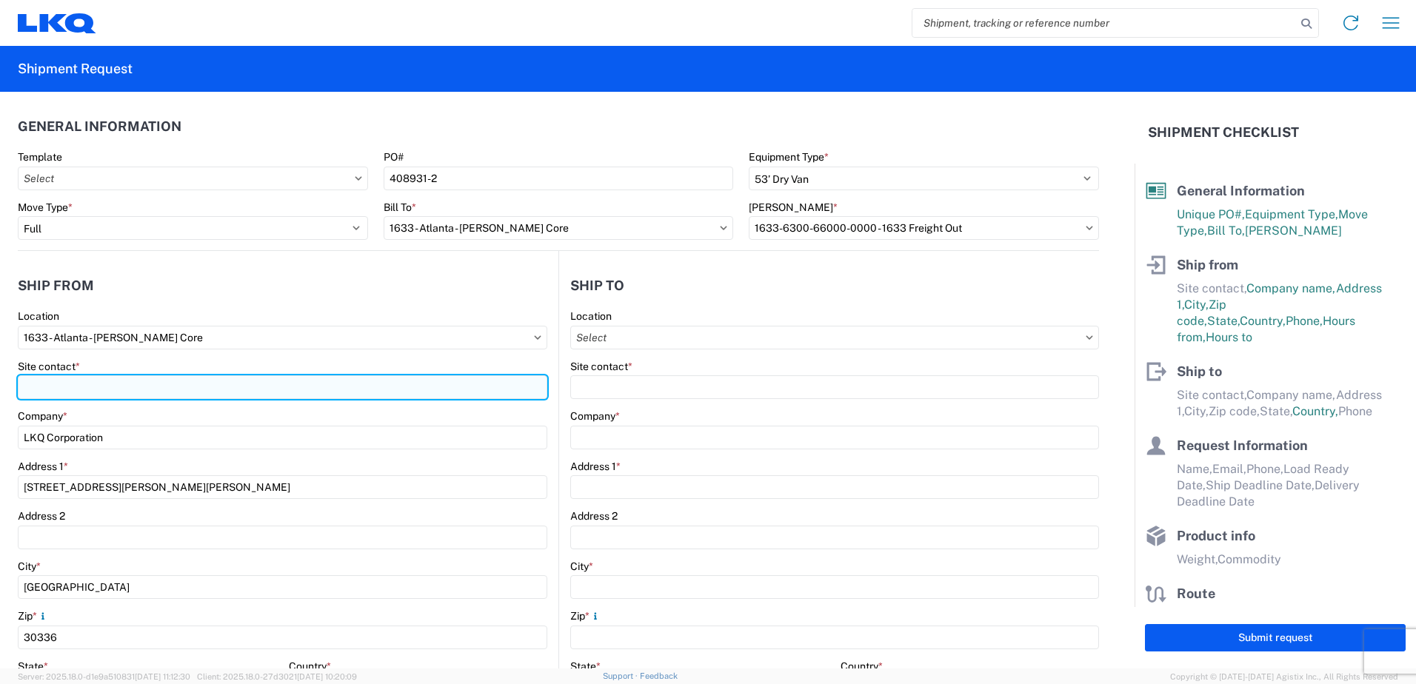
click at [54, 392] on input "Site contact *" at bounding box center [283, 388] width 530 height 24
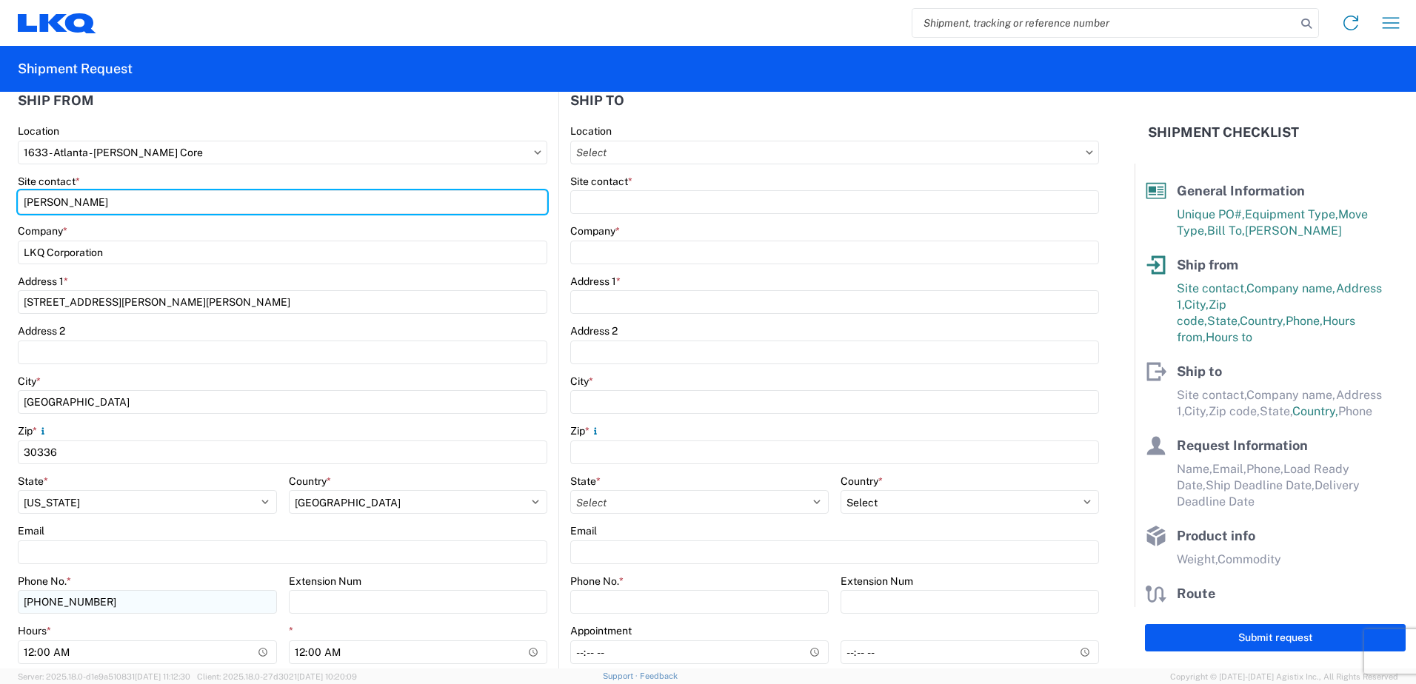
scroll to position [222, 0]
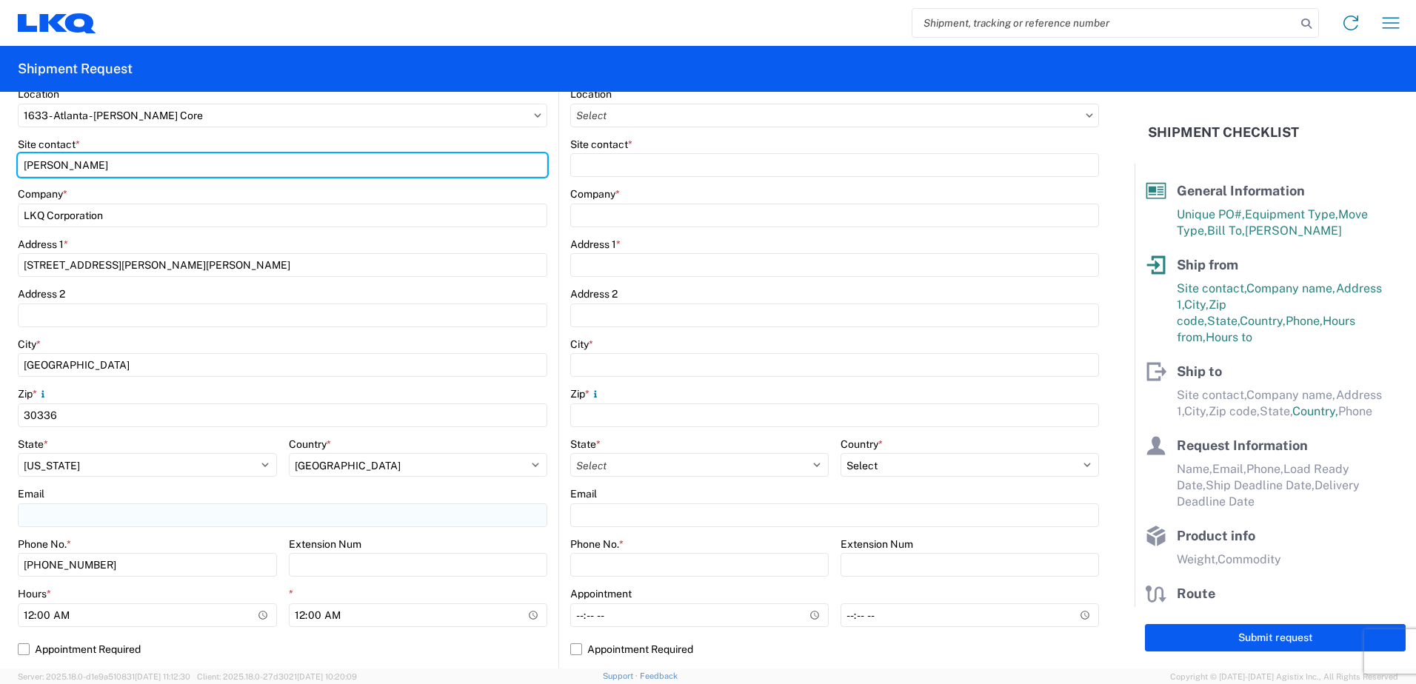
type input "[PERSON_NAME]"
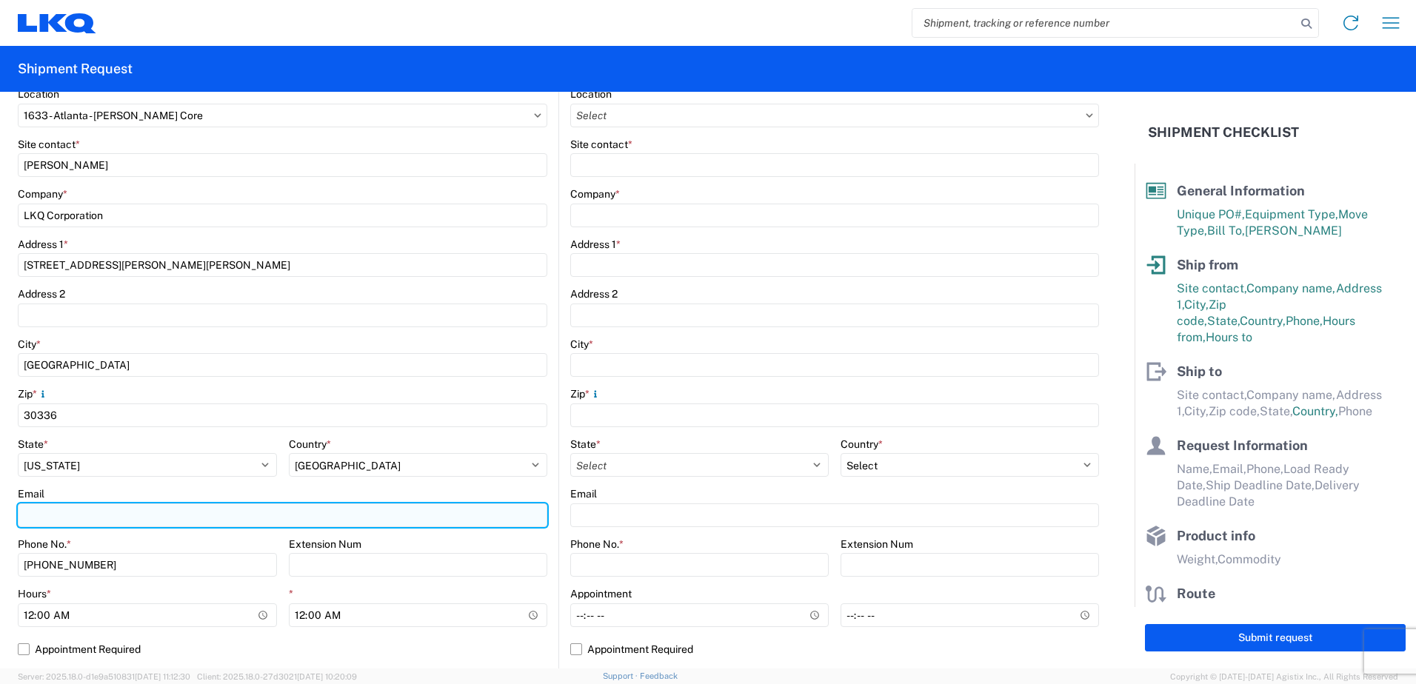
click at [87, 521] on input "Email" at bounding box center [283, 516] width 530 height 24
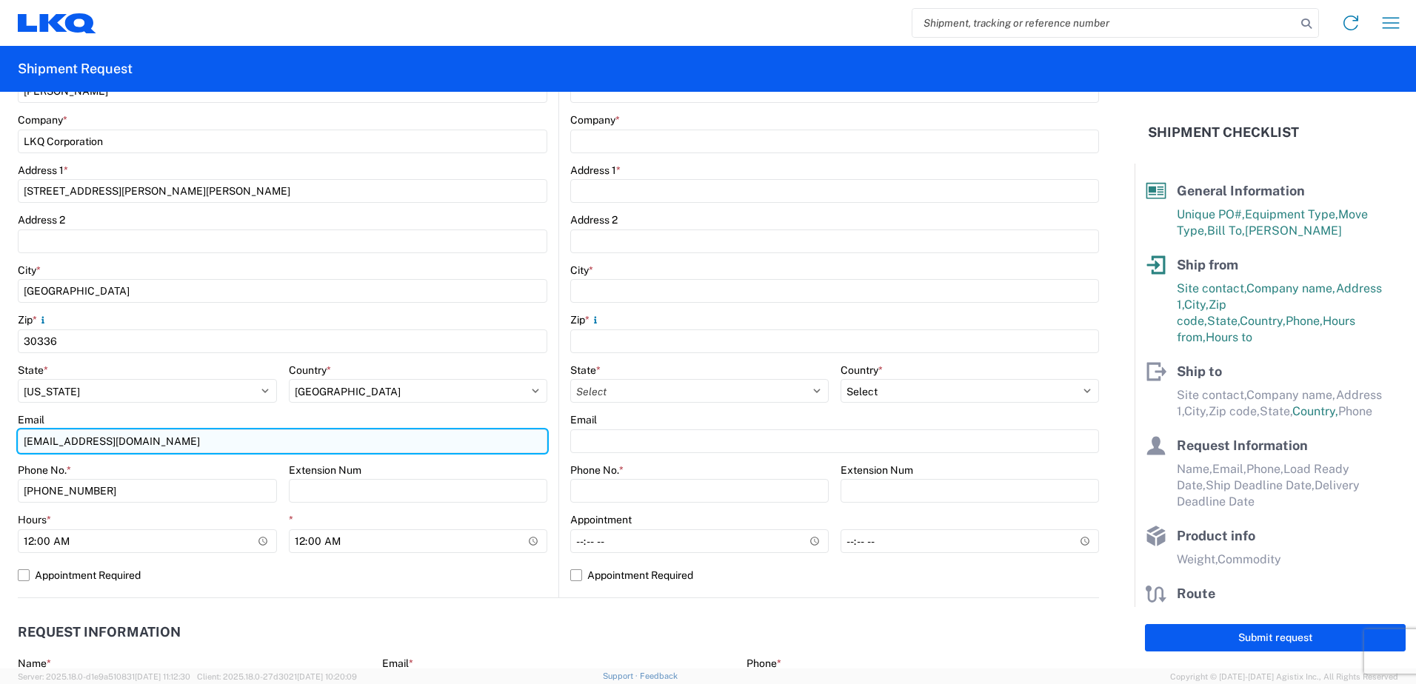
scroll to position [370, 0]
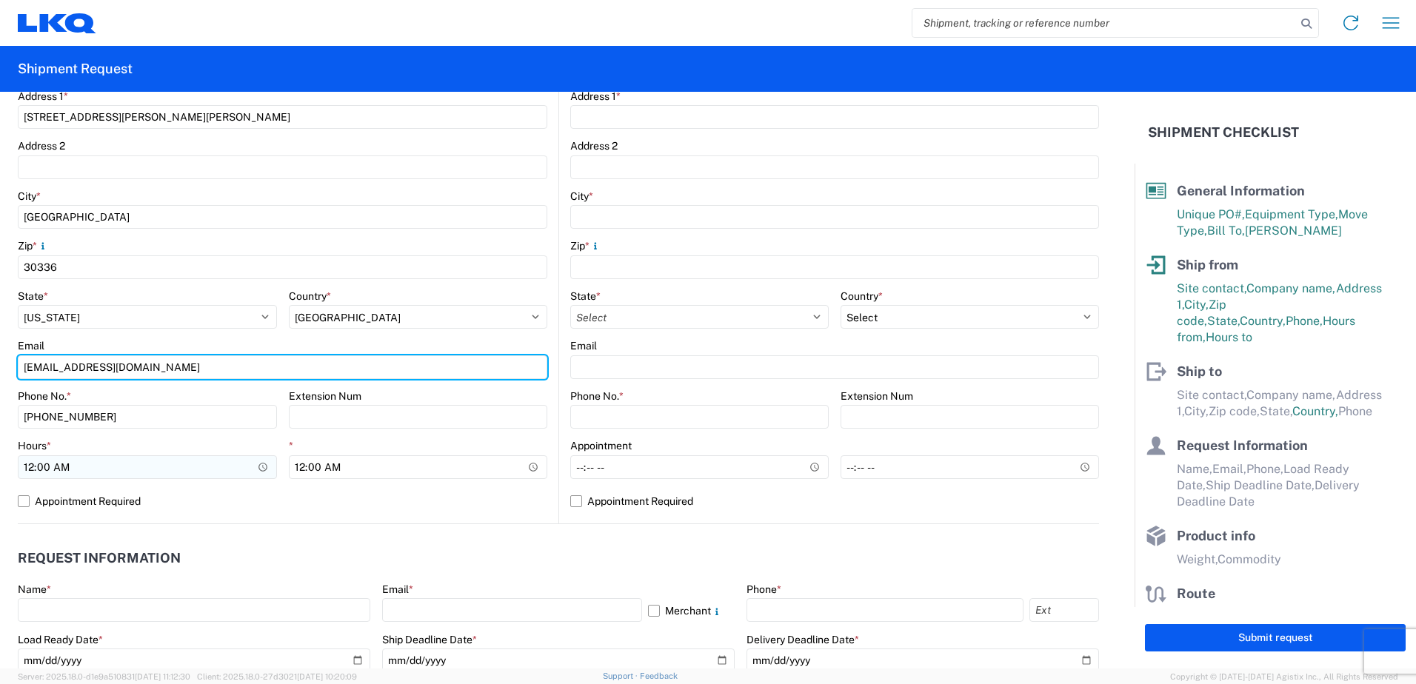
type input "[EMAIL_ADDRESS][DOMAIN_NAME]"
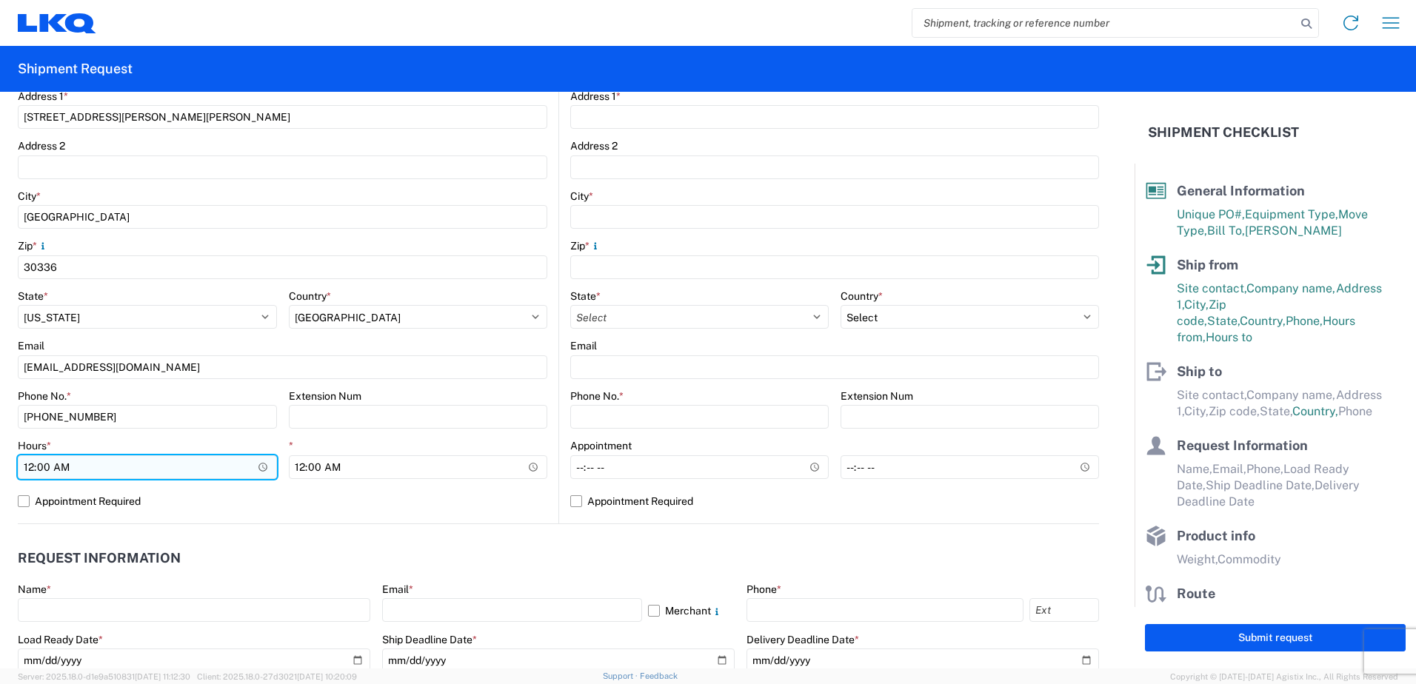
click at [259, 466] on input "00:00" at bounding box center [147, 468] width 259 height 24
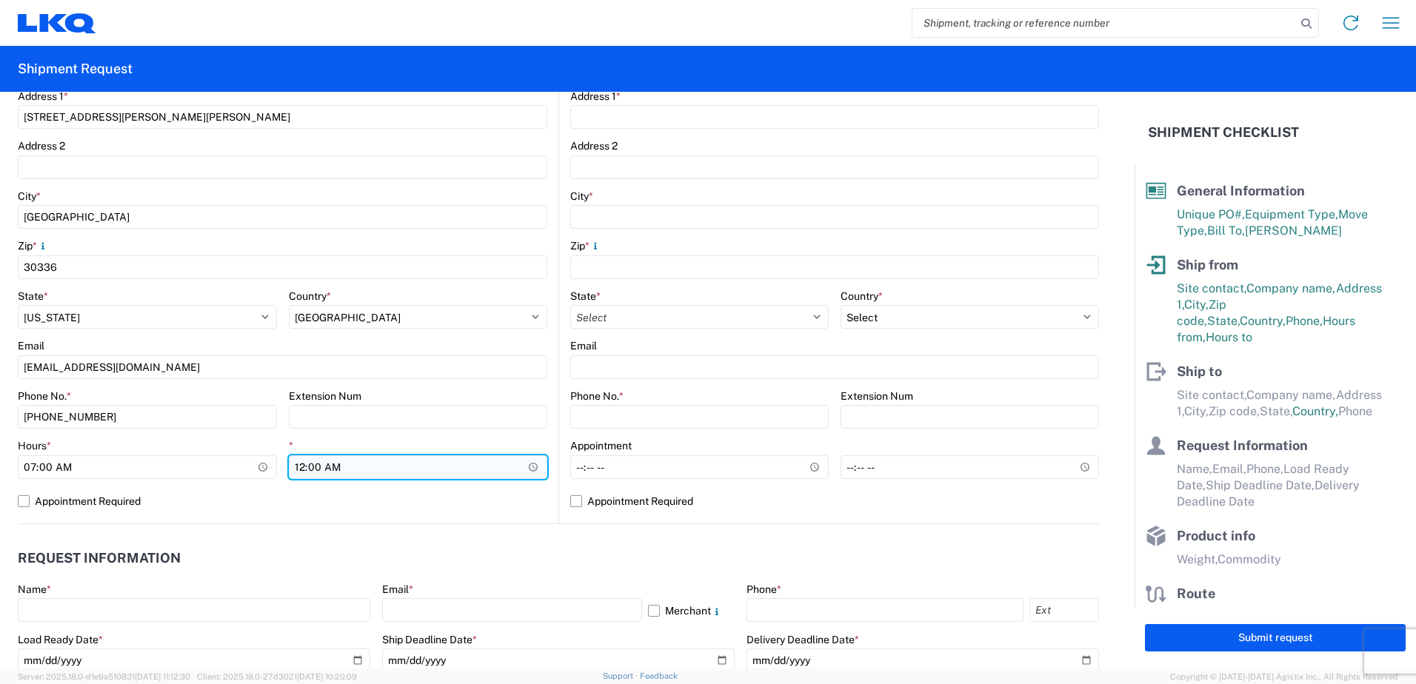
type input "07:00"
click at [529, 467] on input "00:00" at bounding box center [418, 468] width 259 height 24
type input "14:30"
click at [467, 537] on agx-request-info "Request Information Name * Email * Merchant Phone * Load Ready Date * Ship Dead…" at bounding box center [558, 603] width 1081 height 159
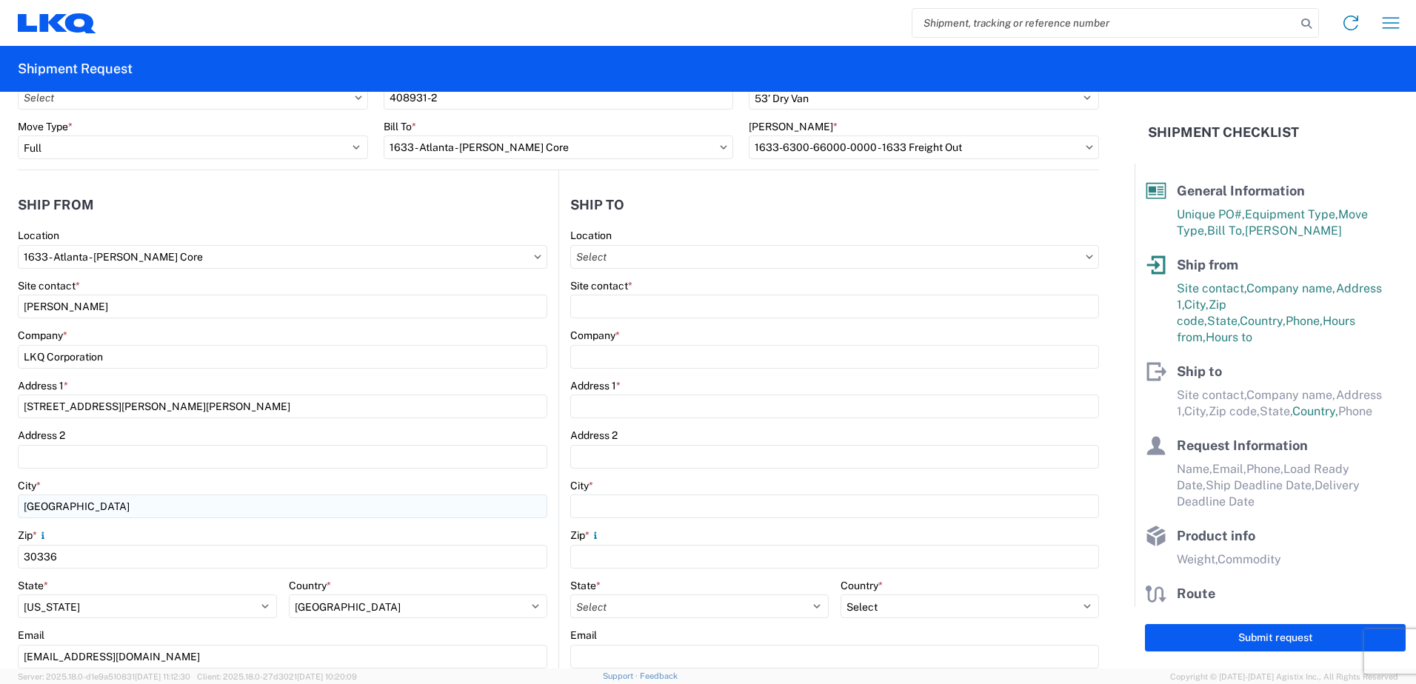
scroll to position [74, 0]
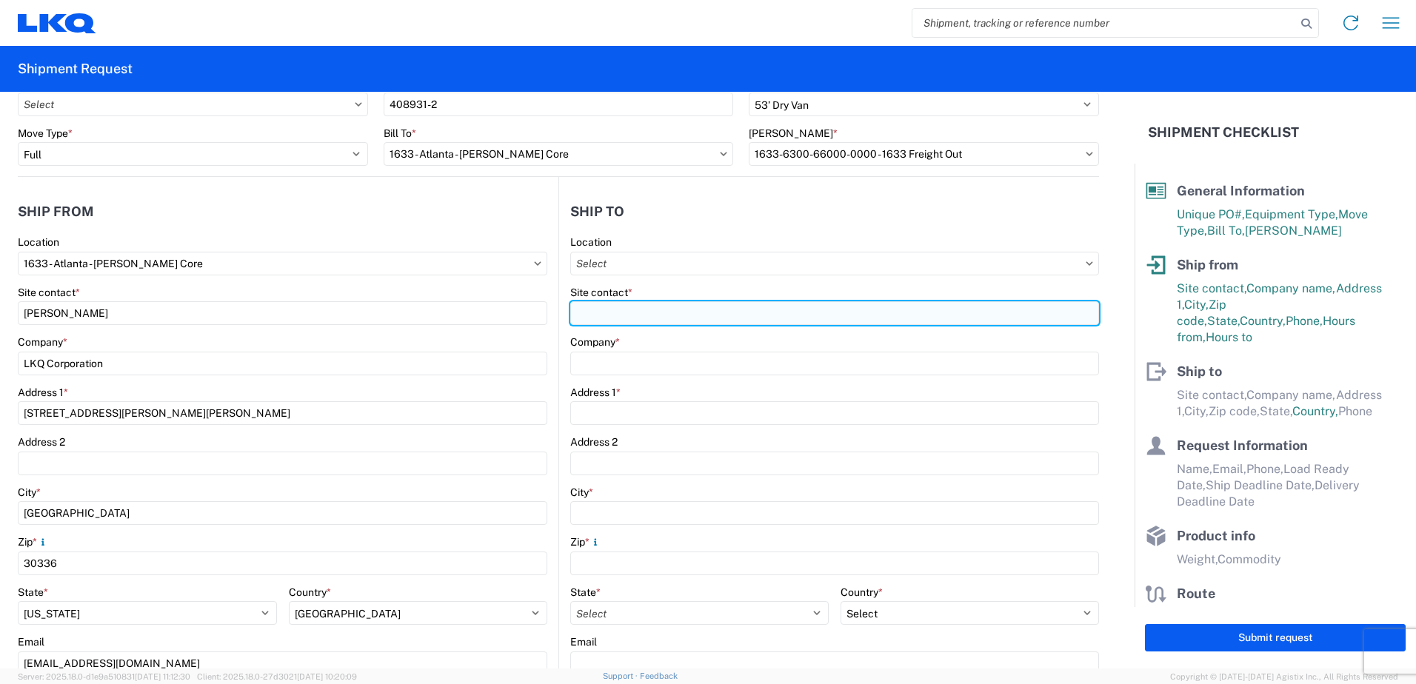
click at [599, 316] on input "Site contact *" at bounding box center [834, 313] width 529 height 24
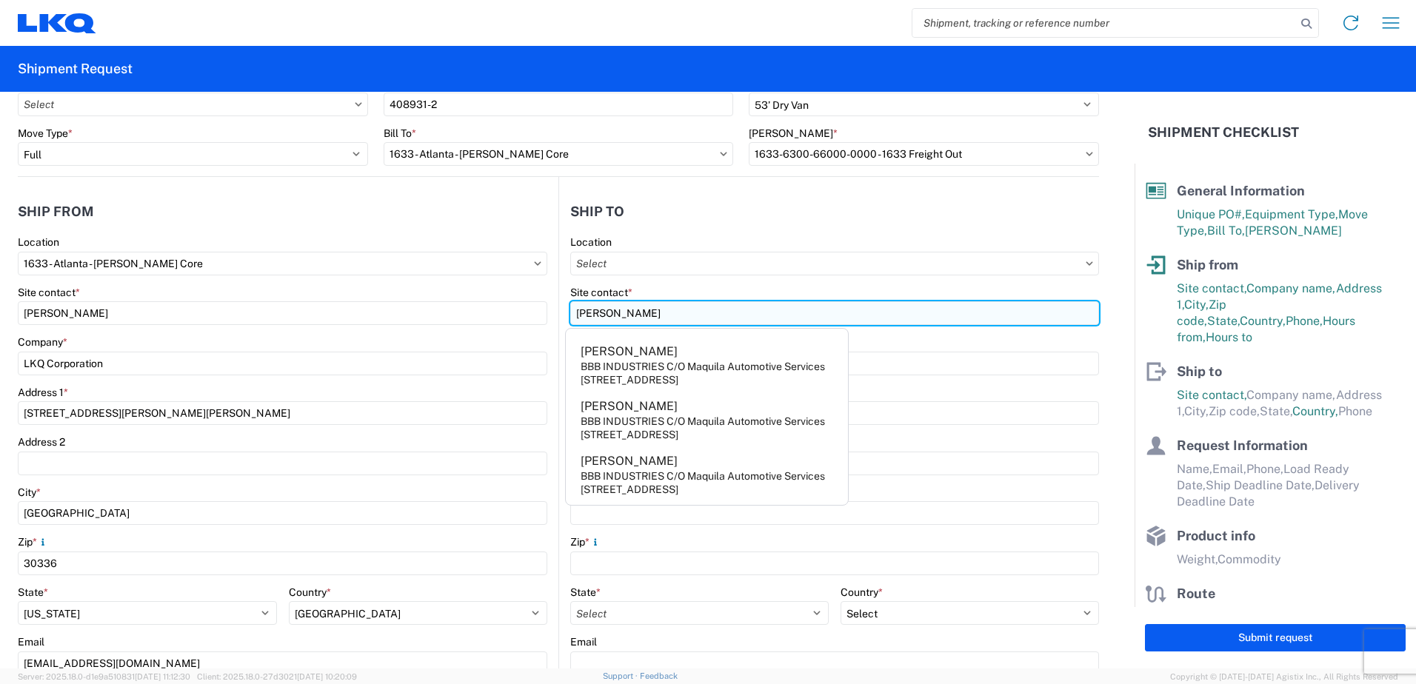
click at [613, 313] on input "[PERSON_NAME]" at bounding box center [834, 313] width 529 height 24
type input "[PERSON_NAME]"
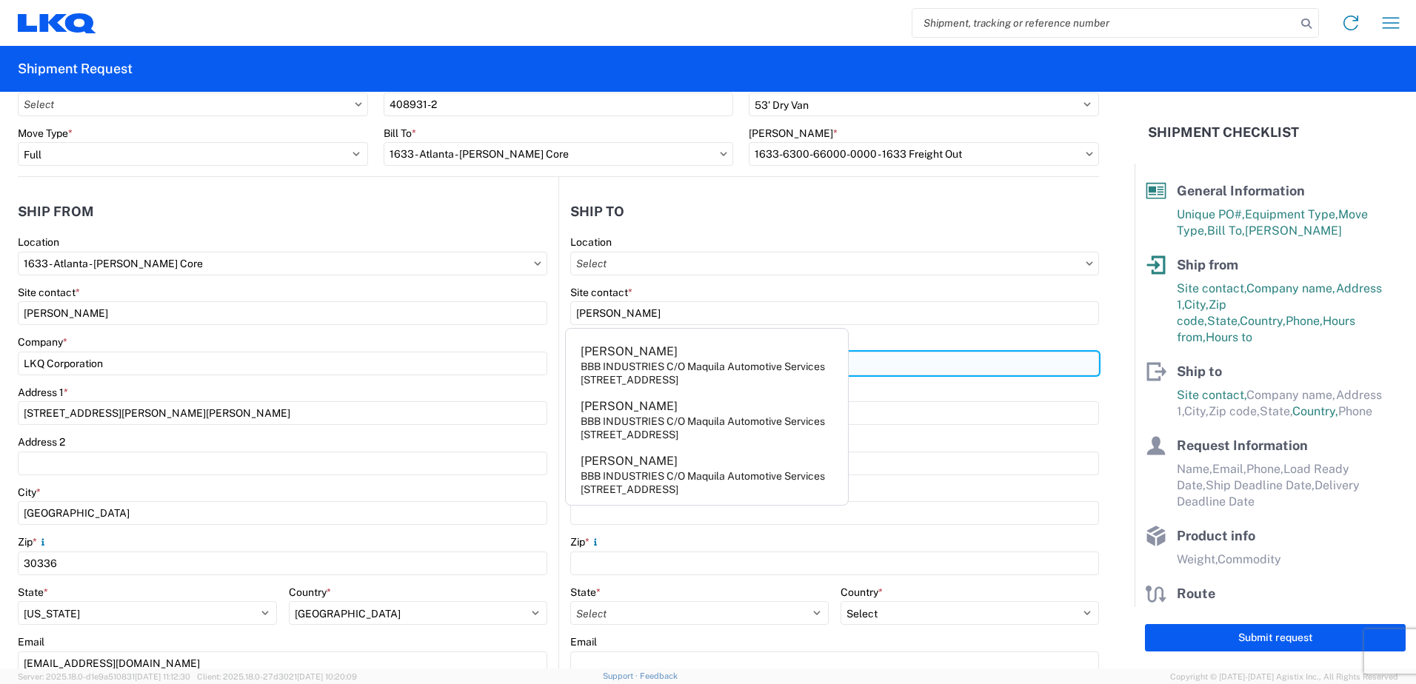
click at [948, 359] on input "Company *" at bounding box center [834, 364] width 529 height 24
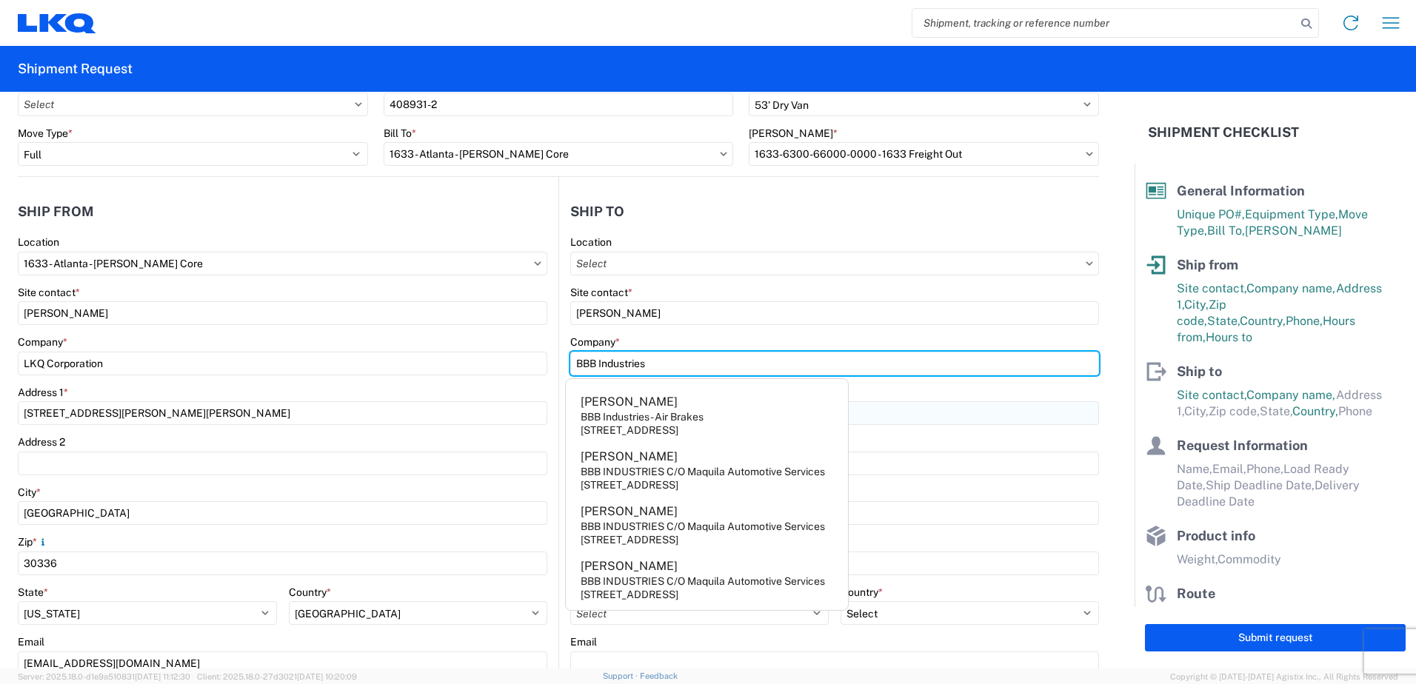
type input "BBB Industries"
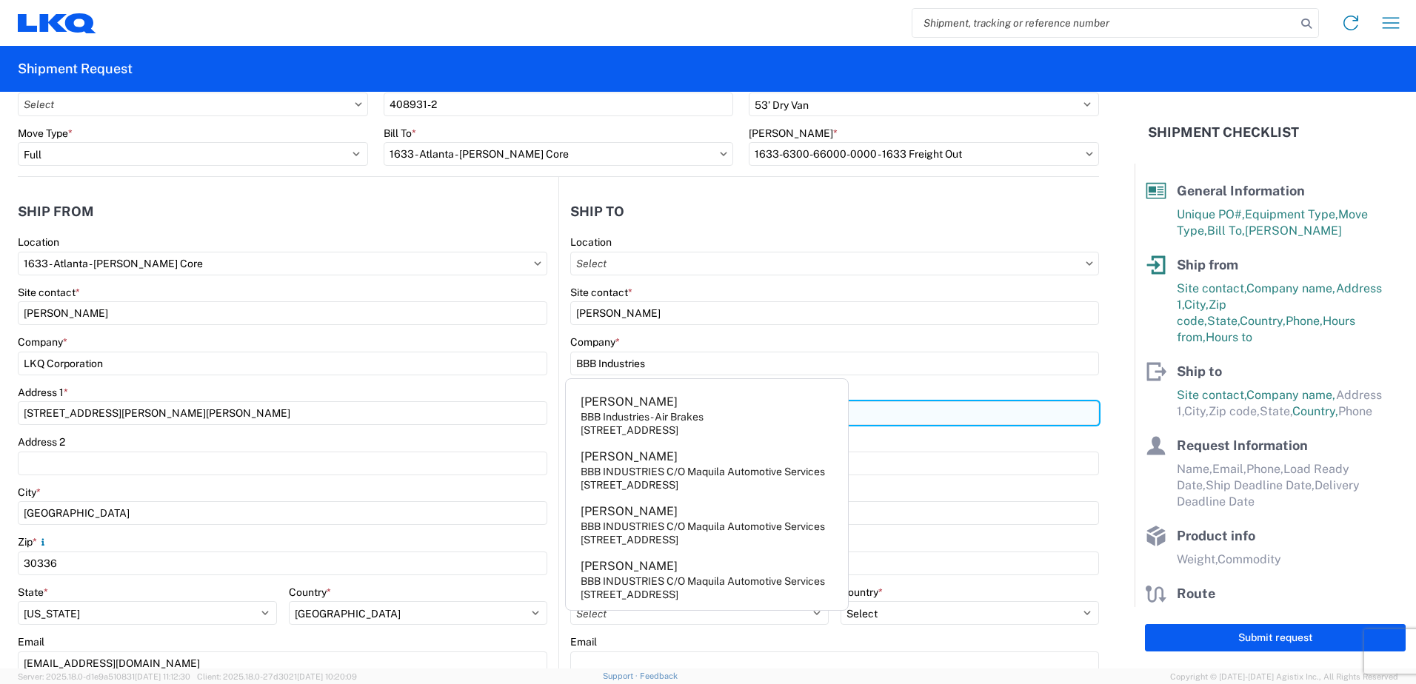
click at [917, 413] on input "Address 1 *" at bounding box center [834, 413] width 529 height 24
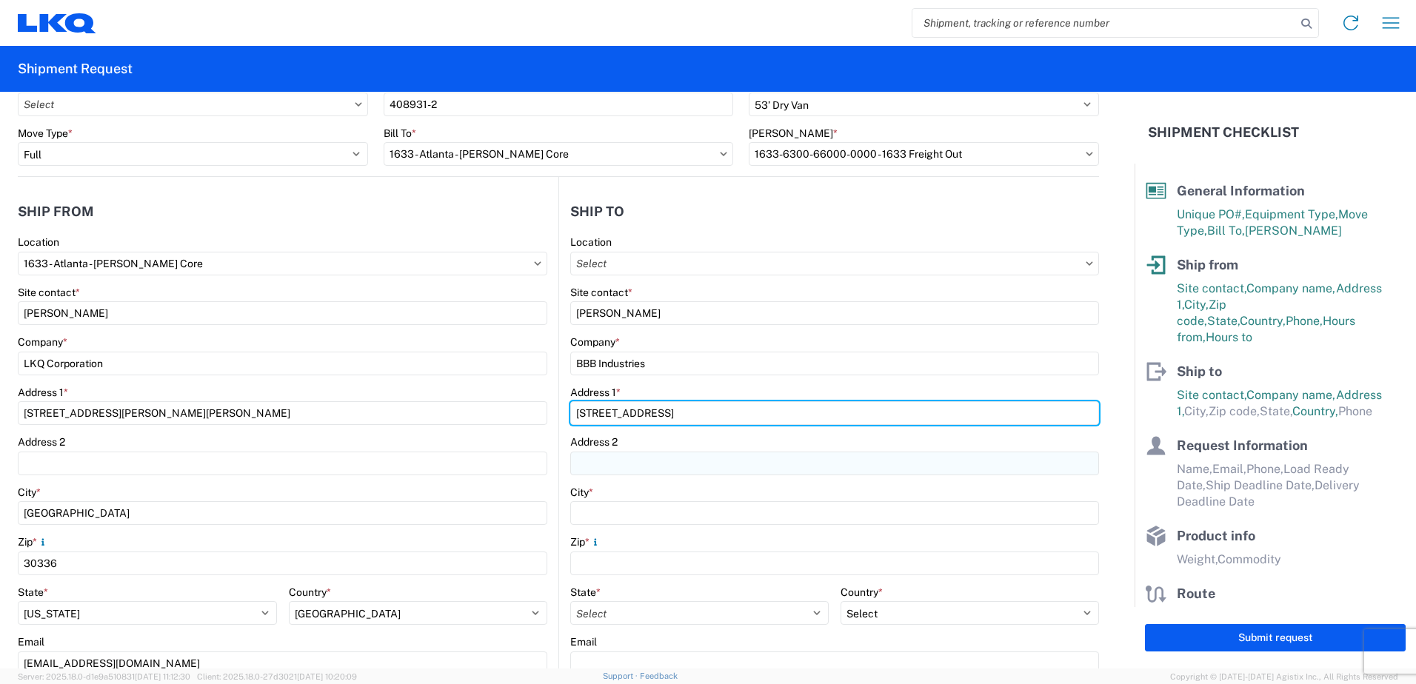
type input "[STREET_ADDRESS]"
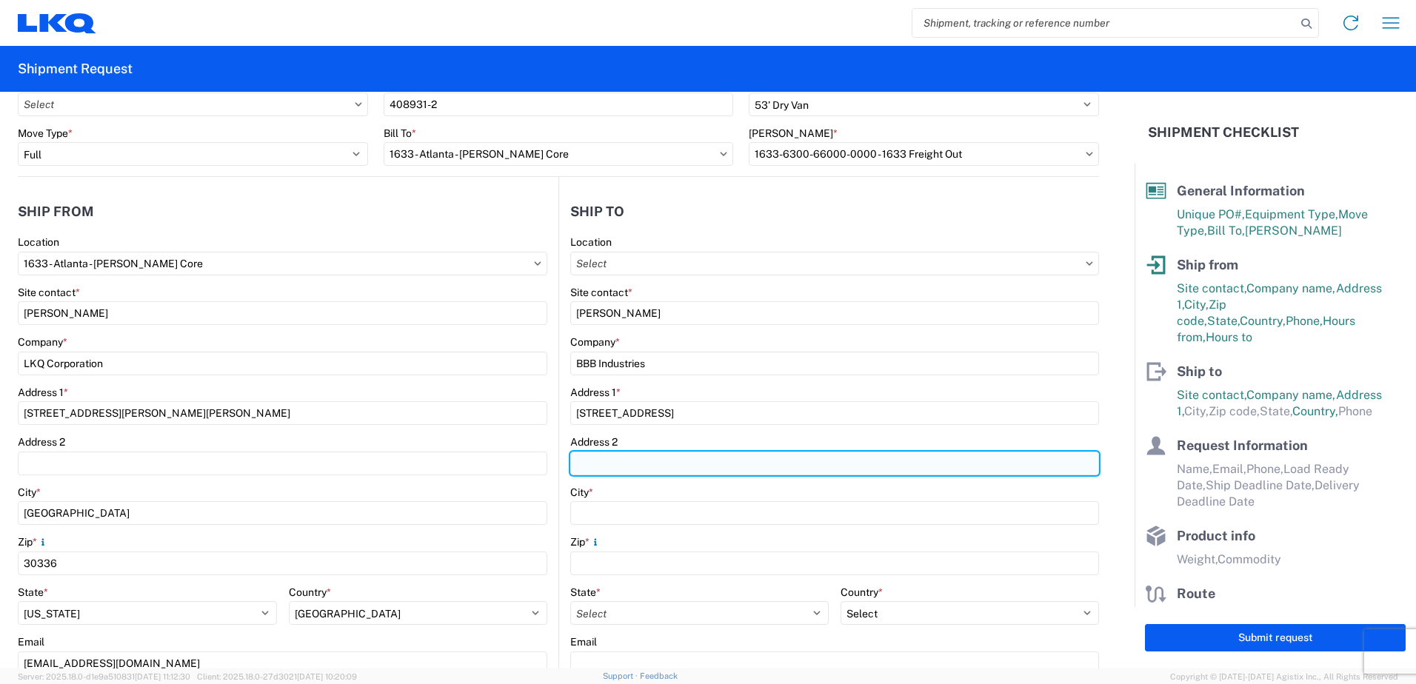
click at [935, 467] on input "Address 2" at bounding box center [834, 464] width 529 height 24
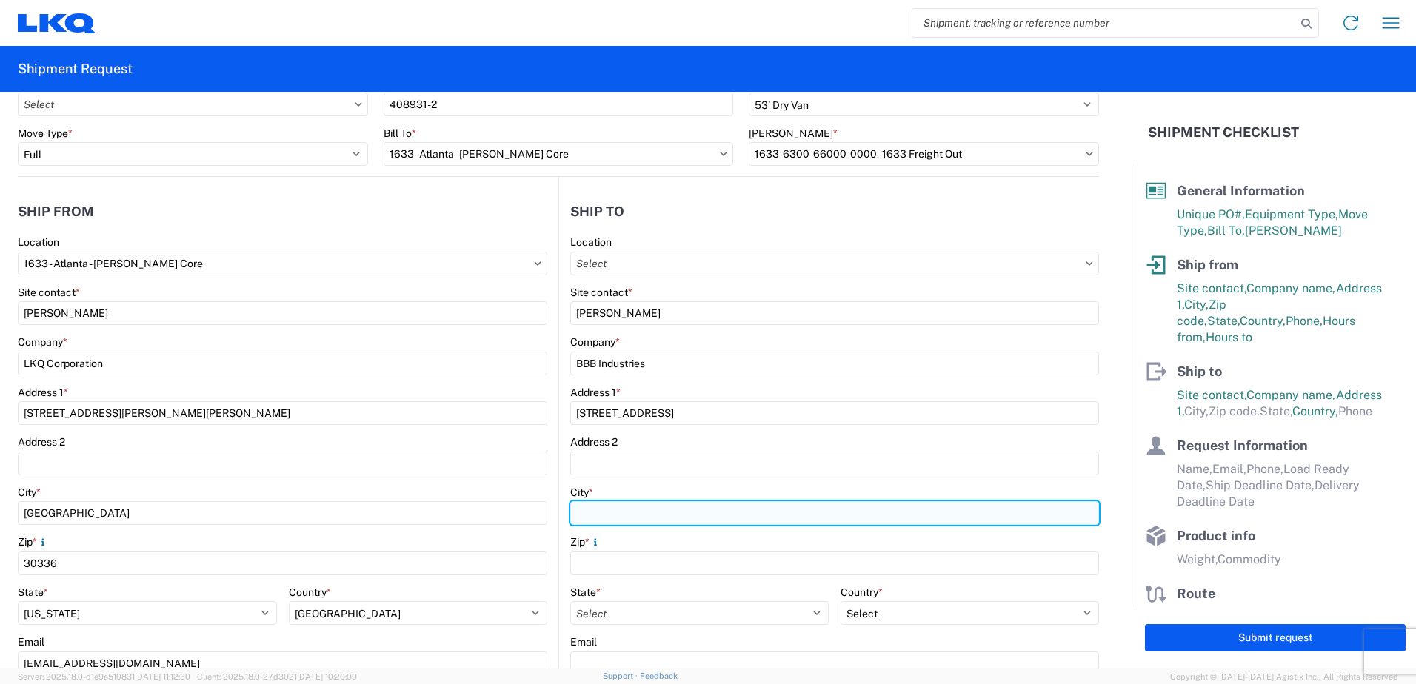
click at [616, 515] on input "City *" at bounding box center [834, 513] width 529 height 24
type input "[PERSON_NAME]"
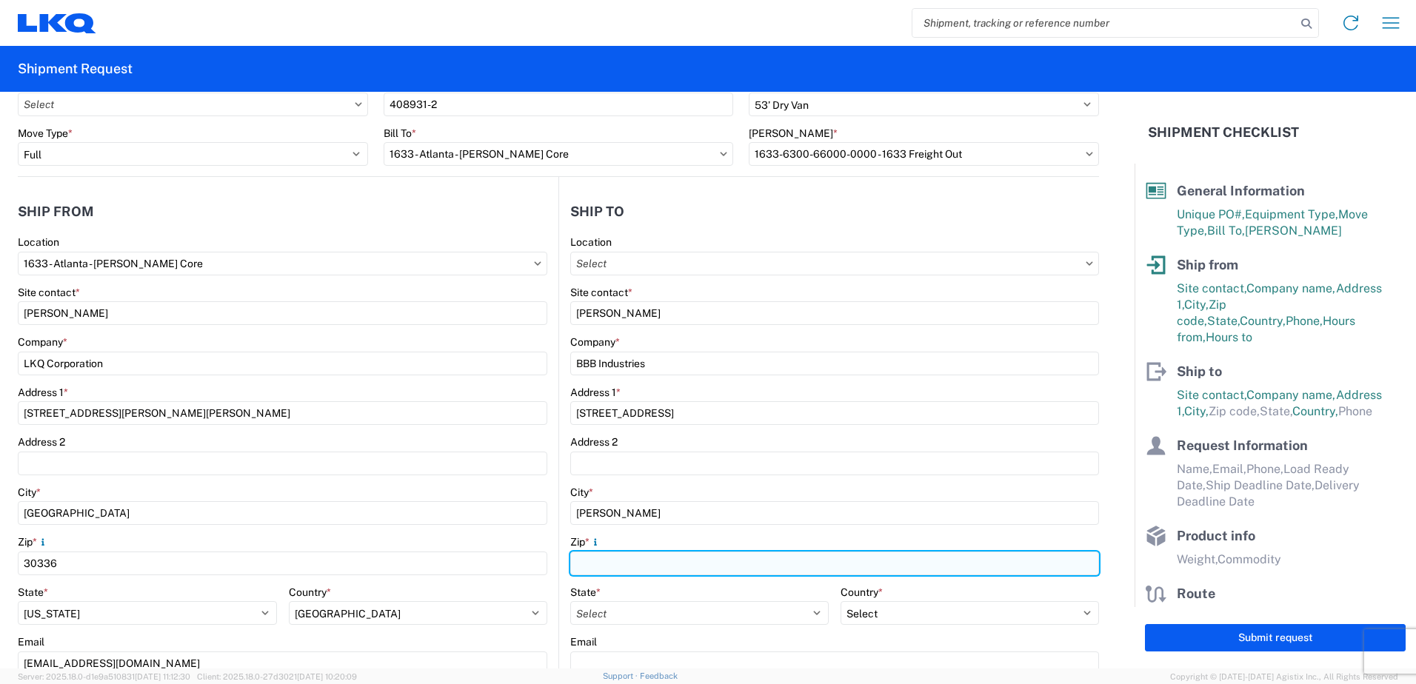
click at [633, 560] on input "Zip *" at bounding box center [834, 564] width 529 height 24
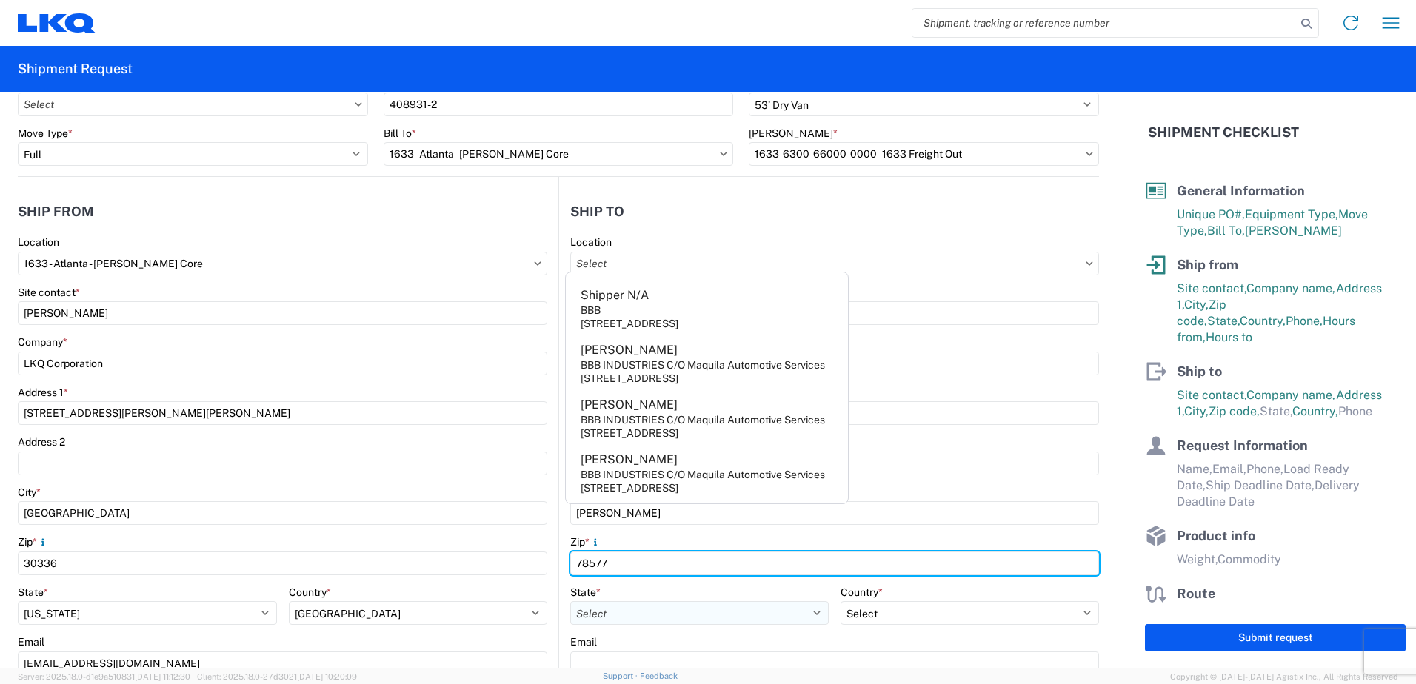
type input "78577"
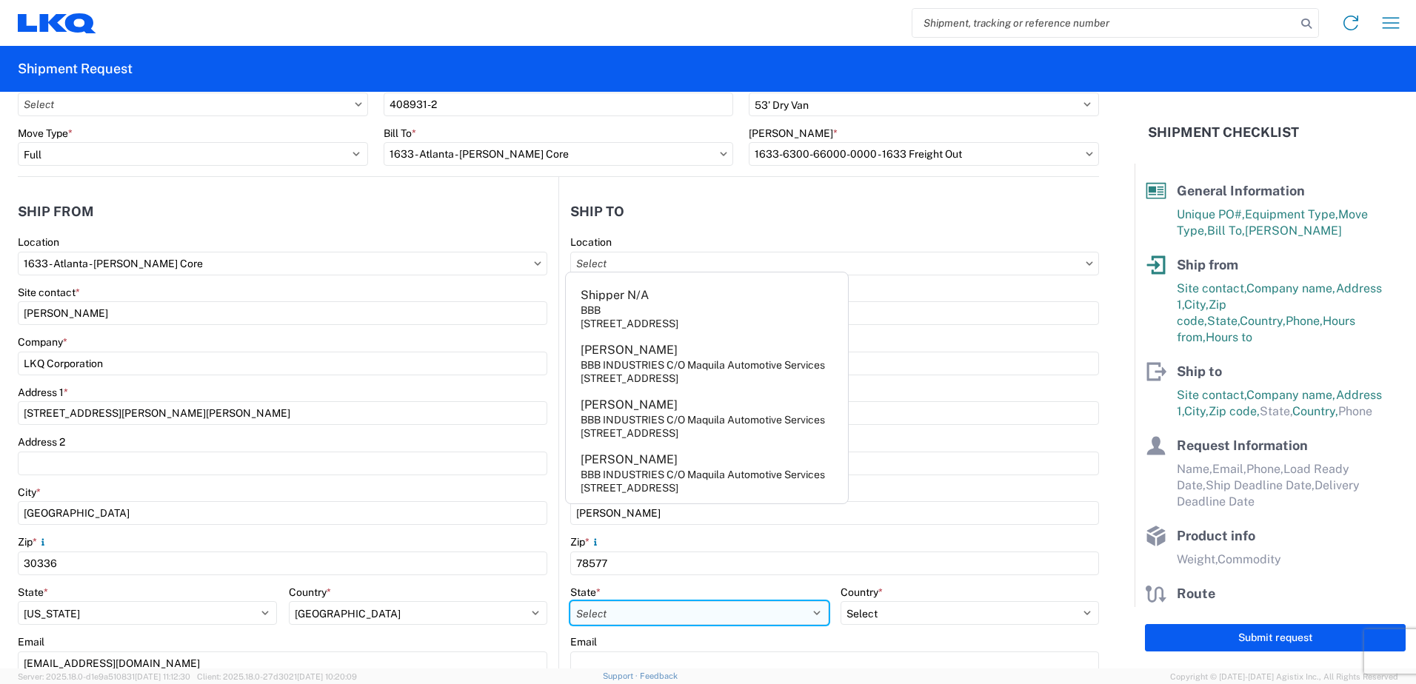
click at [648, 614] on select "Select [US_STATE] [US_STATE] [US_STATE] [US_STATE] Armed Forces Americas Armed …" at bounding box center [699, 613] width 258 height 24
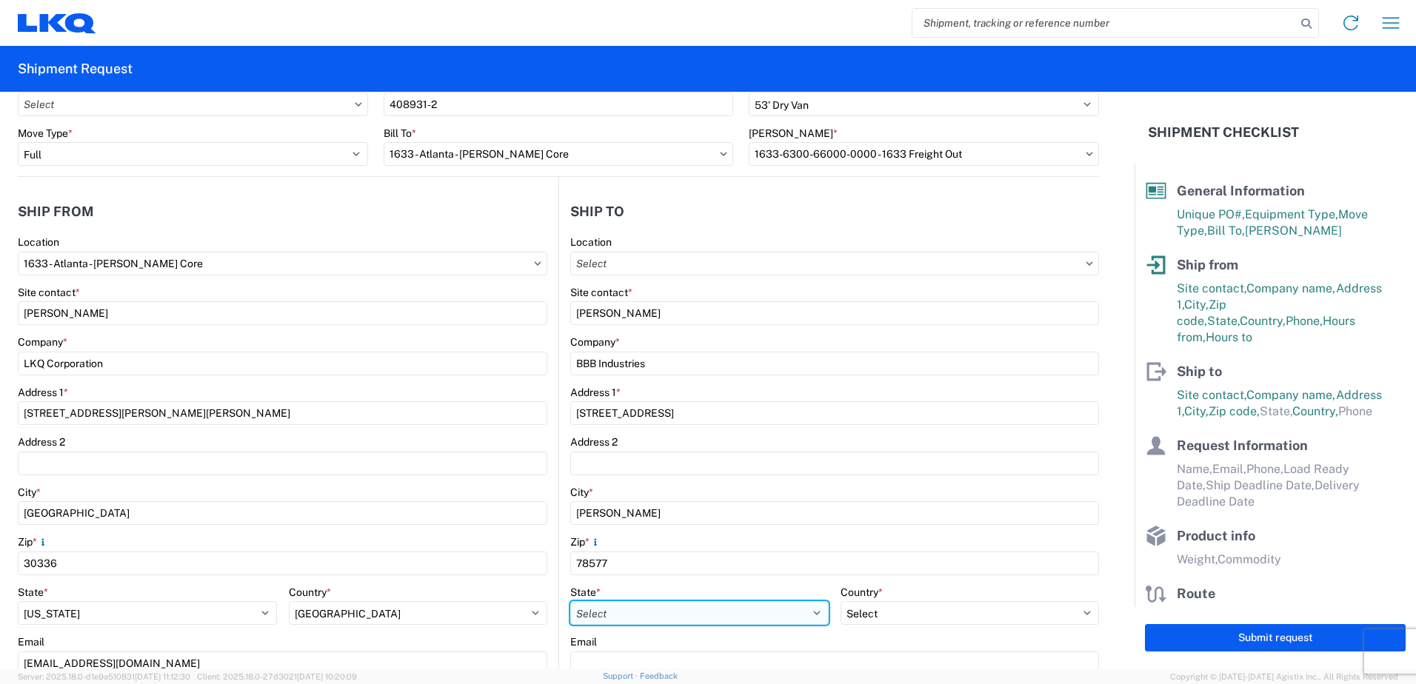
select select "[GEOGRAPHIC_DATA]"
click at [570, 601] on select "Select [US_STATE] [US_STATE] [US_STATE] [US_STATE] Armed Forces Americas Armed …" at bounding box center [699, 613] width 258 height 24
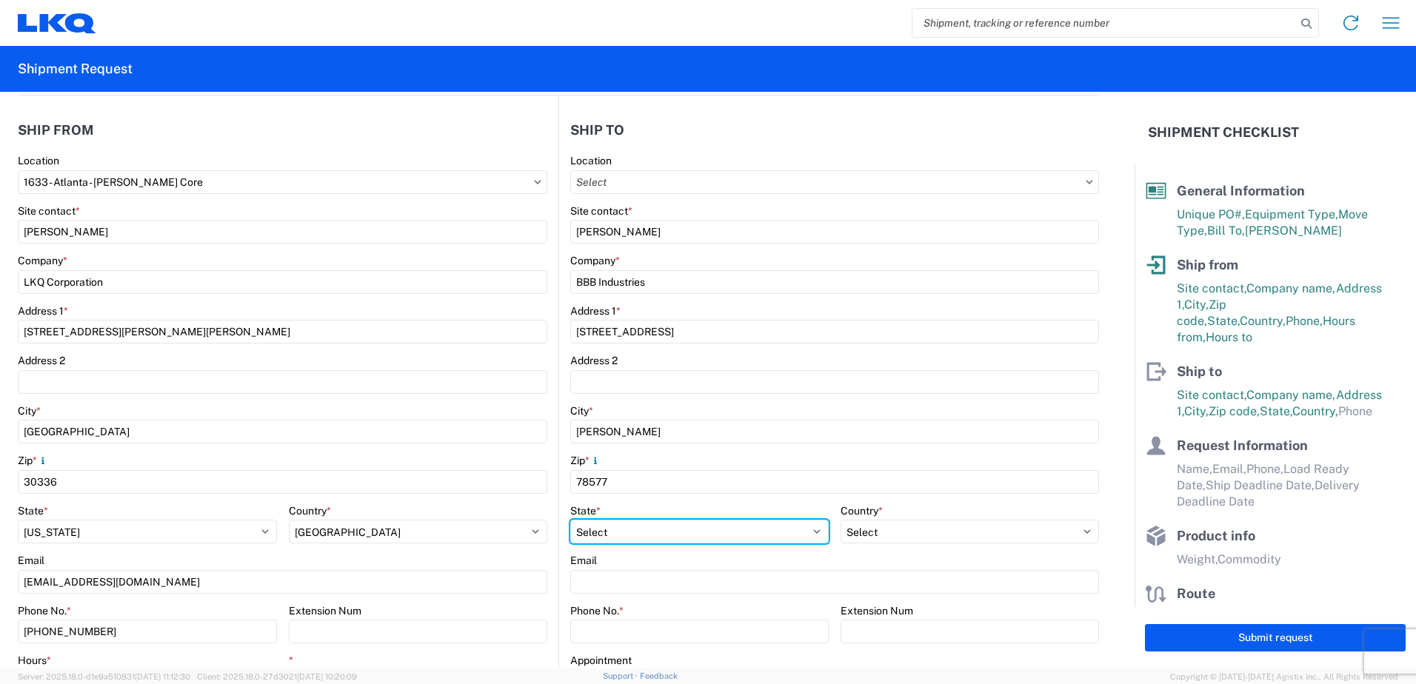
scroll to position [222, 0]
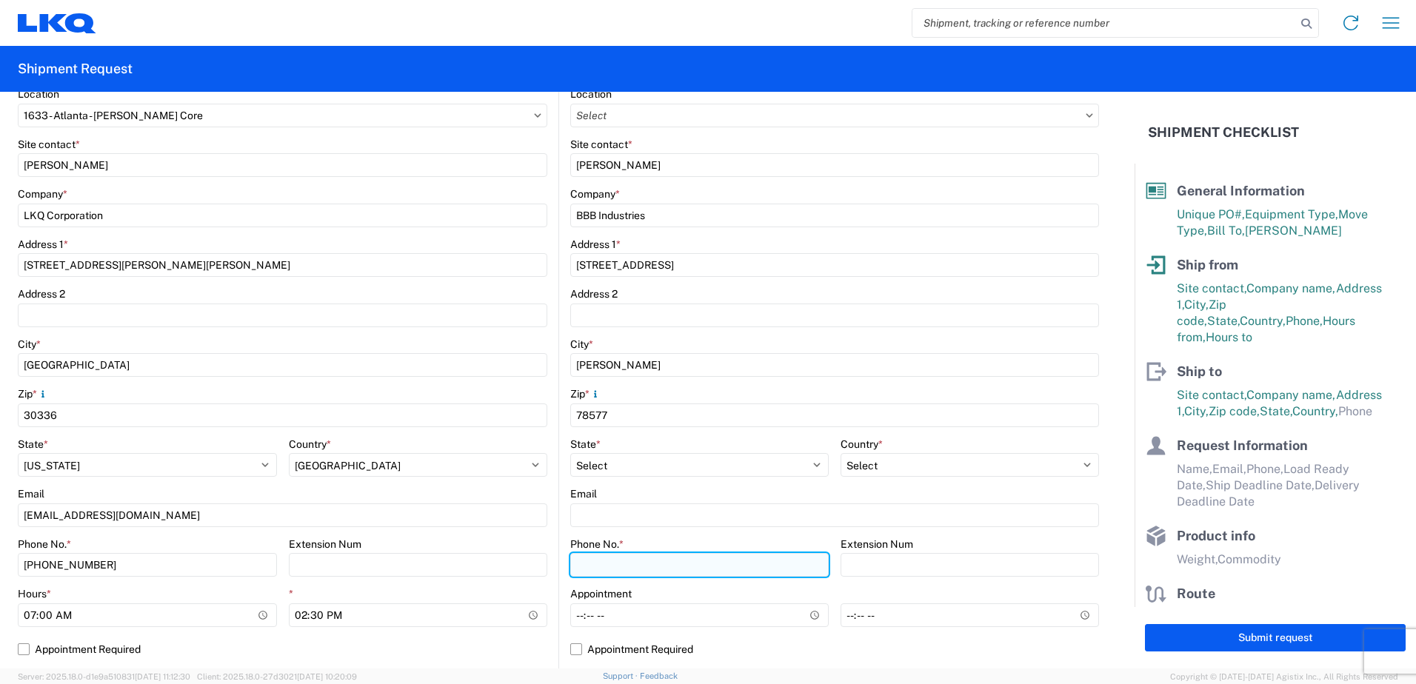
click at [598, 563] on input "Phone No. *" at bounding box center [699, 565] width 258 height 24
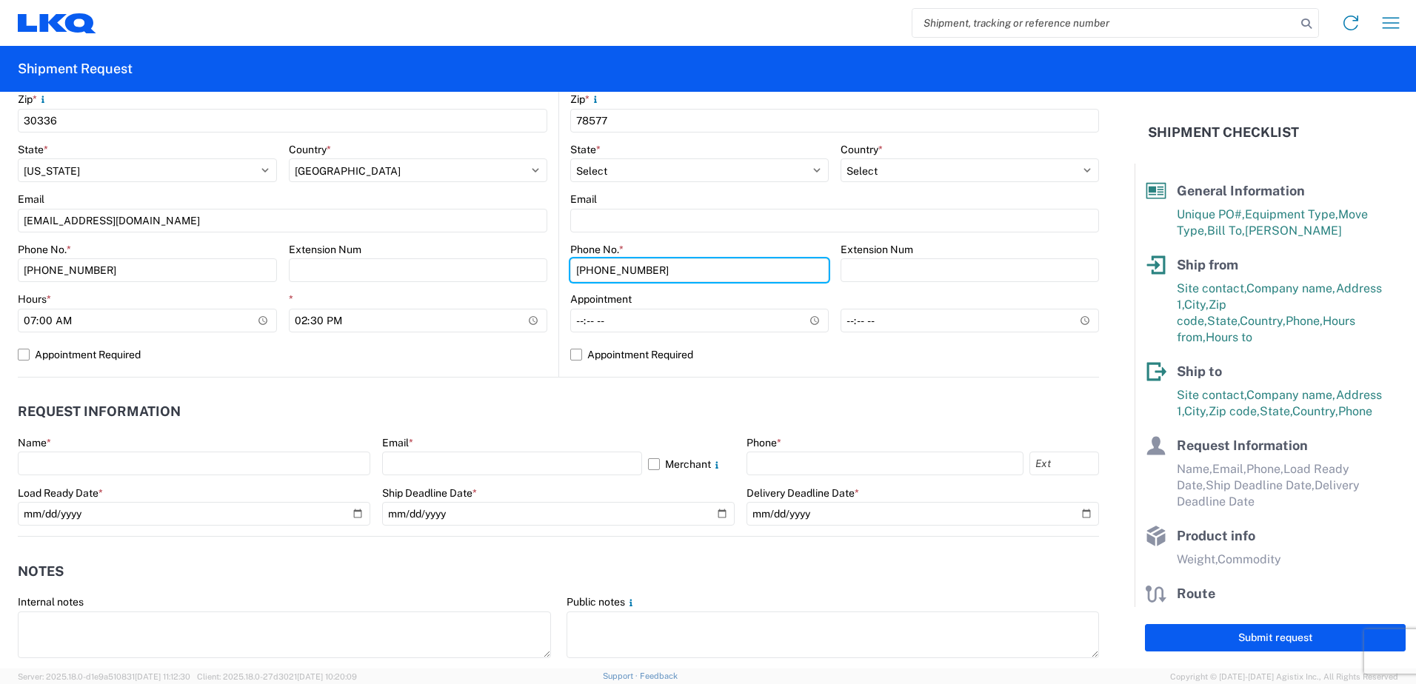
scroll to position [518, 0]
type input "[PHONE_NUMBER]"
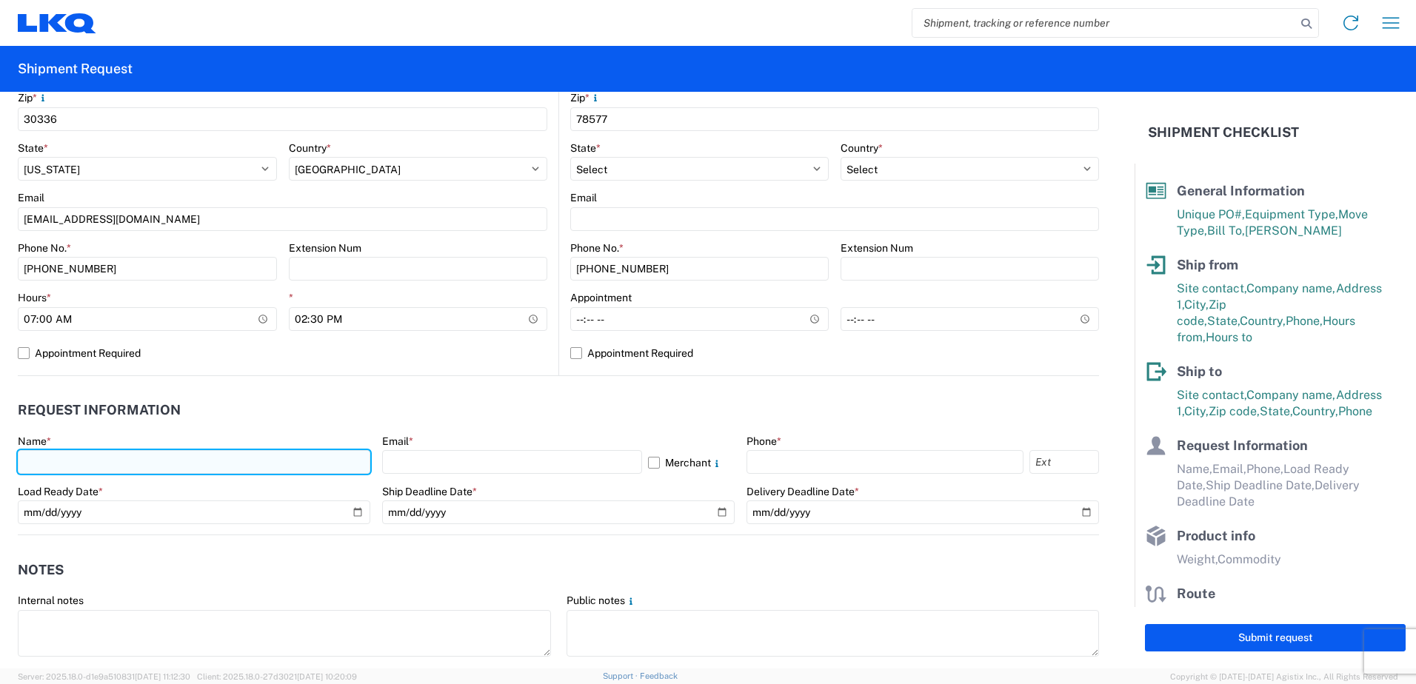
click at [58, 453] on input "text" at bounding box center [194, 462] width 353 height 24
type input "[PERSON_NAME]"
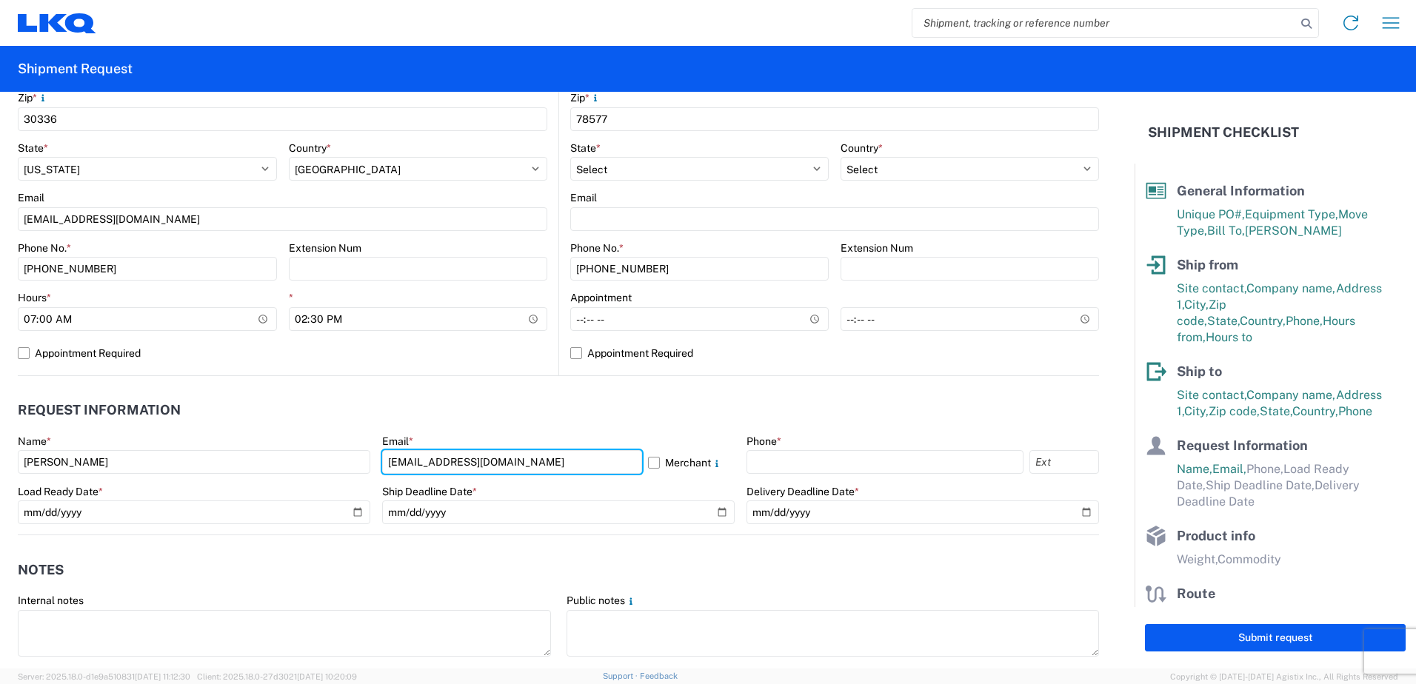
type input "[EMAIL_ADDRESS][DOMAIN_NAME]"
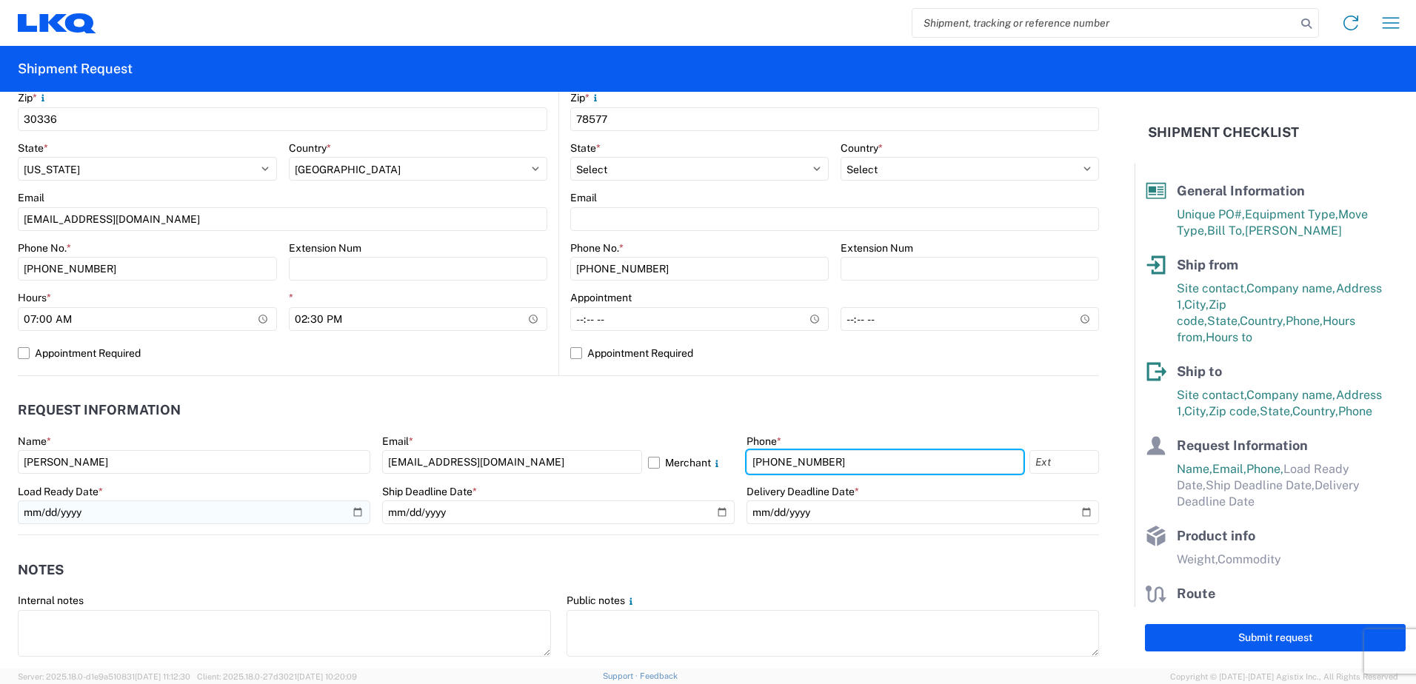
type input "[PHONE_NUMBER]"
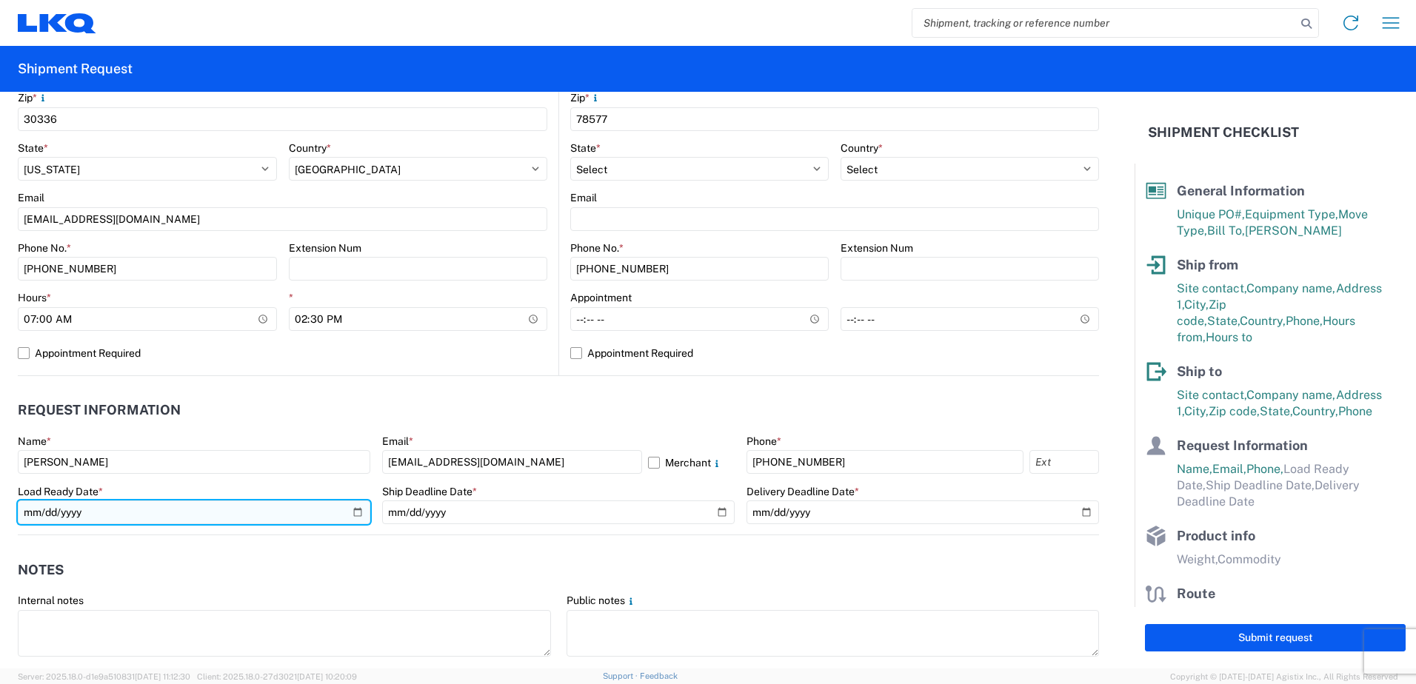
click at [353, 514] on input "date" at bounding box center [194, 513] width 353 height 24
type input "[DATE]"
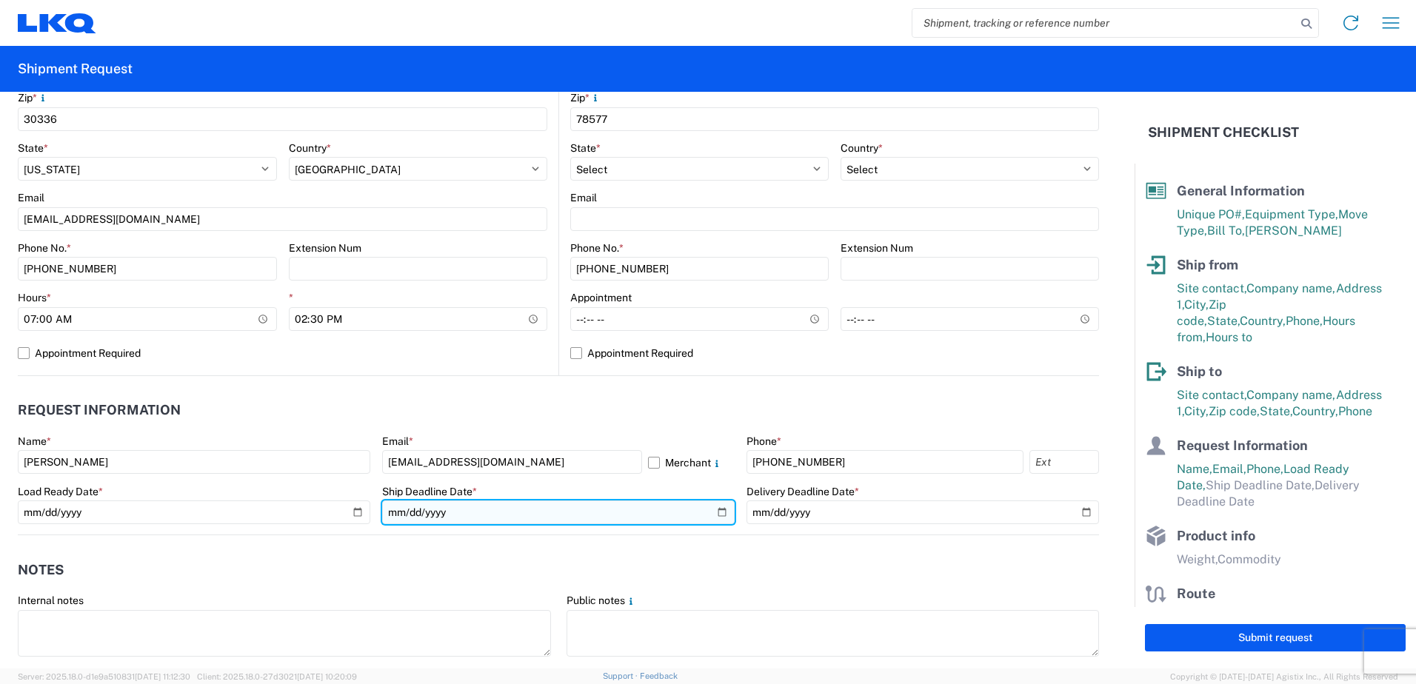
click at [714, 513] on input "date" at bounding box center [558, 513] width 353 height 24
type input "[DATE]"
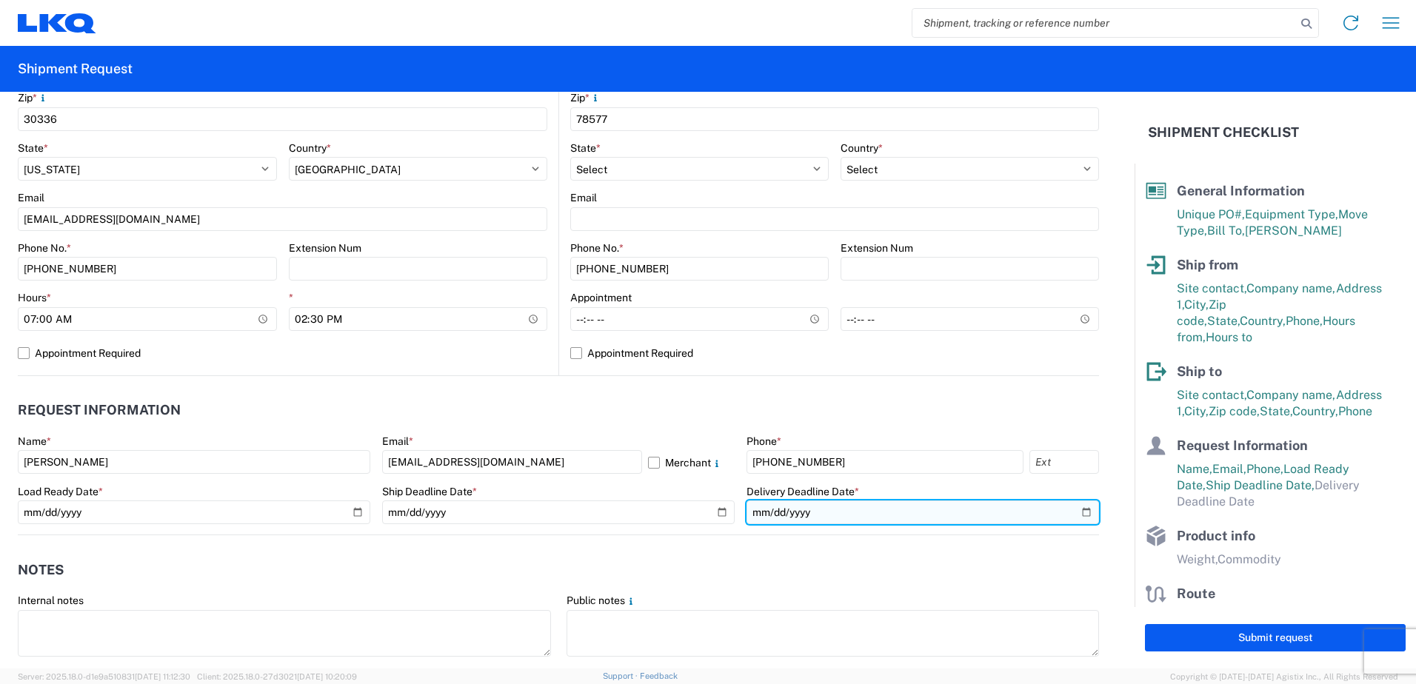
click at [1078, 513] on input "date" at bounding box center [923, 513] width 353 height 24
type input "[DATE]"
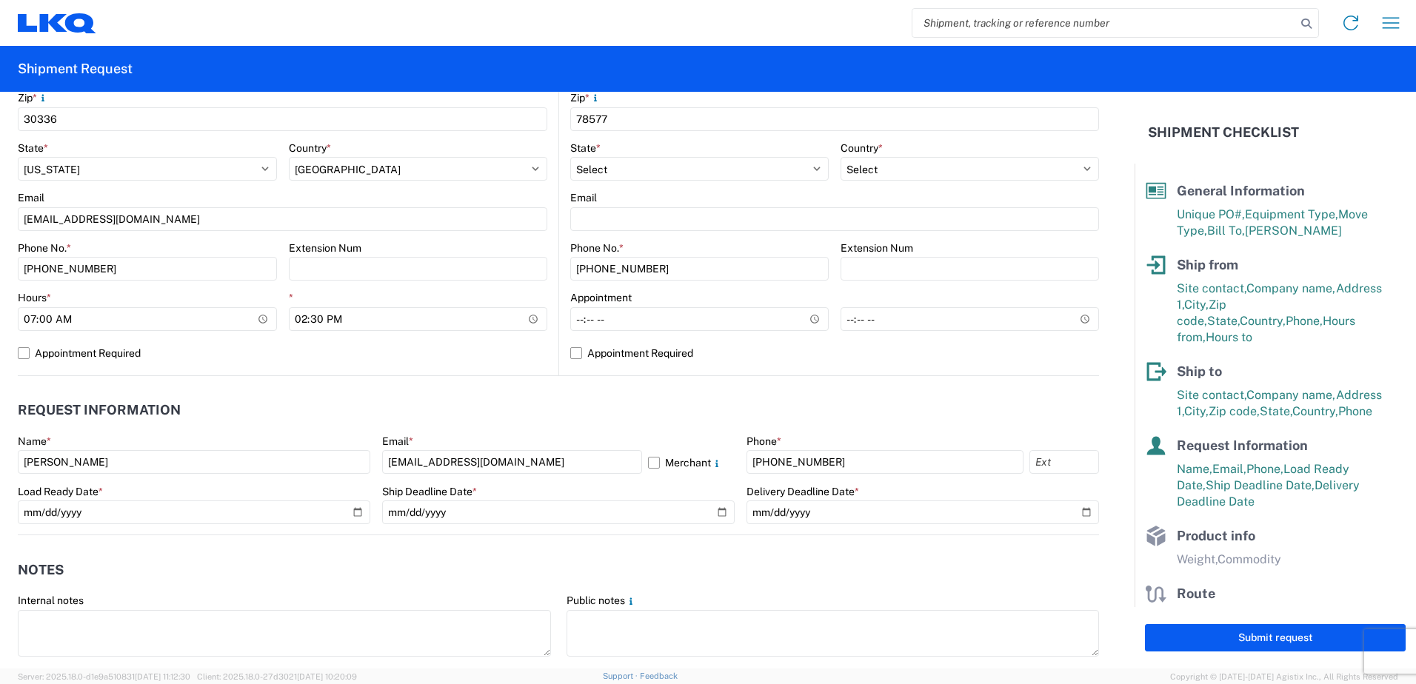
click at [476, 560] on header "Notes" at bounding box center [558, 569] width 1081 height 33
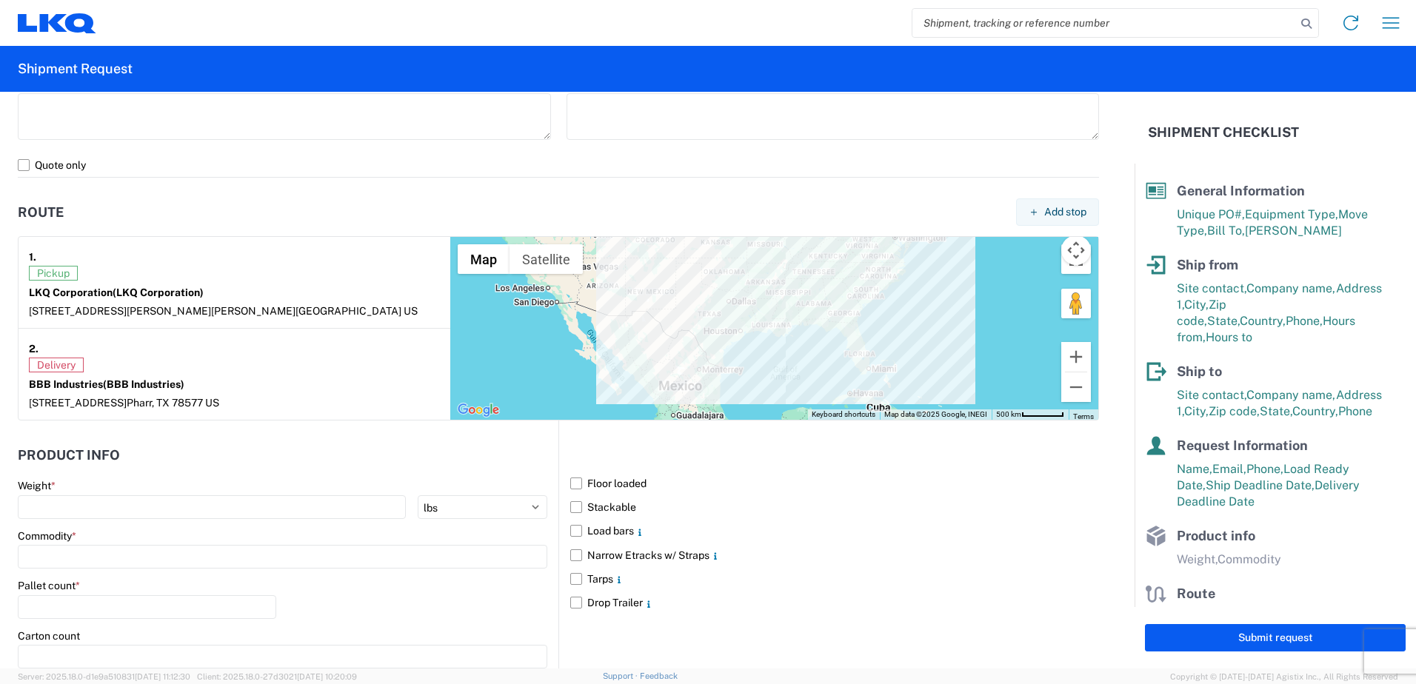
scroll to position [1037, 0]
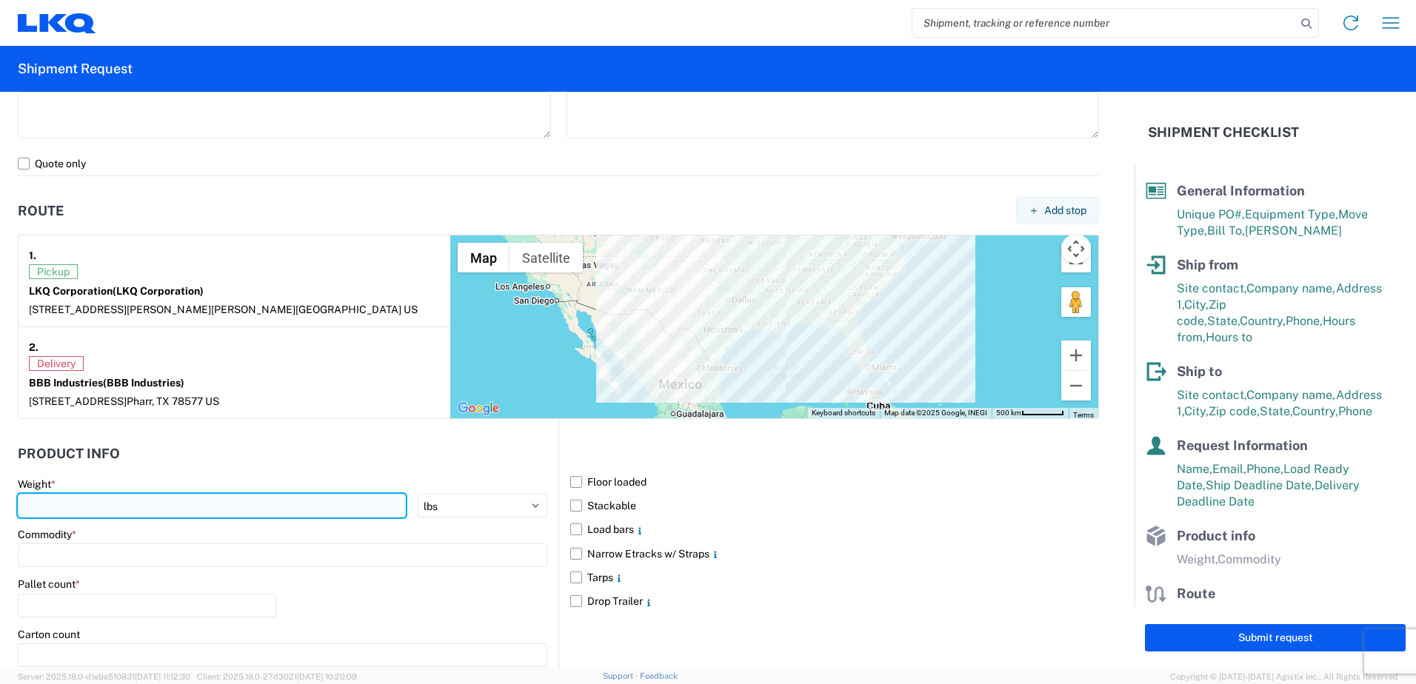
click at [47, 505] on input "number" at bounding box center [212, 506] width 388 height 24
type input "35088"
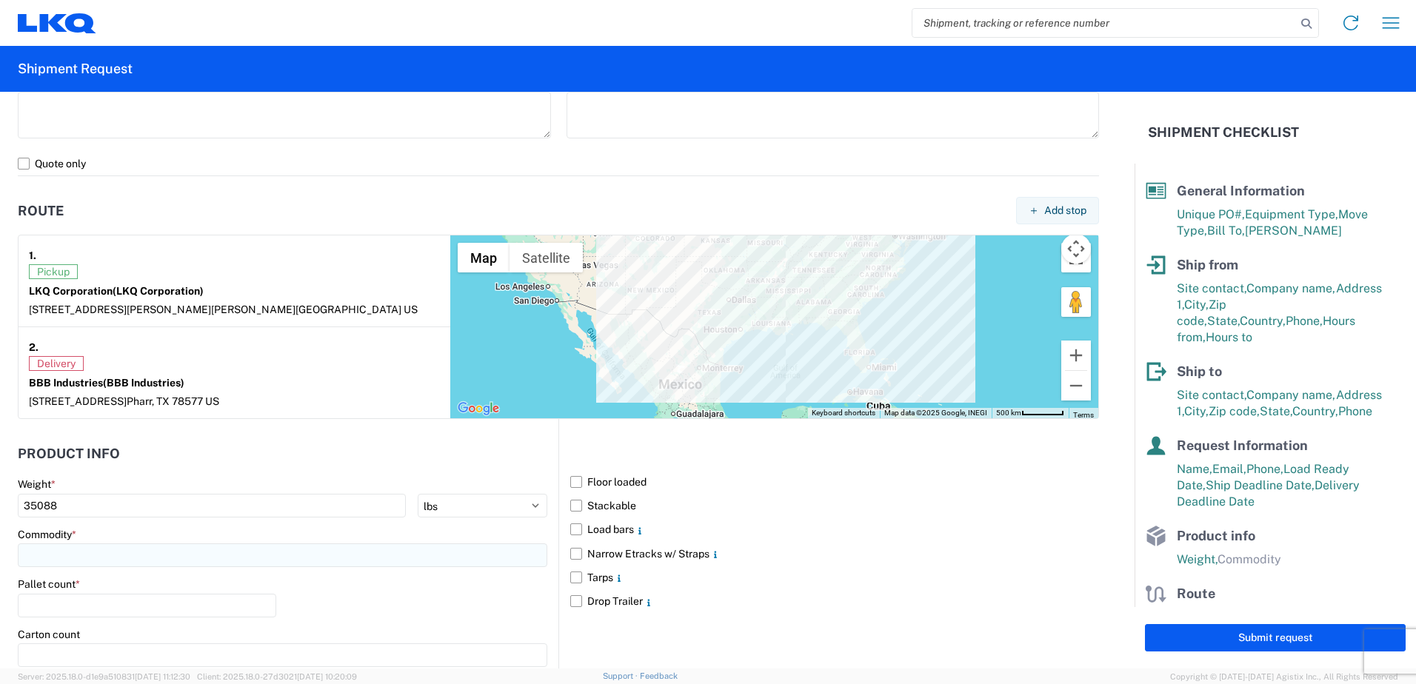
click at [56, 555] on input at bounding box center [283, 556] width 530 height 24
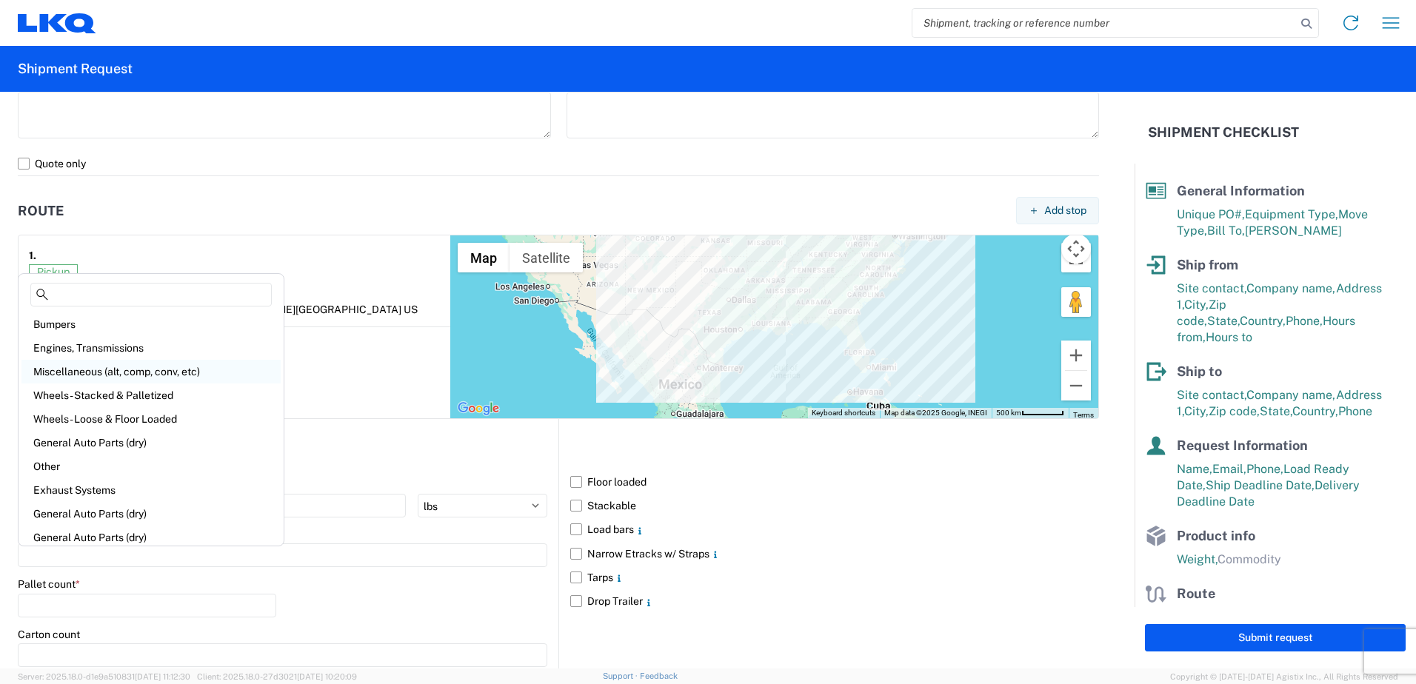
click at [74, 370] on div "Miscellaneous (alt, comp, conv, etc)" at bounding box center [150, 372] width 259 height 24
type input "Miscellaneous (alt, comp, conv, etc)"
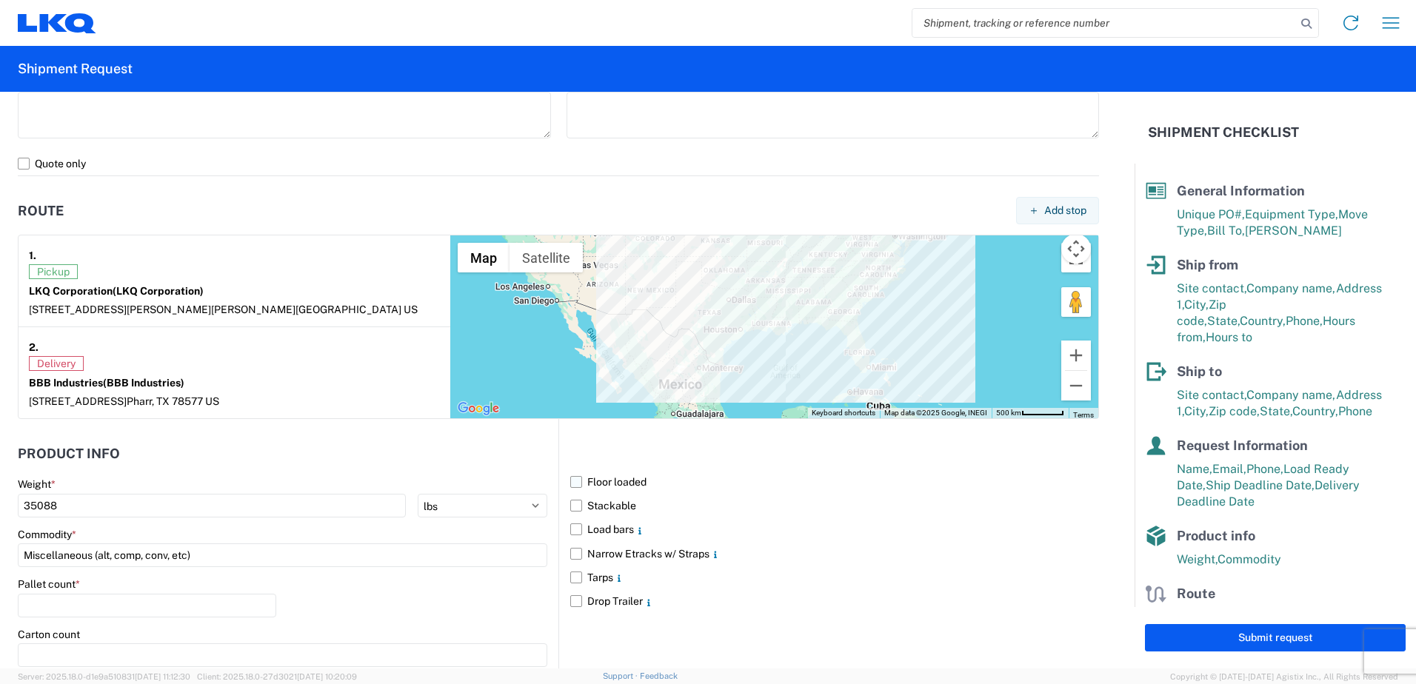
click at [573, 481] on label "Floor loaded" at bounding box center [834, 482] width 529 height 24
click at [0, 0] on input "Floor loaded" at bounding box center [0, 0] width 0 height 0
click at [53, 598] on input "number" at bounding box center [147, 606] width 258 height 24
type input "16"
click at [593, 631] on div "Floor loaded Stackable Load bars Narrow Etracks w/ Straps Tarps Drop Trailer" at bounding box center [828, 611] width 541 height 384
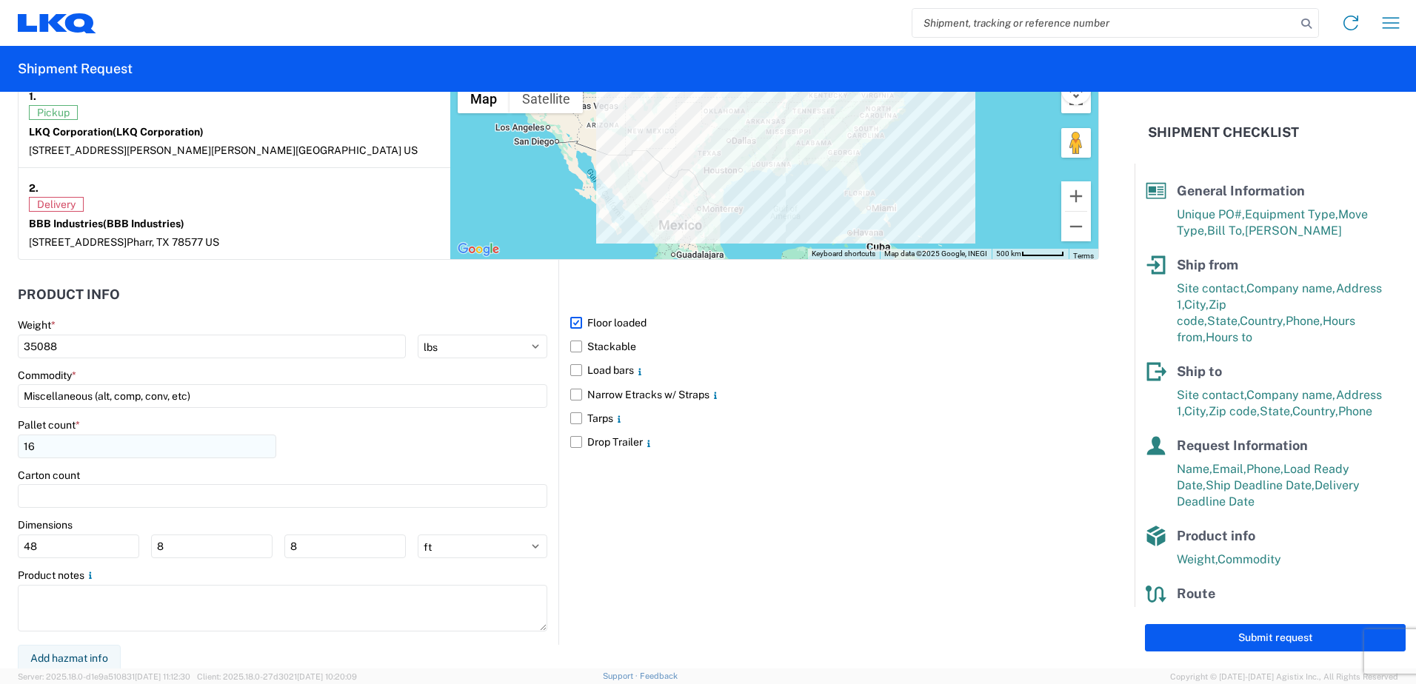
scroll to position [1200, 0]
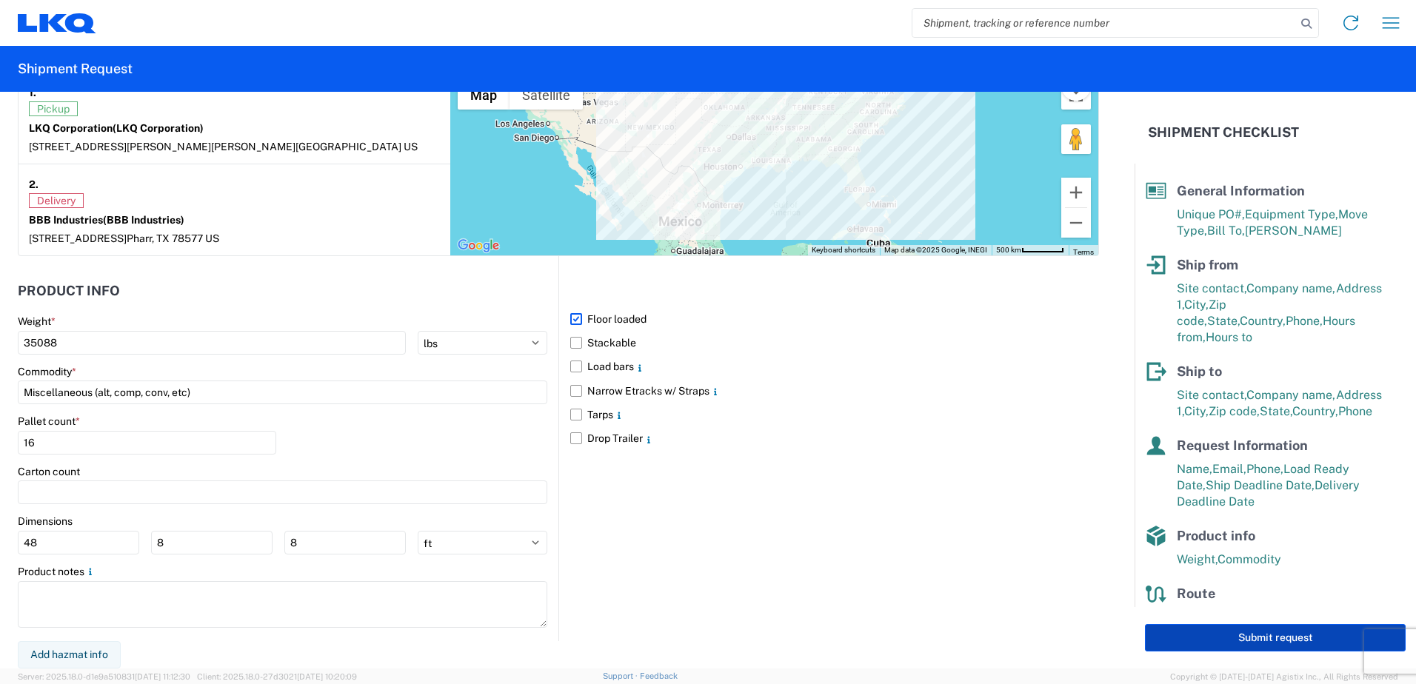
click at [1294, 644] on button "Submit request" at bounding box center [1275, 637] width 261 height 27
select select "US"
